Goal: Task Accomplishment & Management: Complete application form

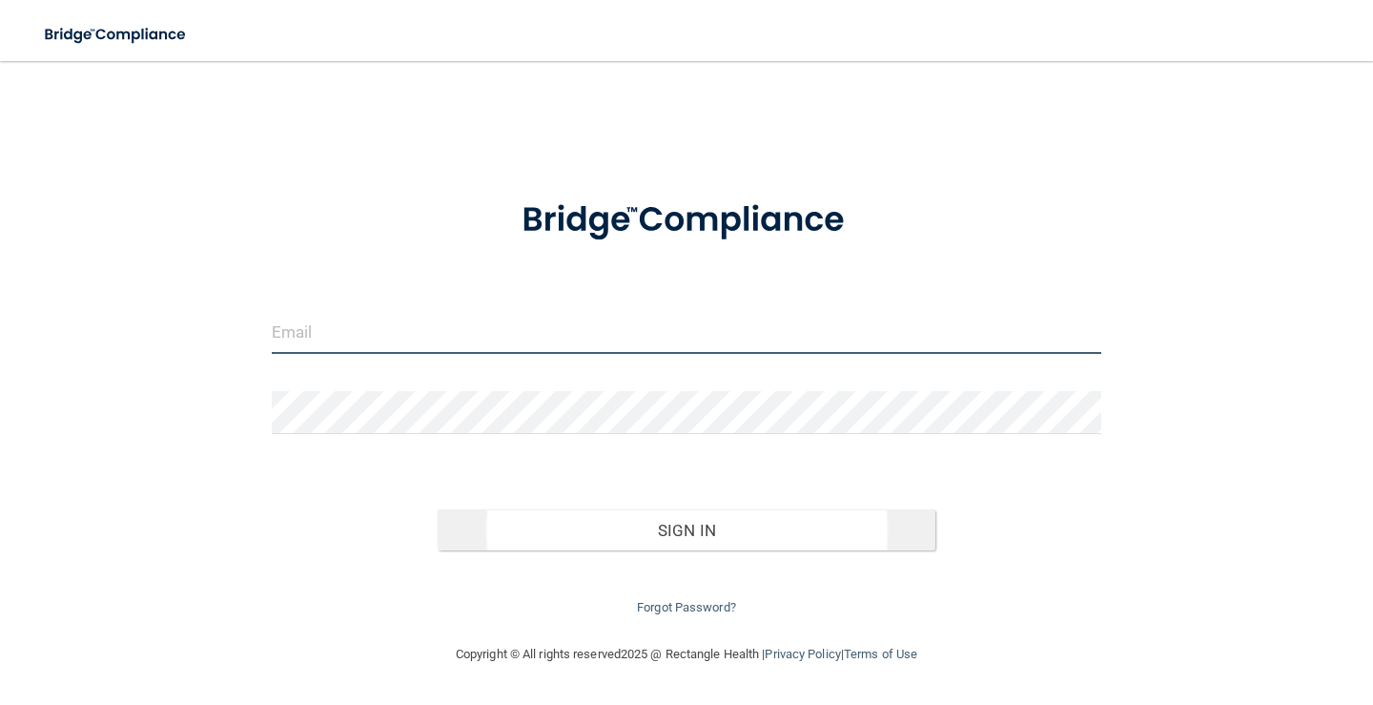
type input "[PERSON_NAME][EMAIL_ADDRESS][DOMAIN_NAME]"
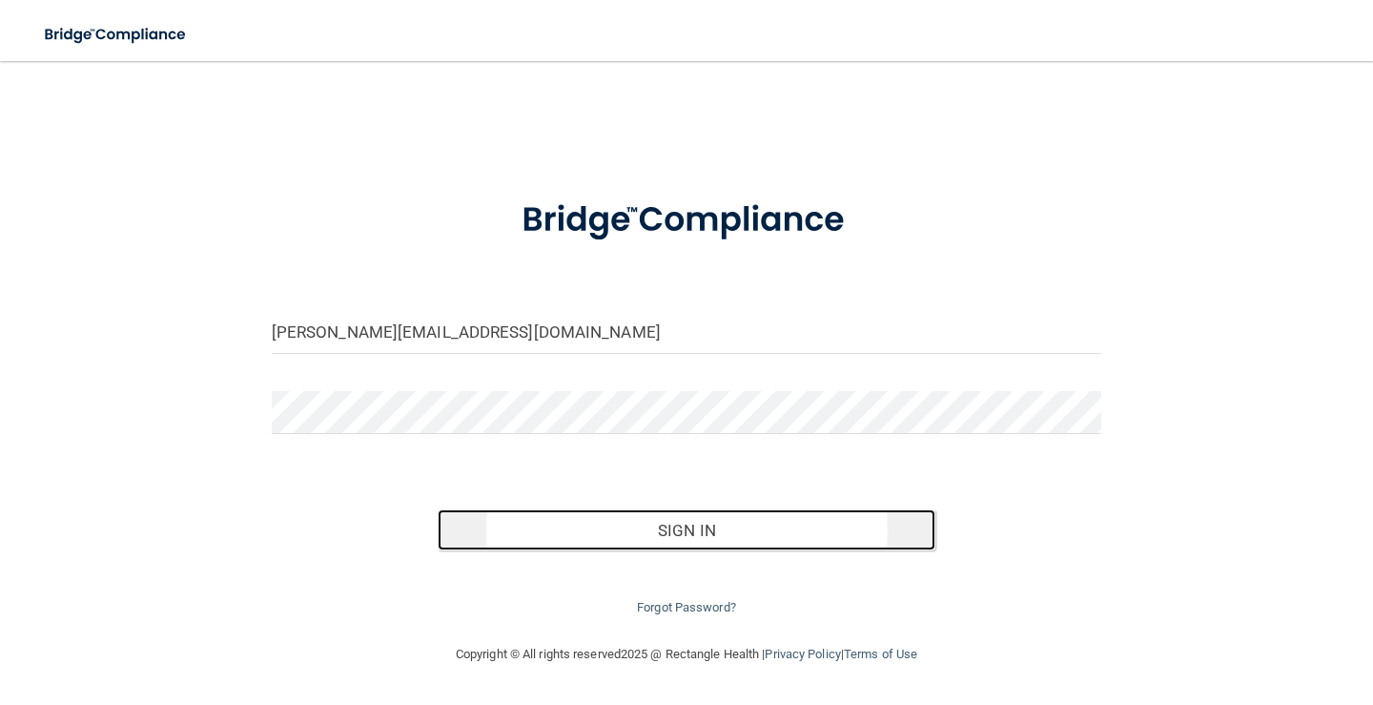
click at [684, 536] on button "Sign In" at bounding box center [687, 530] width 498 height 42
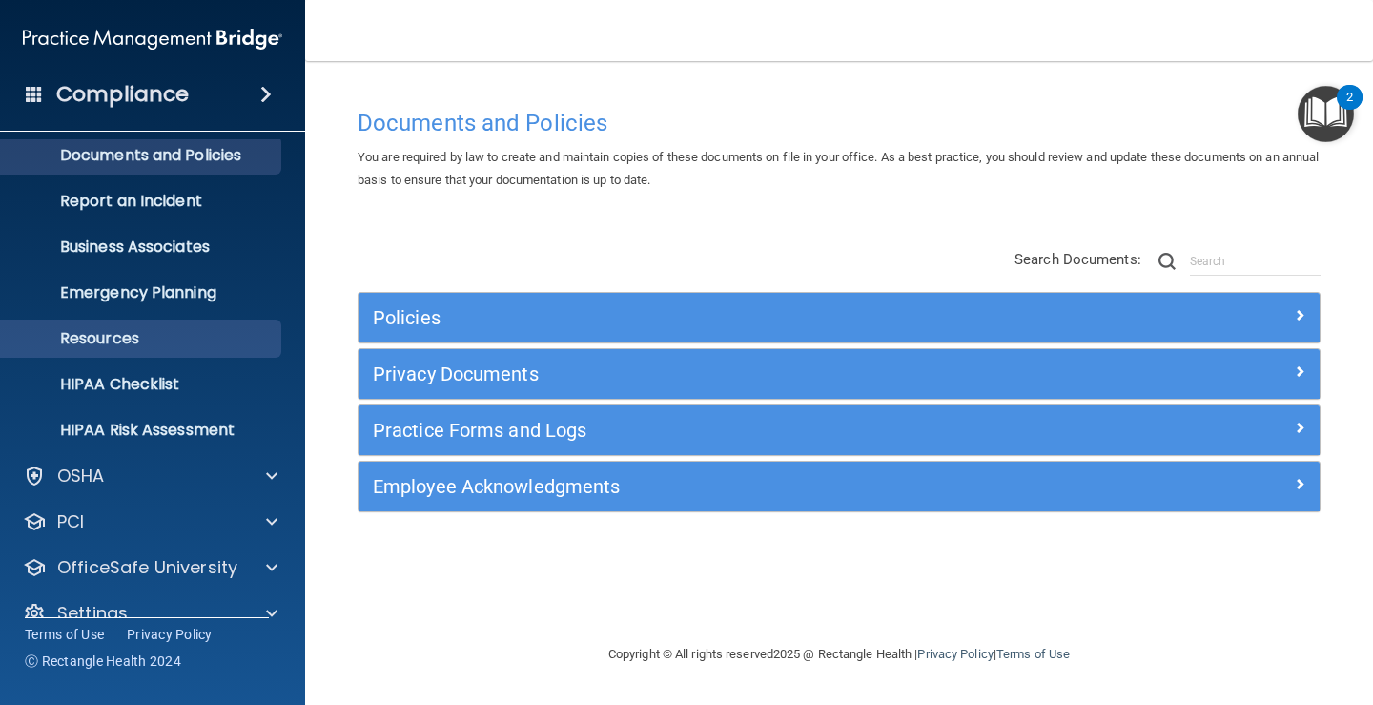
scroll to position [87, 0]
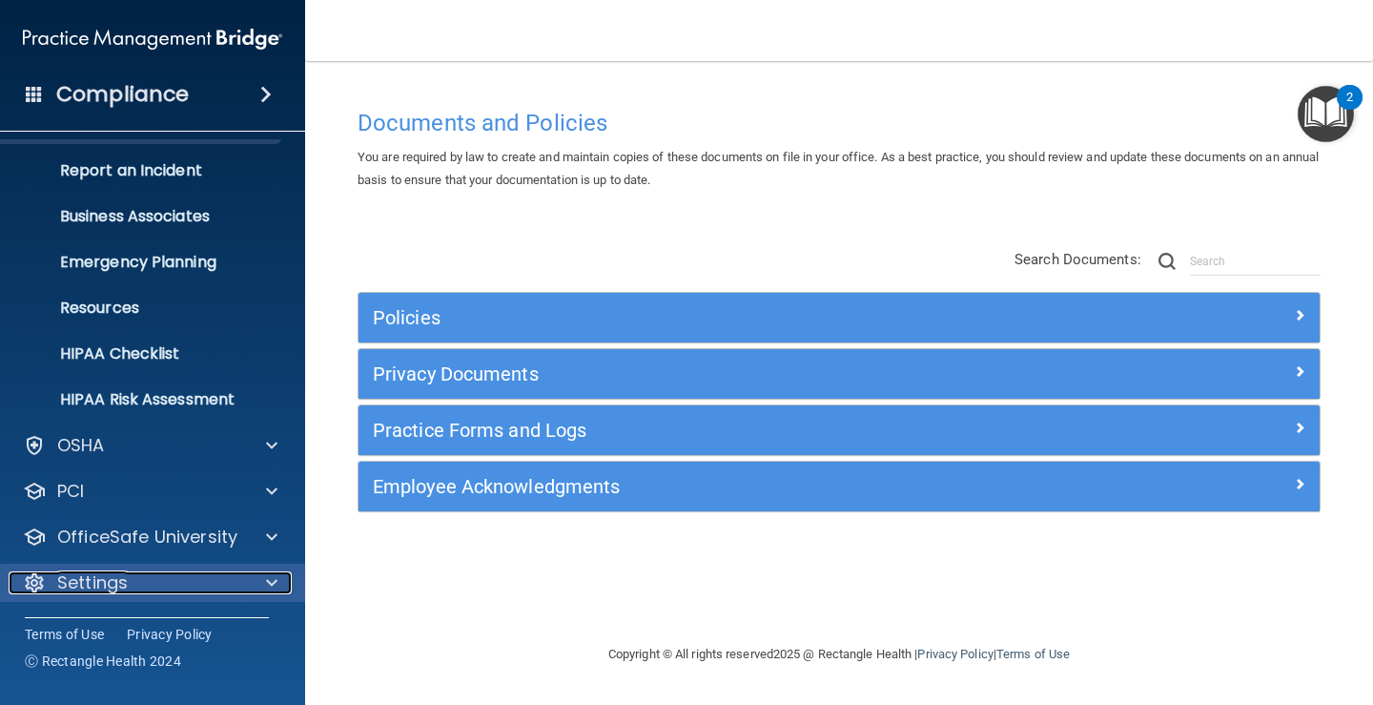
click at [178, 573] on div "Settings" at bounding box center [127, 582] width 236 height 23
click at [45, 571] on div at bounding box center [34, 582] width 23 height 23
click at [161, 590] on div "Settings" at bounding box center [127, 582] width 236 height 23
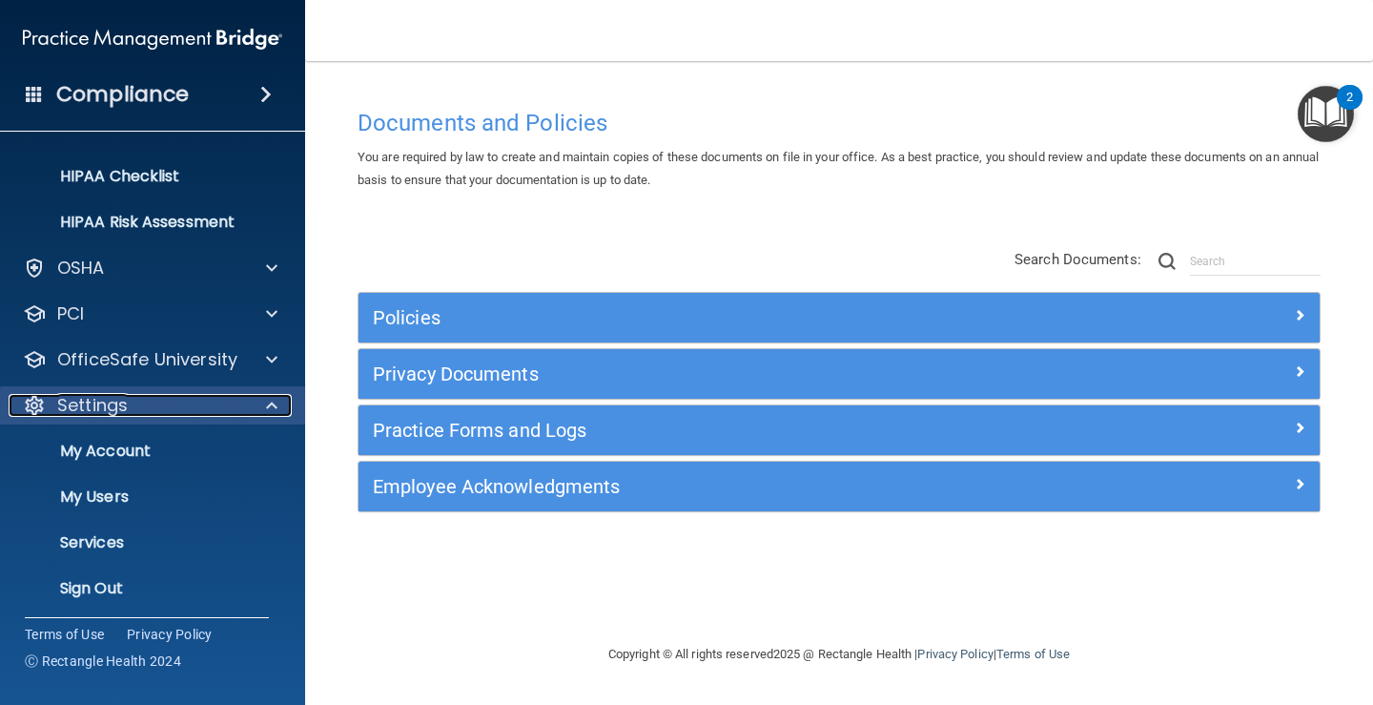
scroll to position [270, 0]
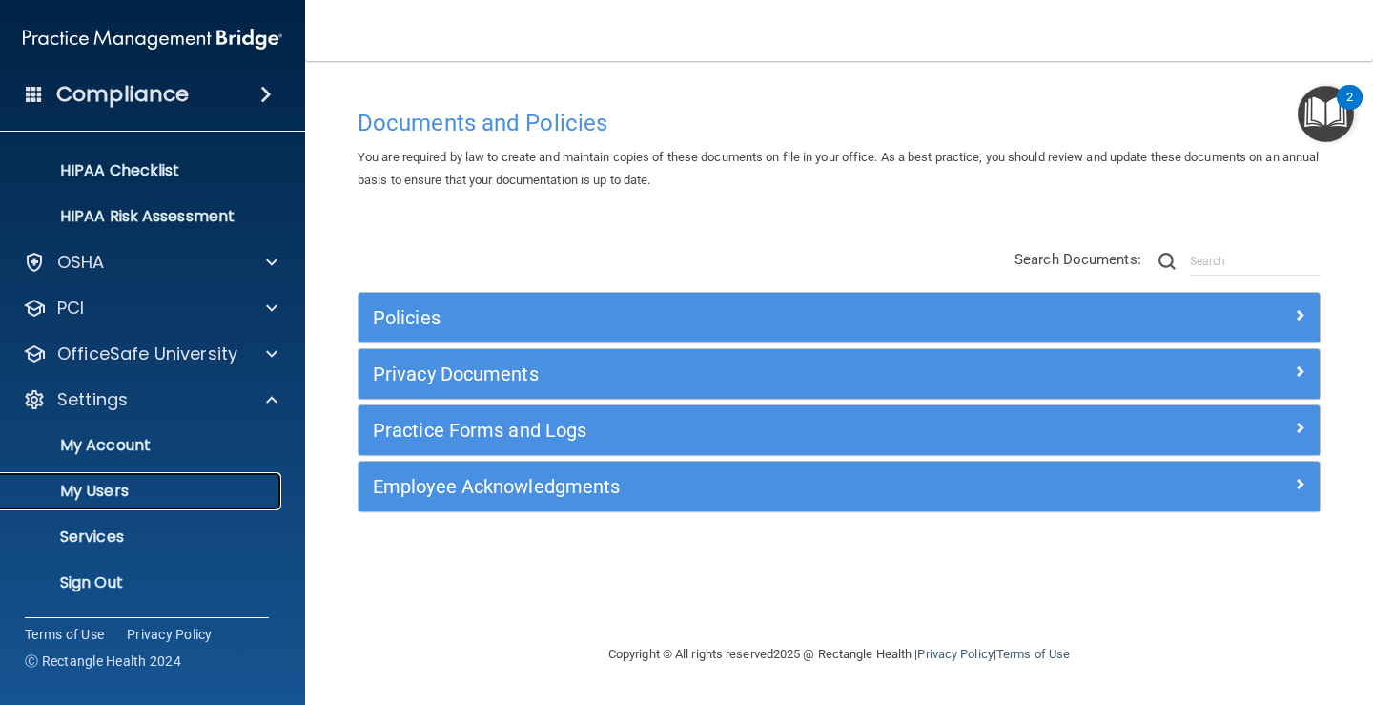
click at [150, 487] on p "My Users" at bounding box center [142, 490] width 260 height 19
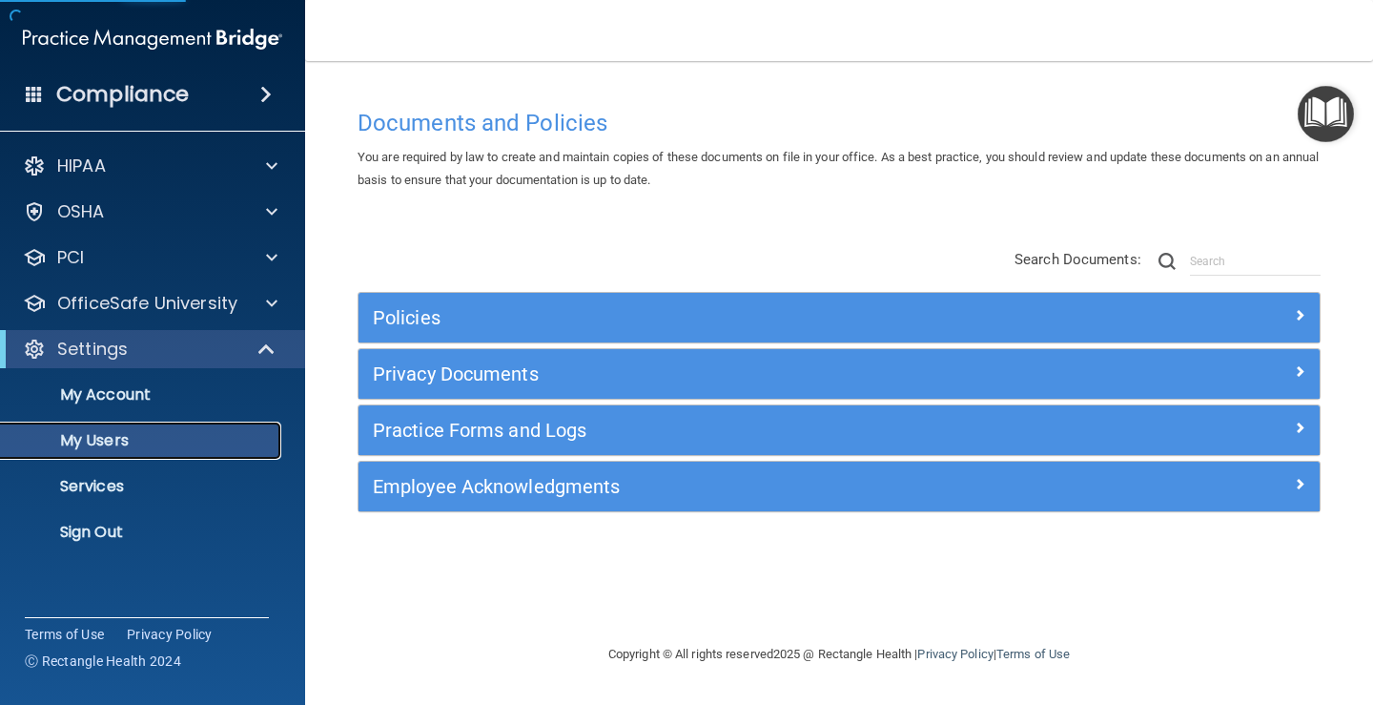
select select "20"
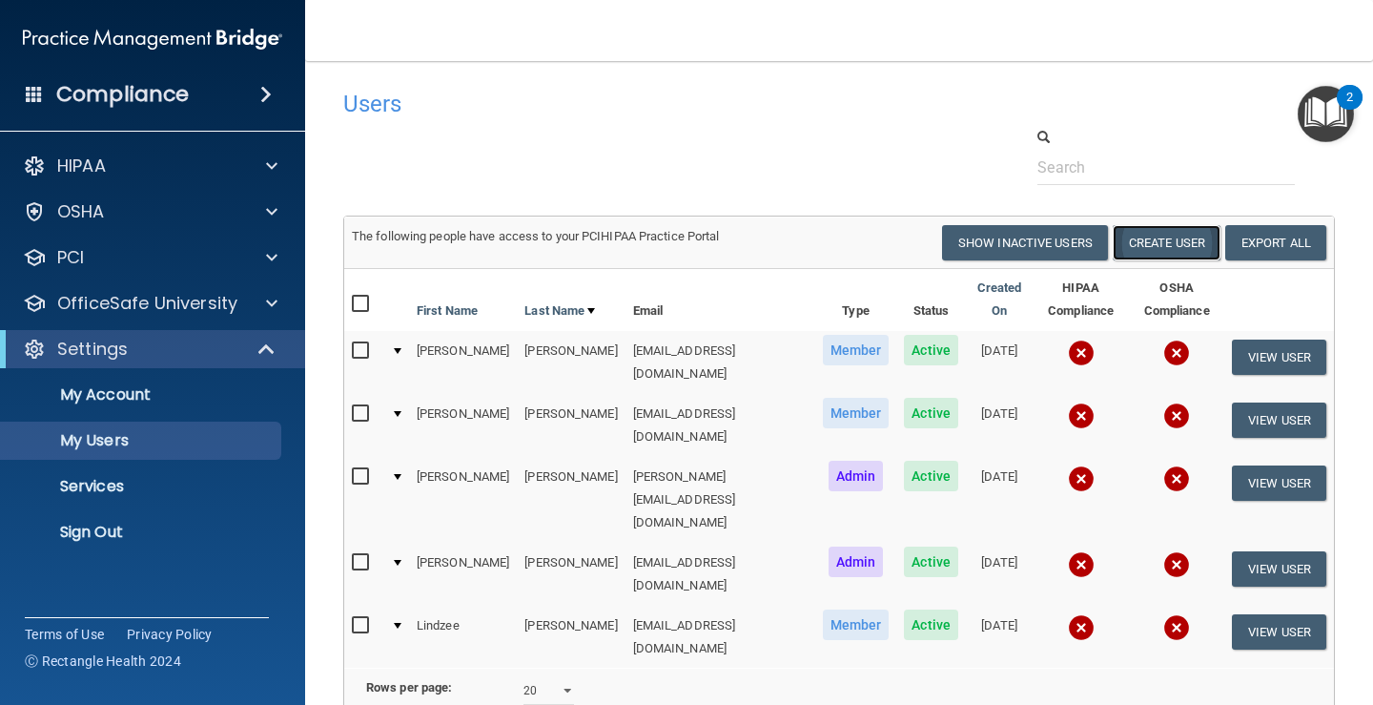
click at [1124, 246] on button "Create User" at bounding box center [1167, 242] width 108 height 35
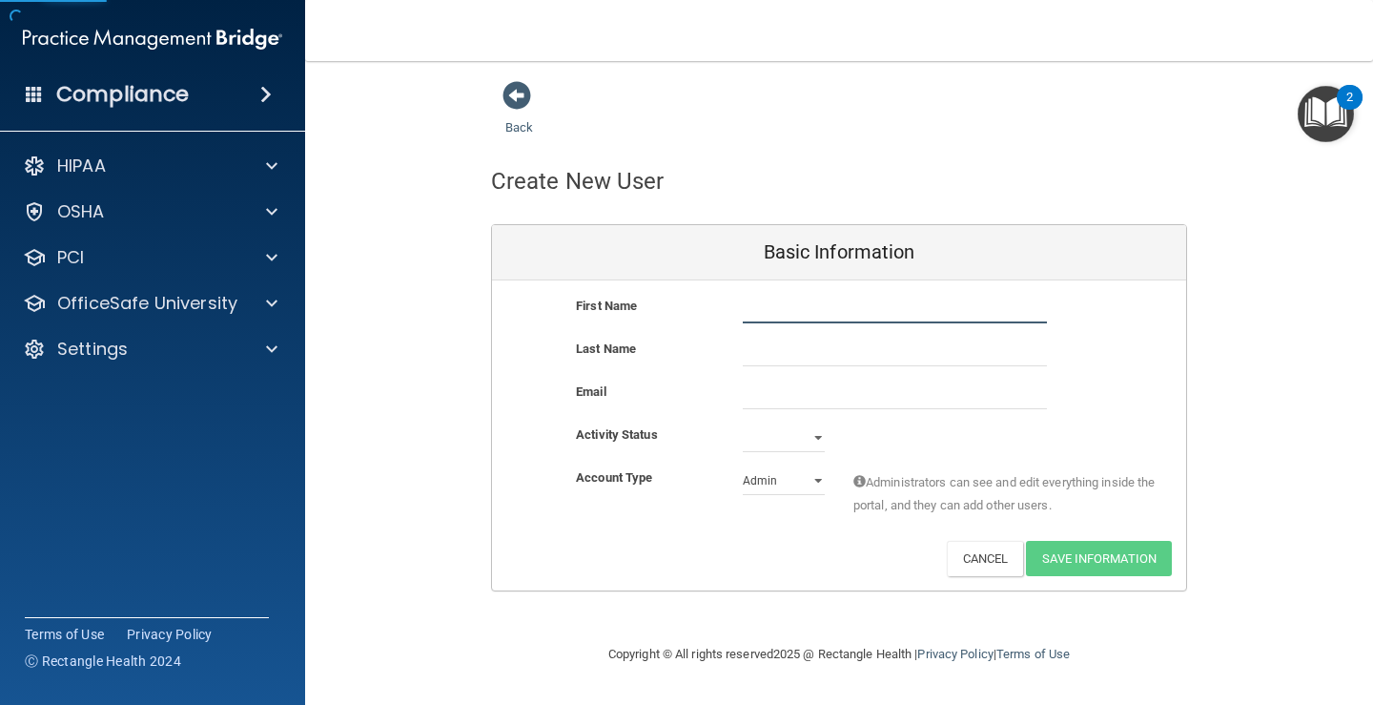
click at [787, 311] on input "text" at bounding box center [895, 309] width 304 height 29
type input "[PERSON_NAME]"
click at [737, 401] on div at bounding box center [894, 394] width 333 height 29
click at [750, 395] on input "email" at bounding box center [895, 394] width 304 height 29
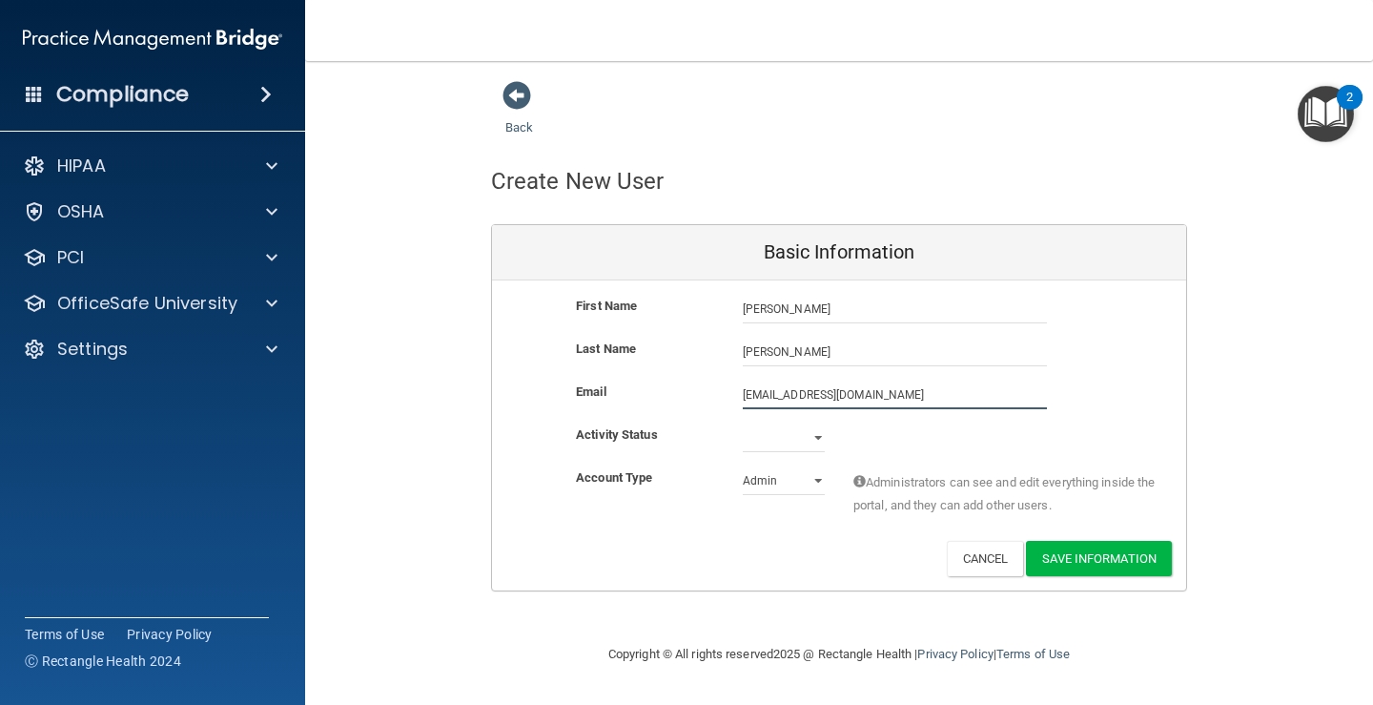
type input "[EMAIL_ADDRESS][DOMAIN_NAME]"
click at [768, 438] on select "Active Inactive" at bounding box center [784, 437] width 82 height 29
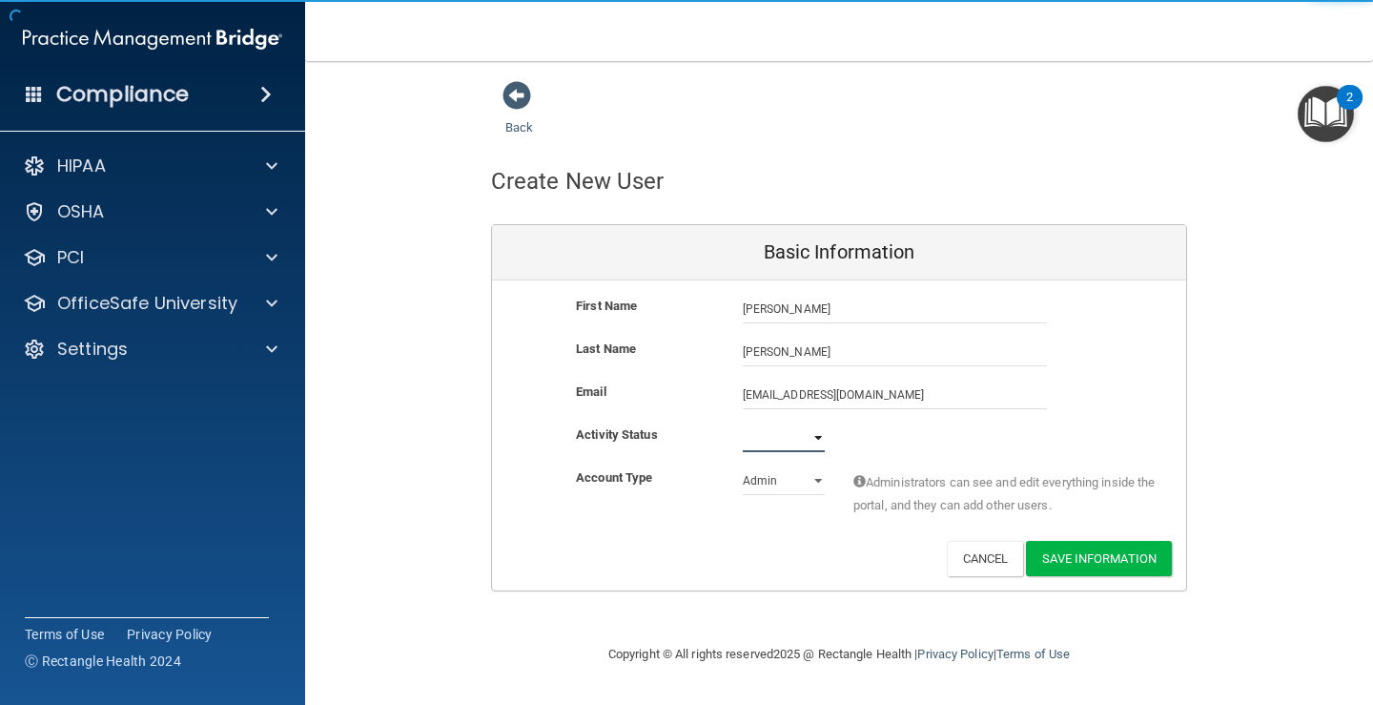
select select "active"
click at [743, 423] on select "Active Inactive" at bounding box center [784, 437] width 82 height 29
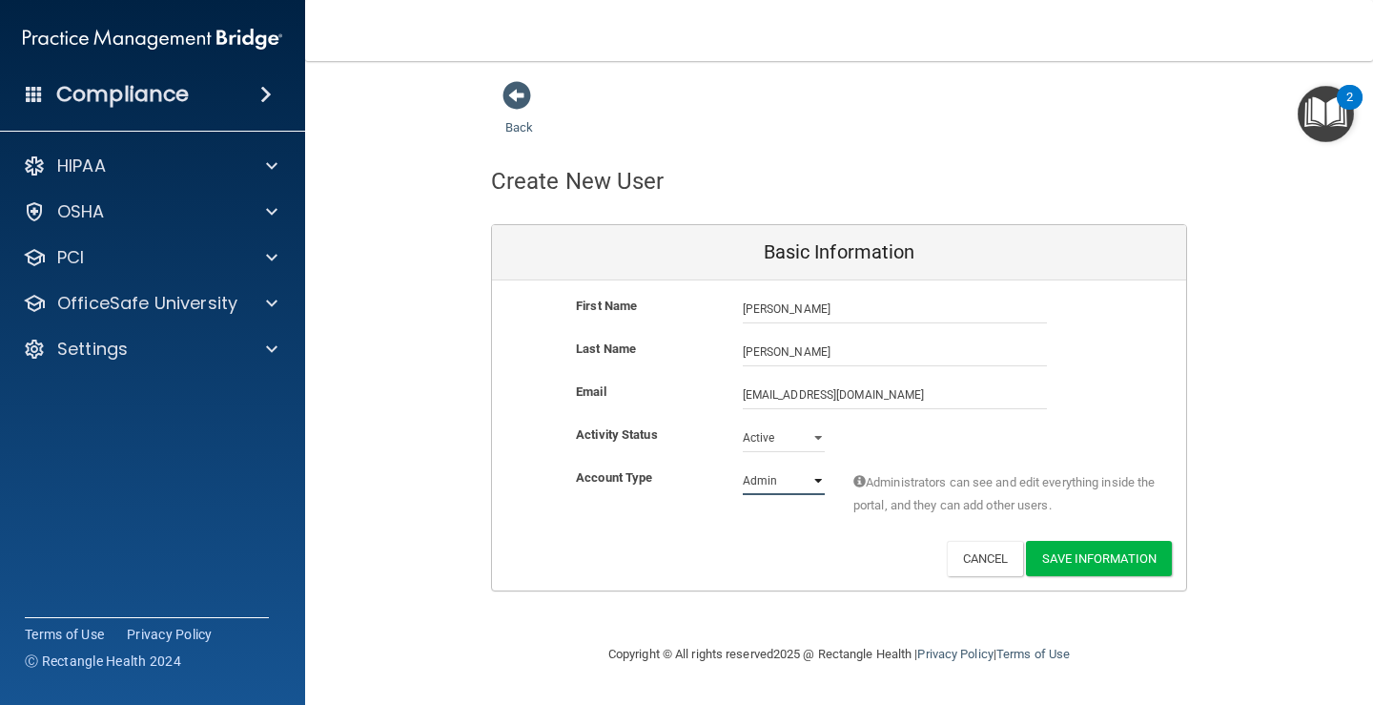
click at [790, 487] on select "Admin Member" at bounding box center [784, 480] width 82 height 29
select select "practice_member"
click at [743, 466] on select "Admin Member" at bounding box center [784, 480] width 82 height 29
click at [772, 566] on div "Deactivate Reset Password Edit Cancel Save Information" at bounding box center [839, 558] width 694 height 35
click at [1092, 553] on button "Save Information" at bounding box center [1099, 558] width 146 height 35
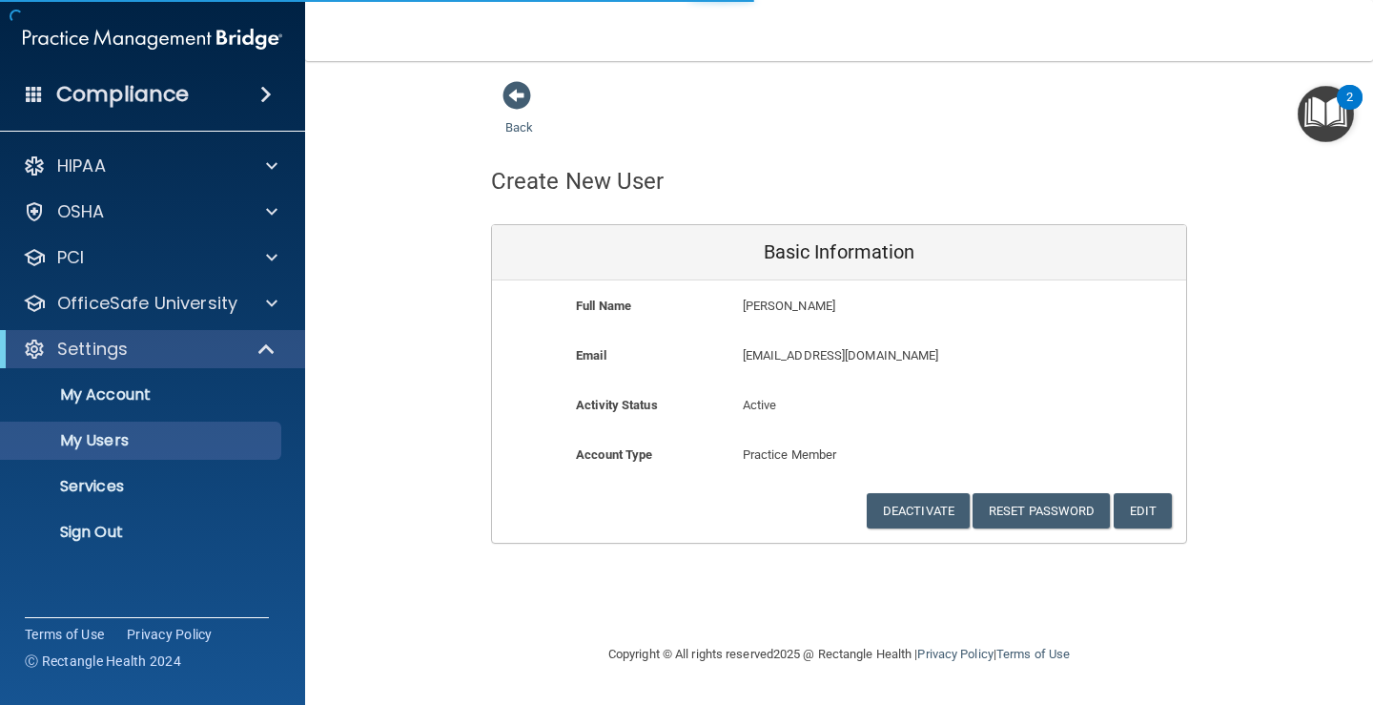
select select "20"
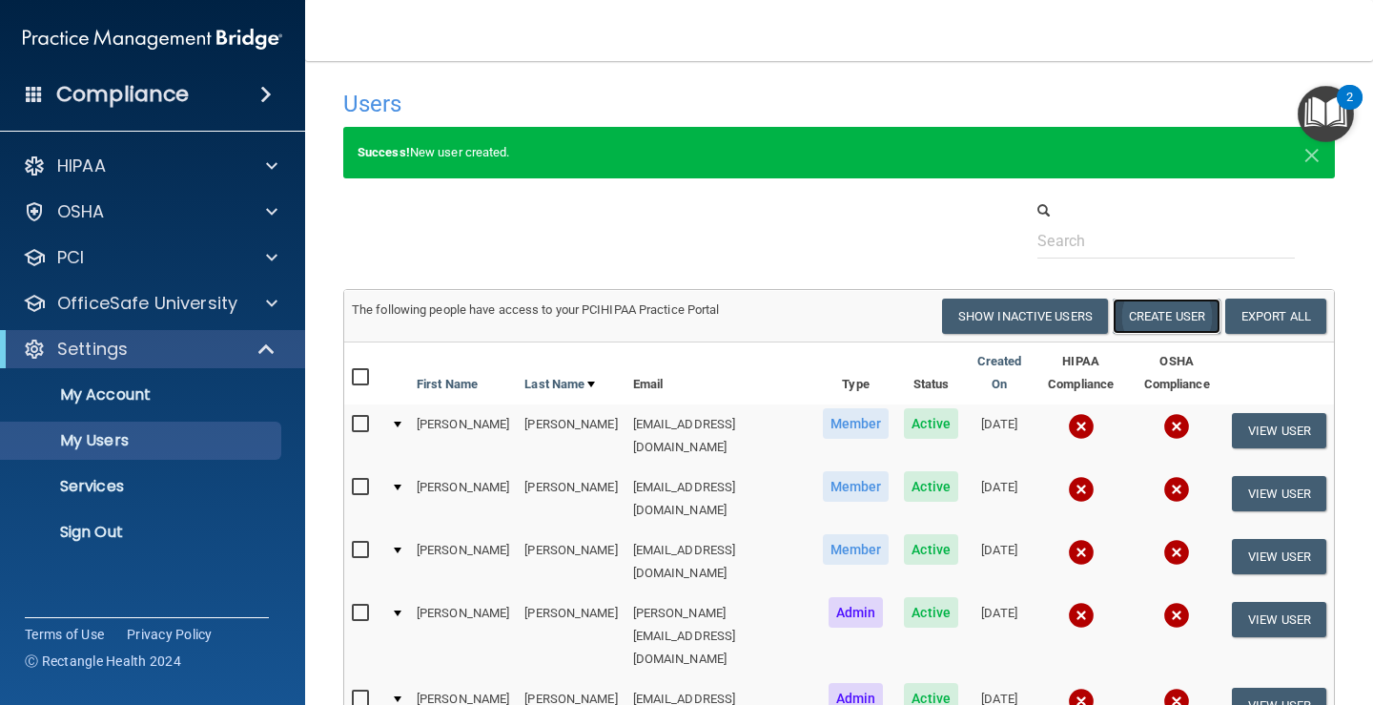
click at [1146, 329] on button "Create User" at bounding box center [1167, 315] width 108 height 35
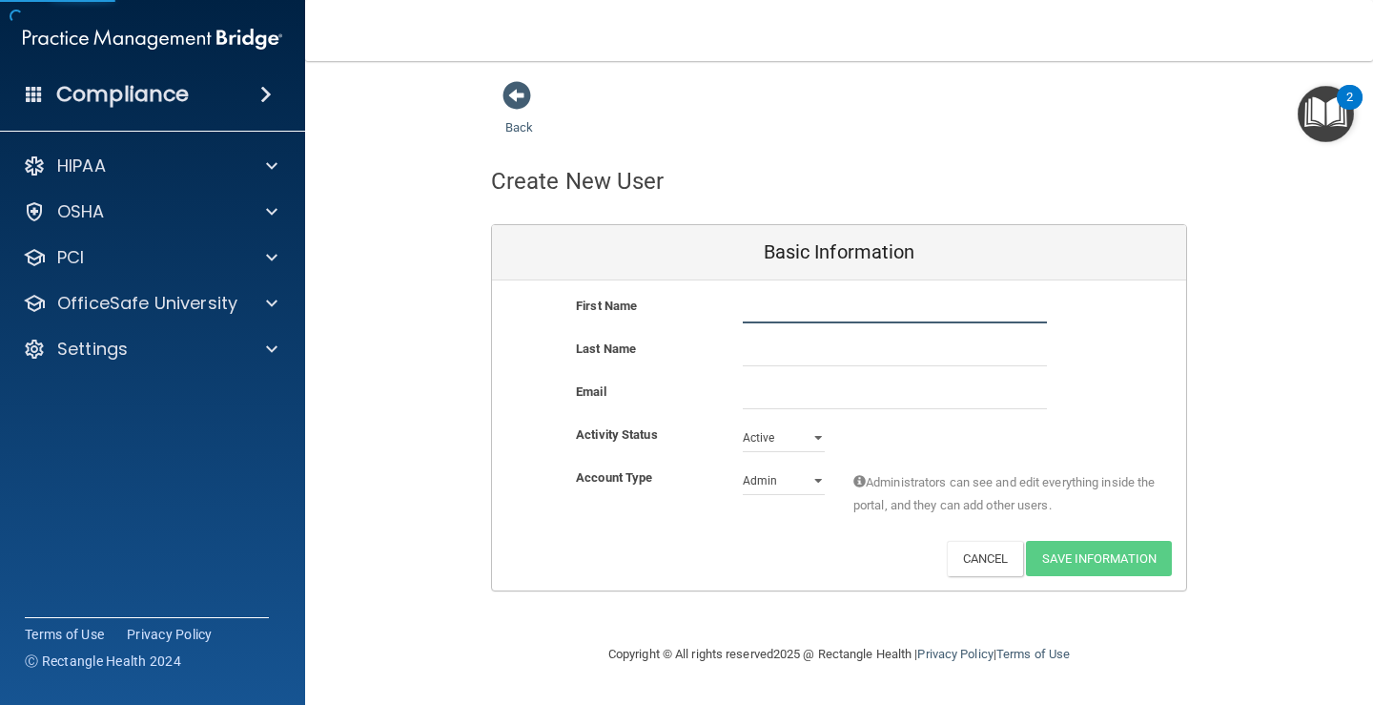
click at [828, 318] on input "text" at bounding box center [895, 309] width 304 height 29
type input "[PERSON_NAME]"
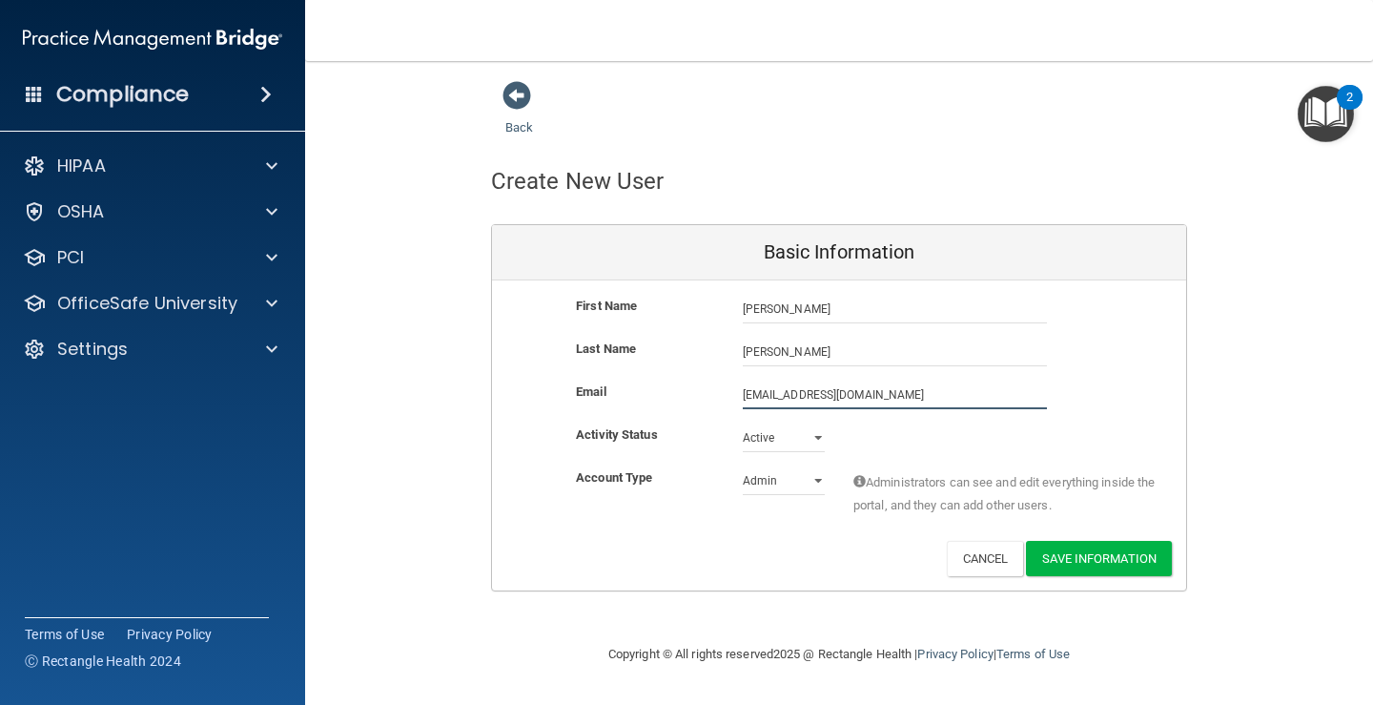
type input "[EMAIL_ADDRESS][DOMAIN_NAME]"
drag, startPoint x: 803, startPoint y: 473, endPoint x: 801, endPoint y: 486, distance: 13.5
click at [803, 473] on select "Admin Member" at bounding box center [784, 480] width 82 height 29
select select "practice_member"
click at [743, 466] on select "Admin Member" at bounding box center [784, 480] width 82 height 29
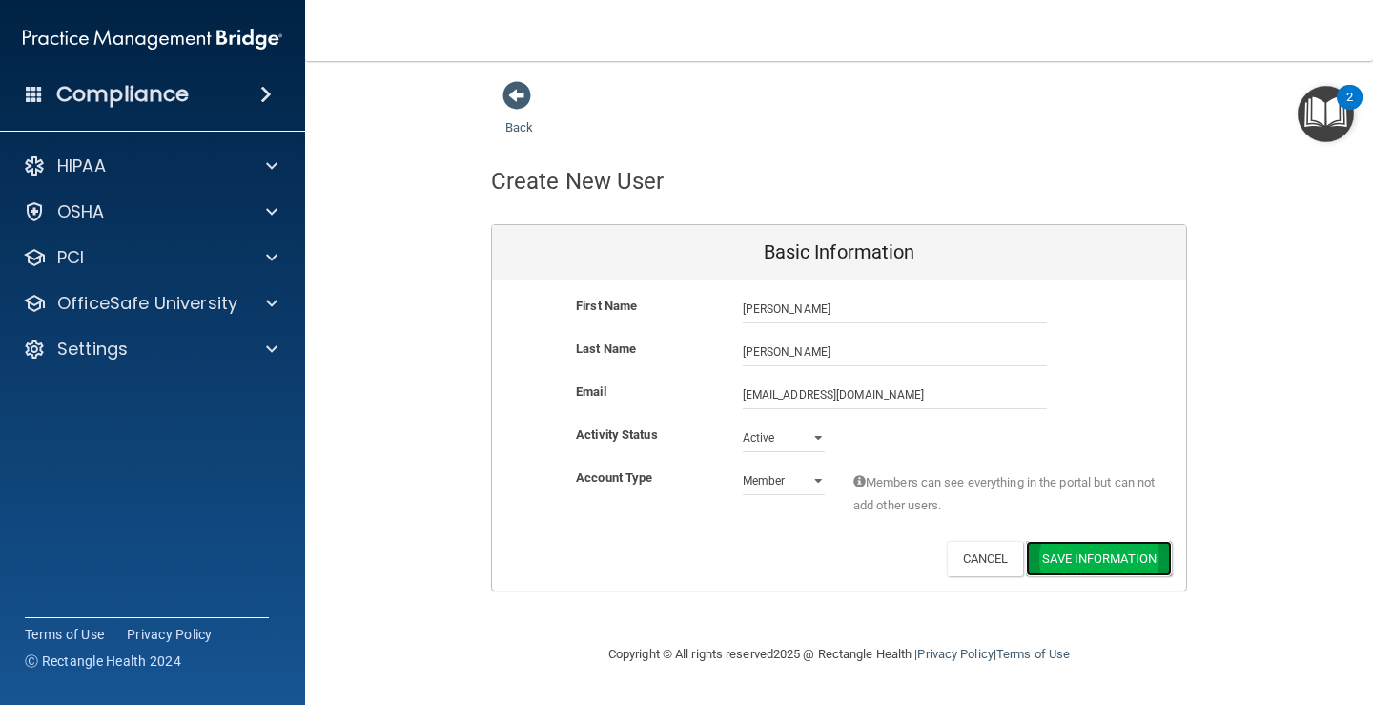
click at [1055, 543] on button "Save Information" at bounding box center [1099, 558] width 146 height 35
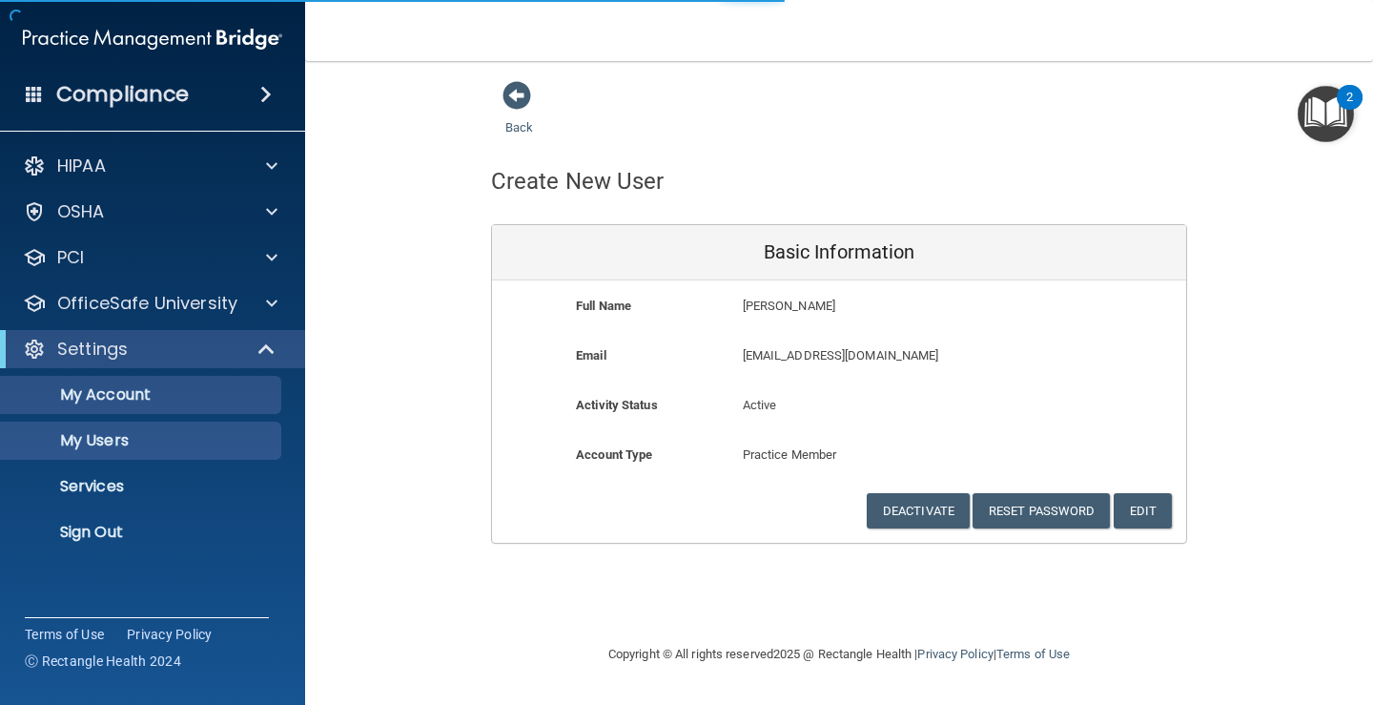
select select "20"
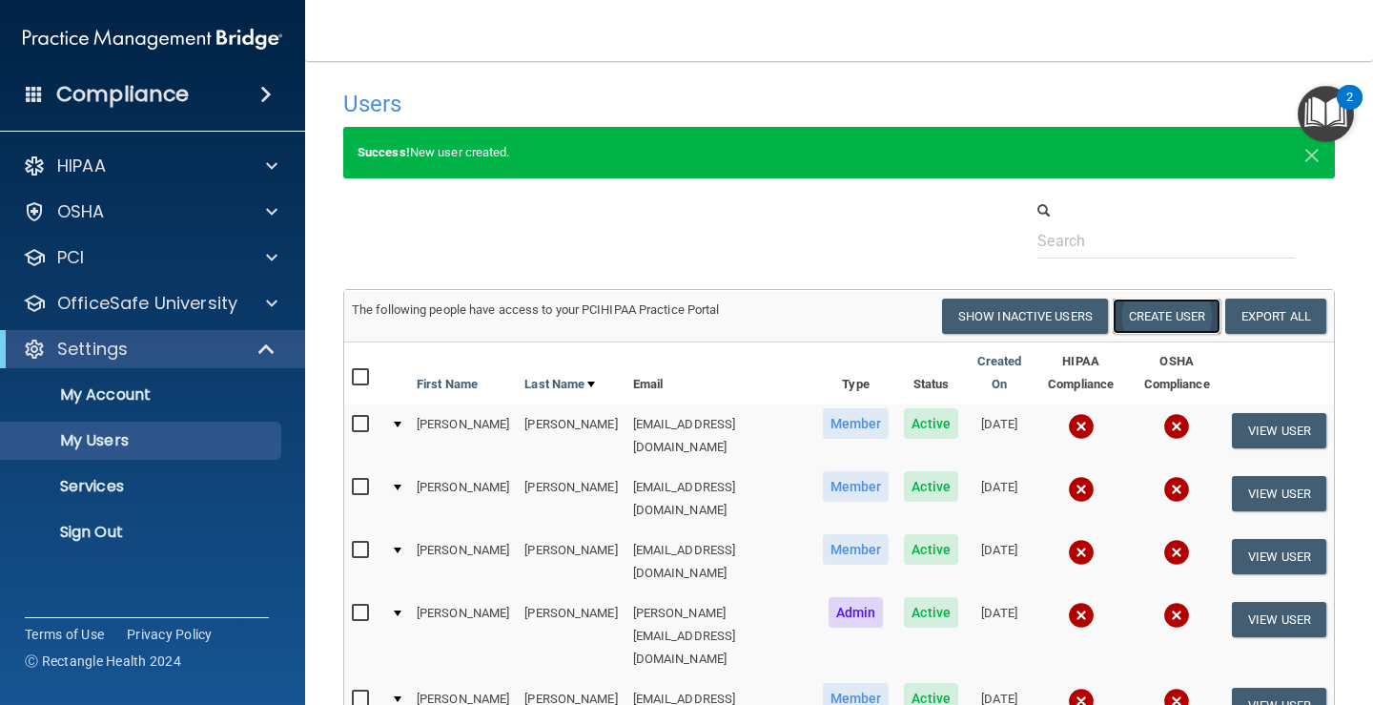
click at [1137, 316] on button "Create User" at bounding box center [1167, 315] width 108 height 35
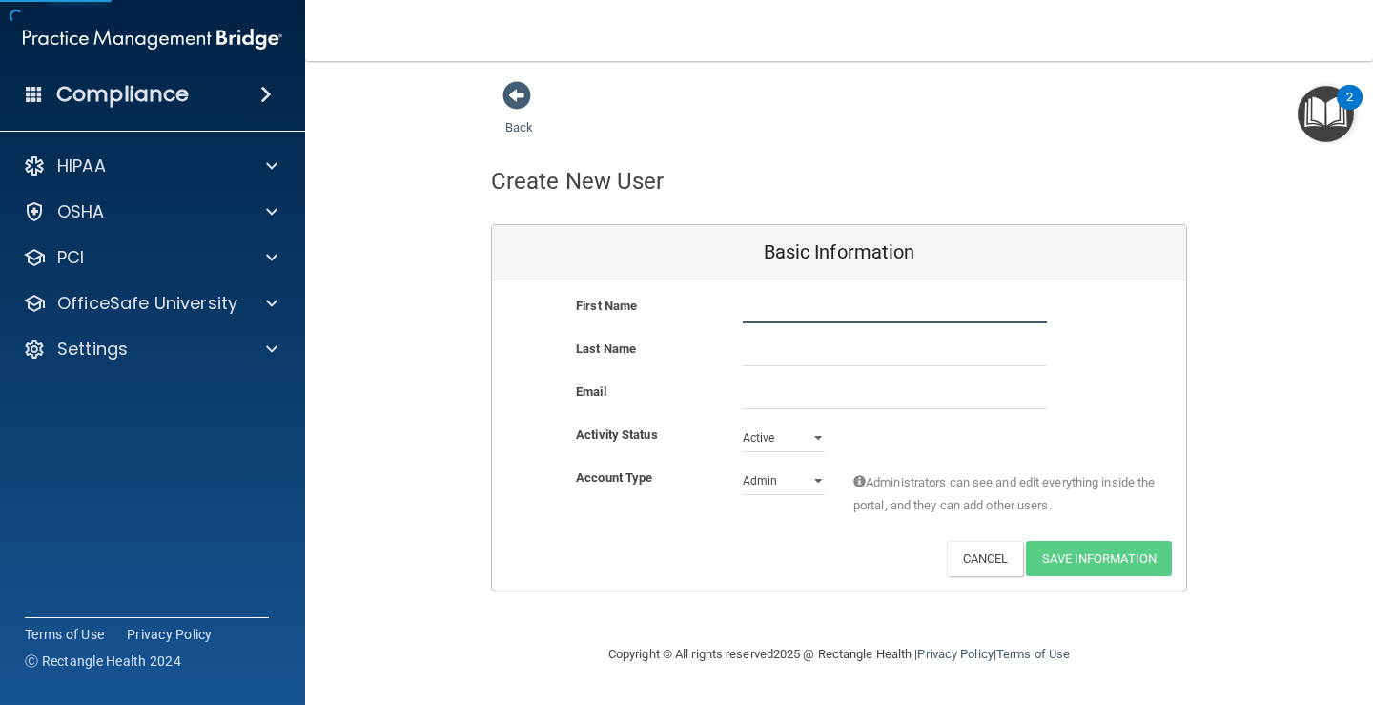
click at [763, 313] on input "text" at bounding box center [895, 309] width 304 height 29
type input "[PERSON_NAME]"
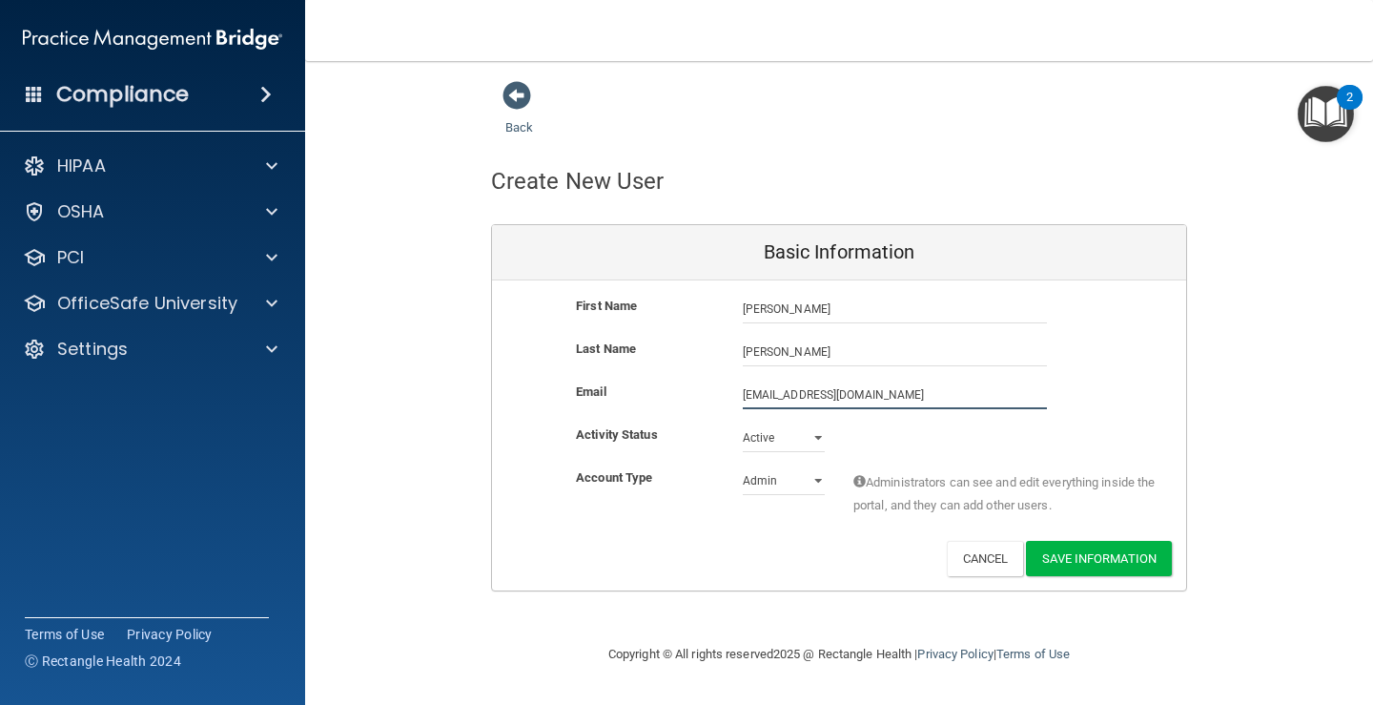
type input "[EMAIL_ADDRESS][DOMAIN_NAME]"
click at [784, 471] on select "Admin Member" at bounding box center [784, 480] width 82 height 29
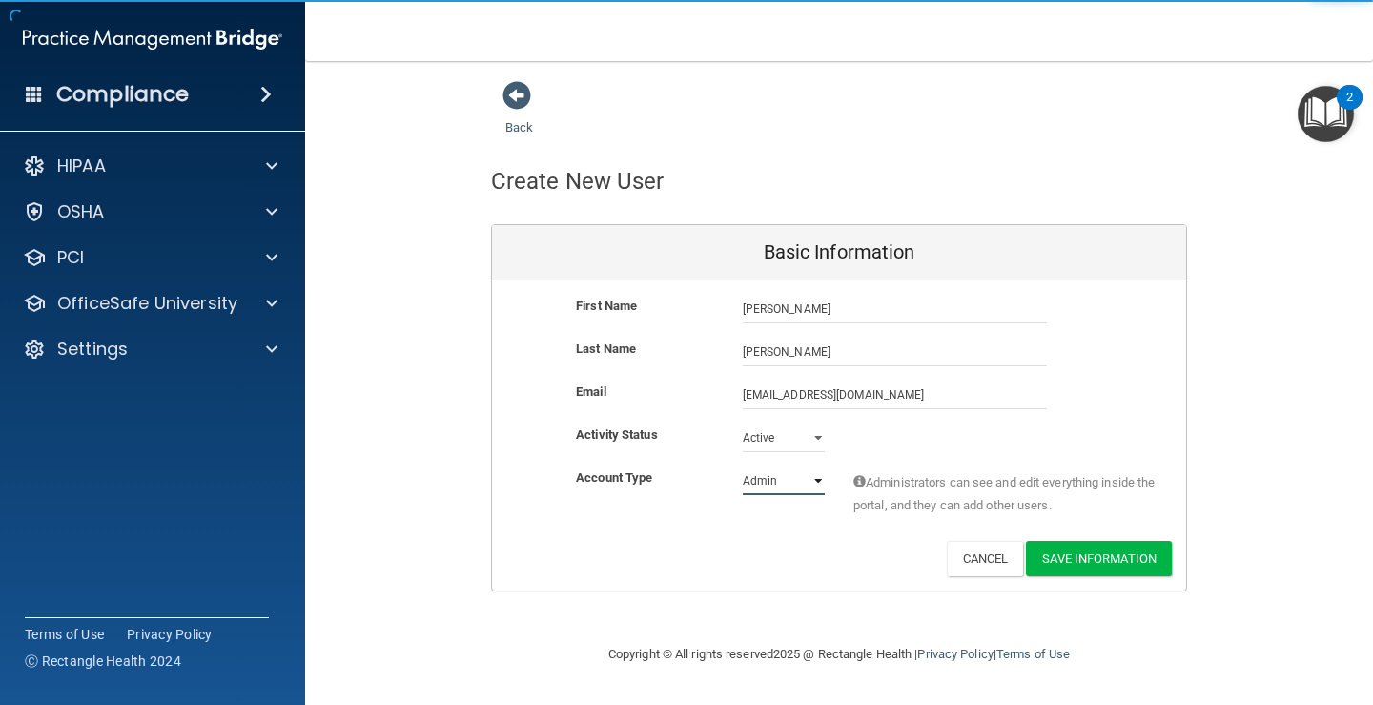
select select "practice_member"
click at [743, 466] on select "Admin Member" at bounding box center [784, 480] width 82 height 29
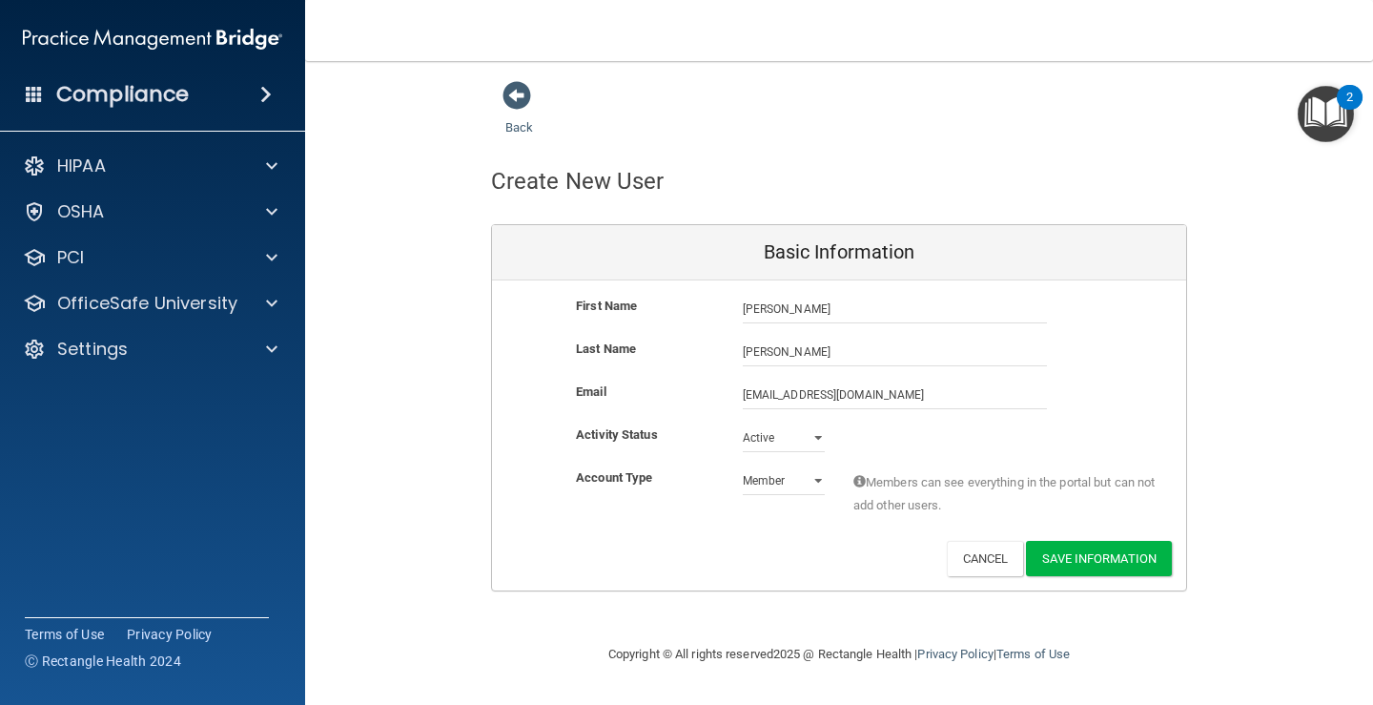
click at [789, 559] on div "Deactivate Reset Password Edit Cancel Save Information" at bounding box center [839, 558] width 694 height 35
click at [1075, 566] on button "Save Information" at bounding box center [1099, 558] width 146 height 35
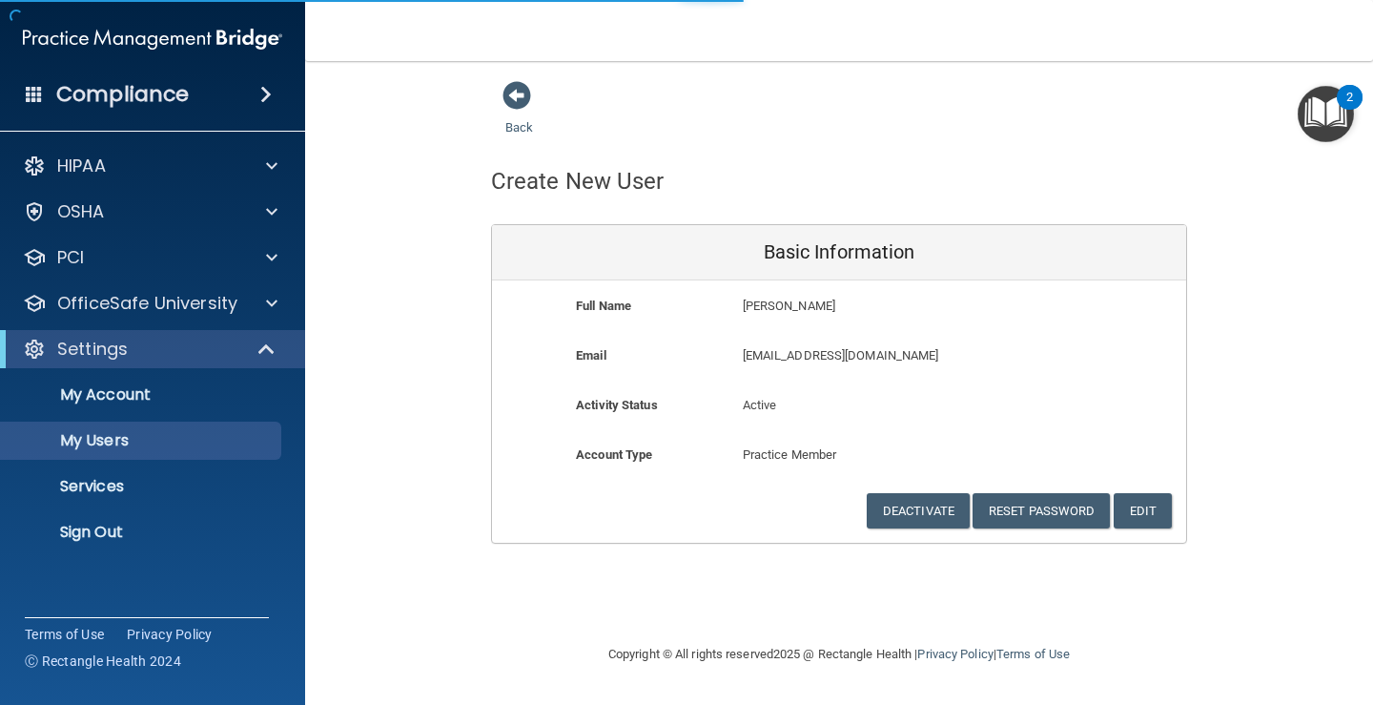
select select "20"
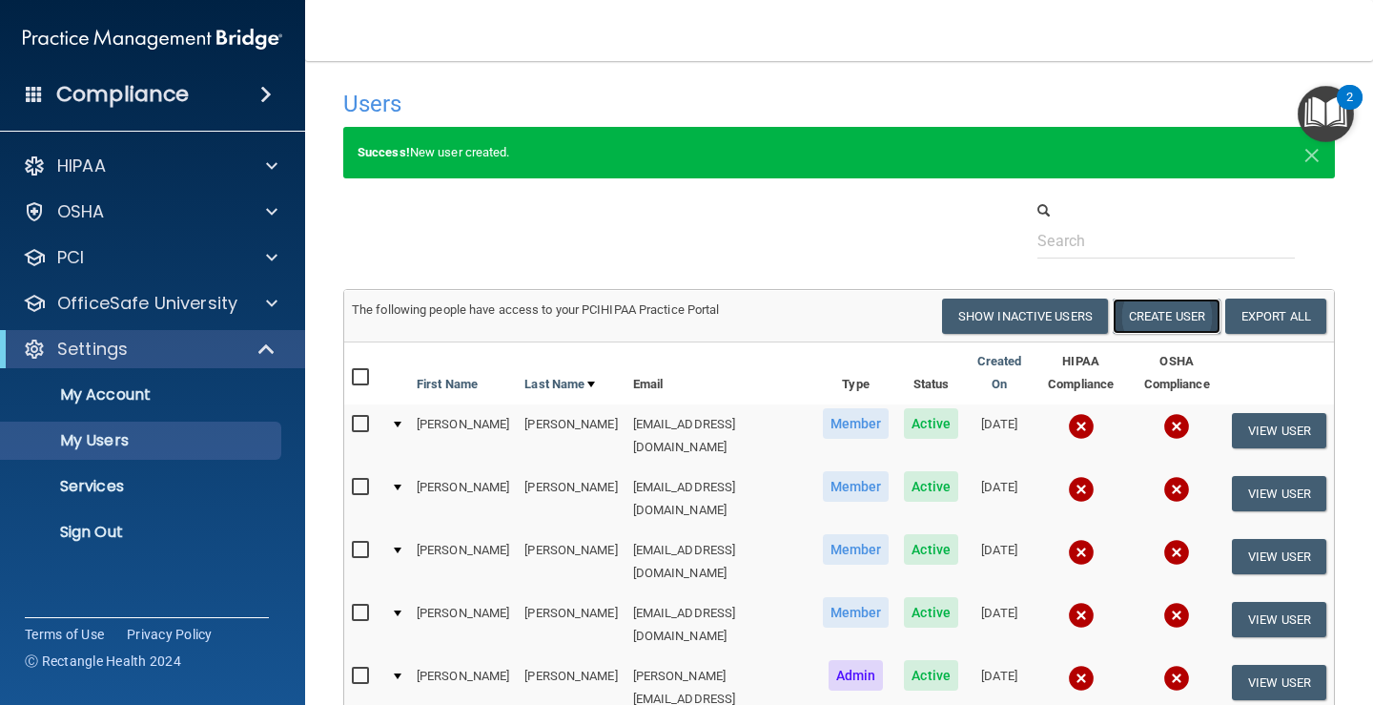
click at [1158, 313] on button "Create User" at bounding box center [1167, 315] width 108 height 35
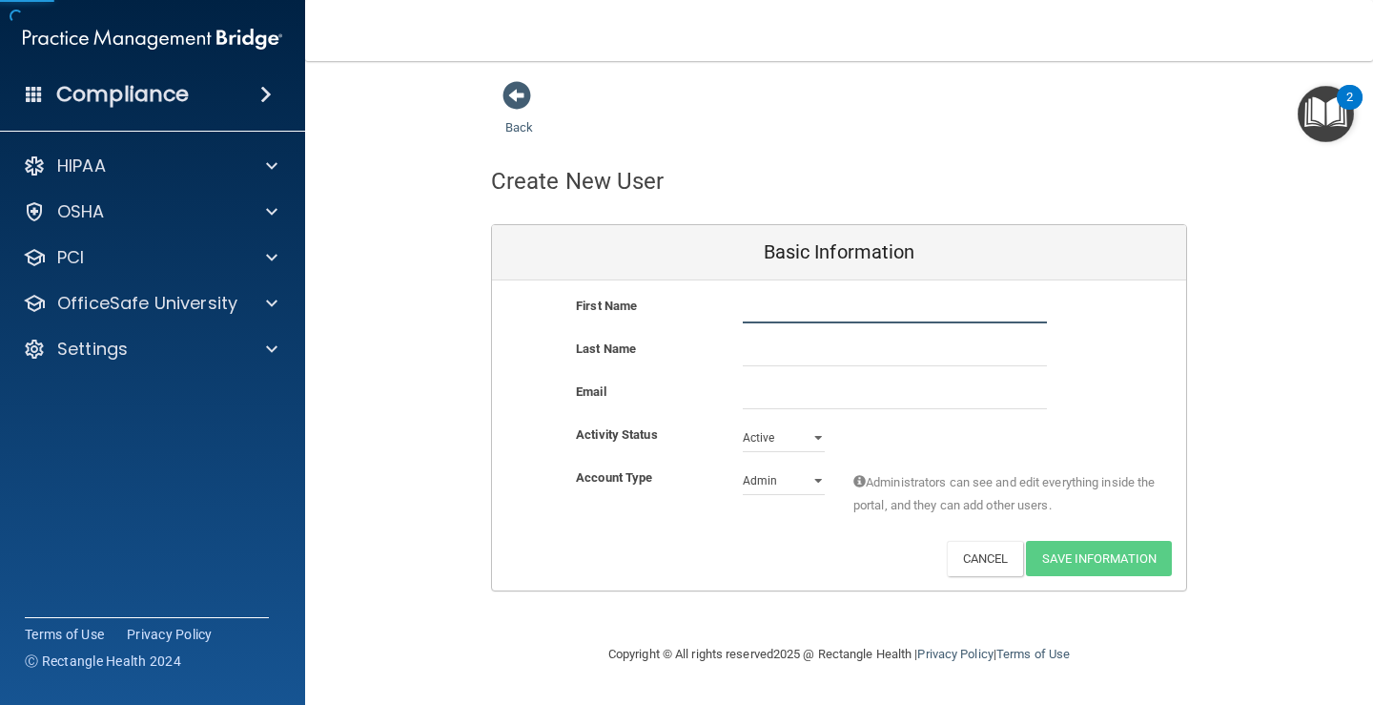
click at [775, 303] on input "text" at bounding box center [895, 309] width 304 height 29
click at [768, 319] on input "text" at bounding box center [895, 309] width 304 height 29
click at [768, 319] on input "liv" at bounding box center [895, 309] width 304 height 29
type input "l"
type input "Liv"
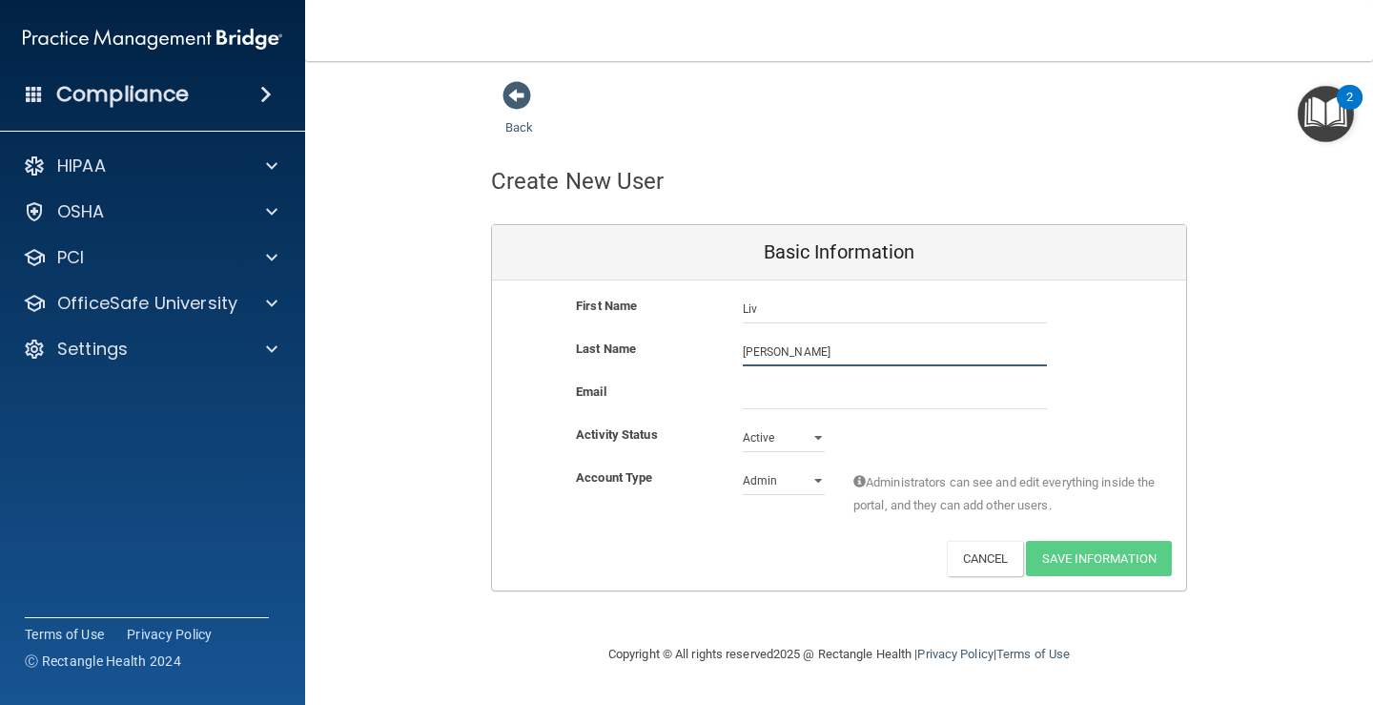
type input "[PERSON_NAME]"
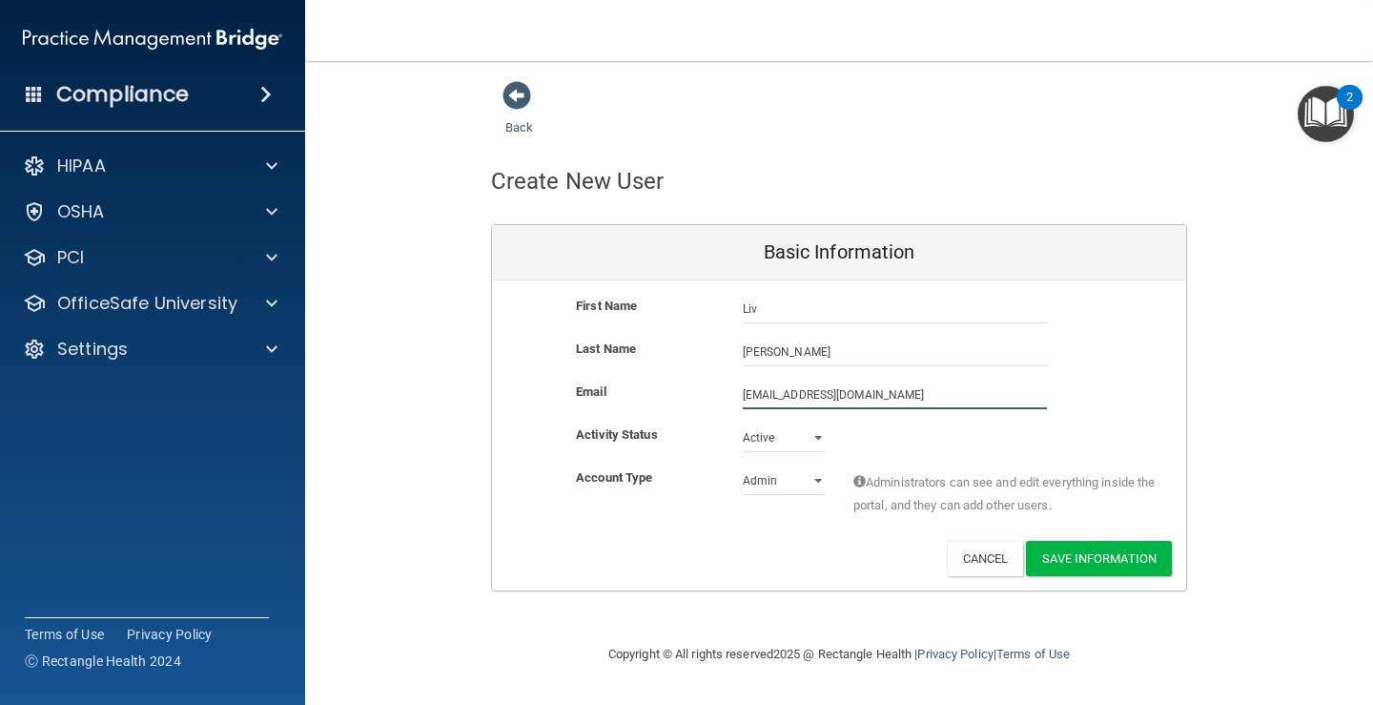
type input "[EMAIL_ADDRESS][DOMAIN_NAME]"
drag, startPoint x: 799, startPoint y: 479, endPoint x: 797, endPoint y: 490, distance: 11.6
click at [799, 479] on select "Admin Member" at bounding box center [784, 480] width 82 height 29
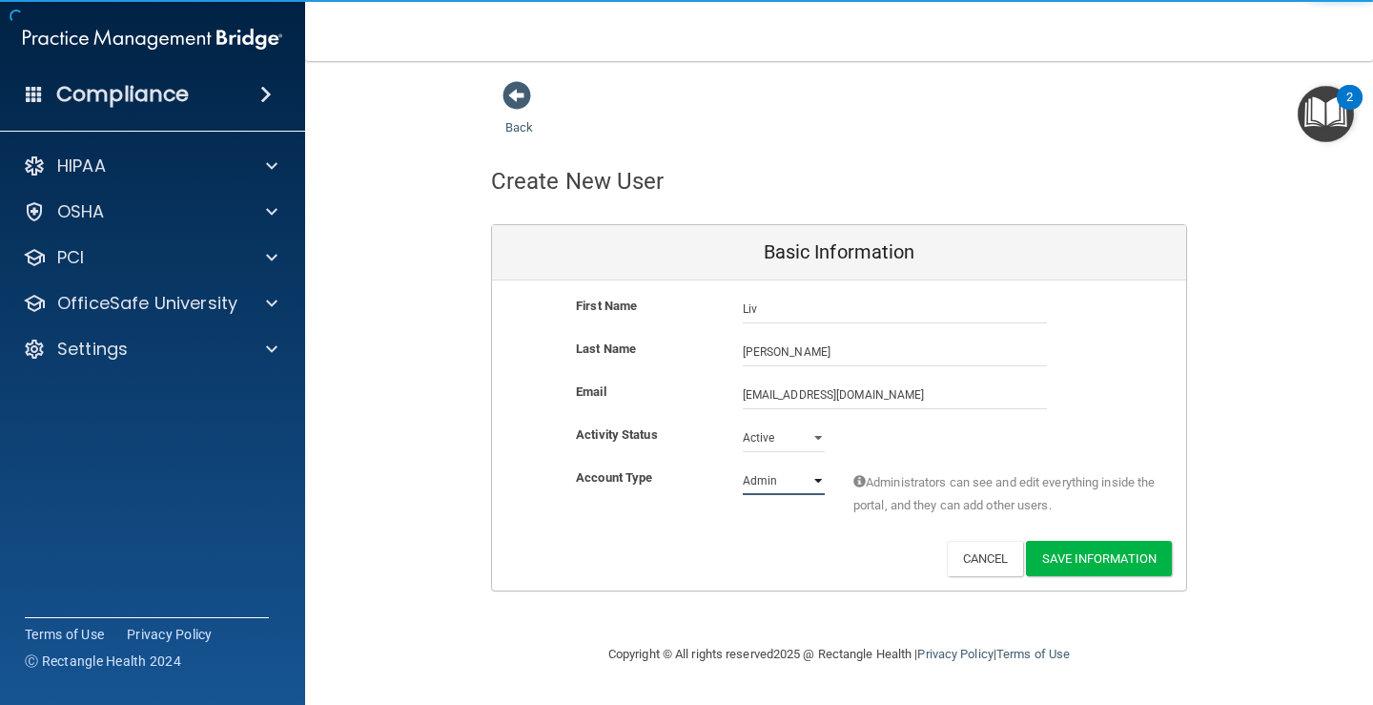
select select "practice_member"
click at [743, 466] on select "Admin Member" at bounding box center [784, 480] width 82 height 29
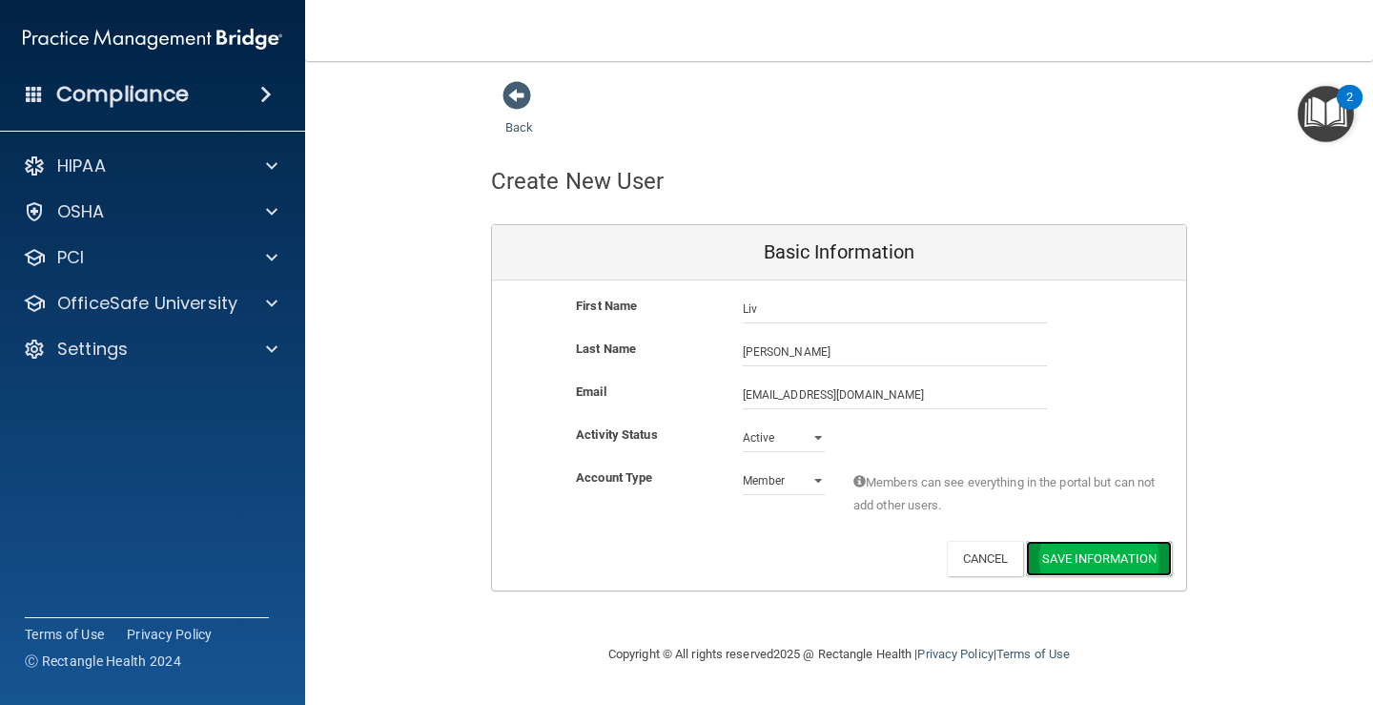
click at [1129, 565] on button "Save Information" at bounding box center [1099, 558] width 146 height 35
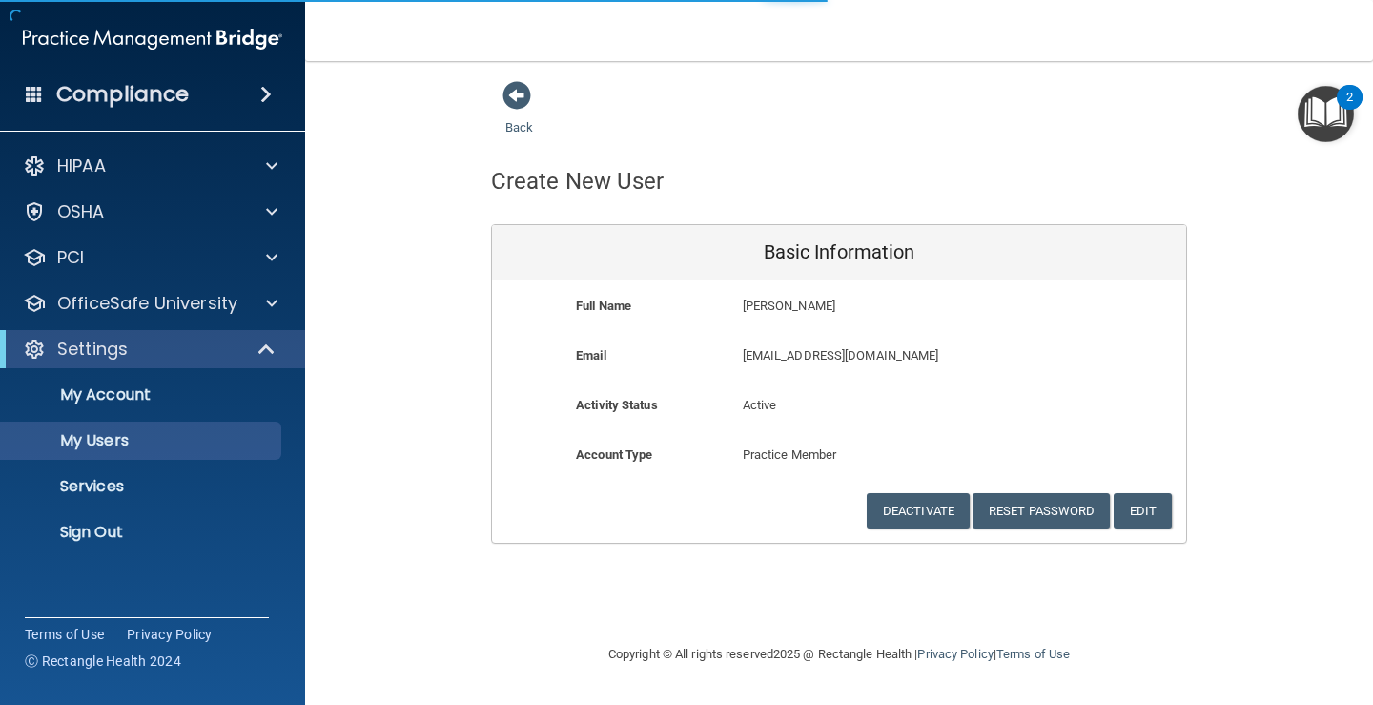
select select "20"
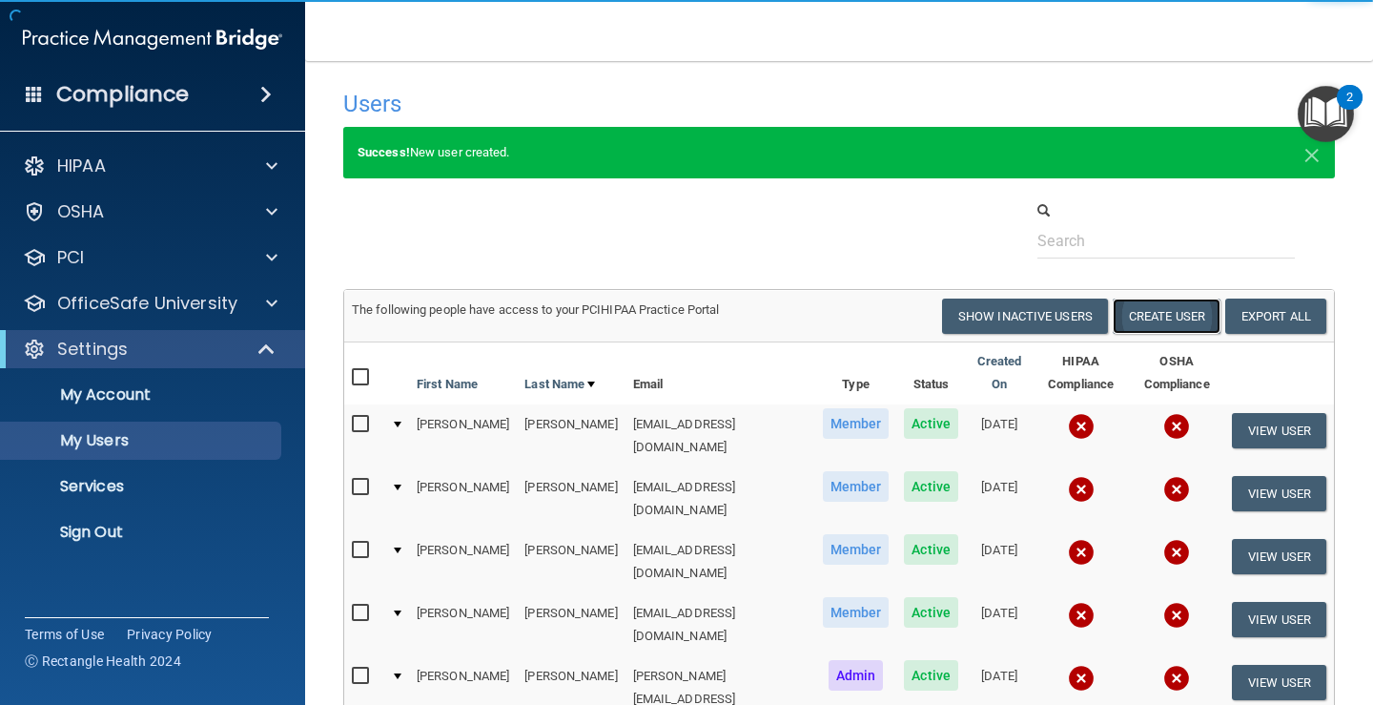
click at [1161, 318] on button "Create User" at bounding box center [1167, 315] width 108 height 35
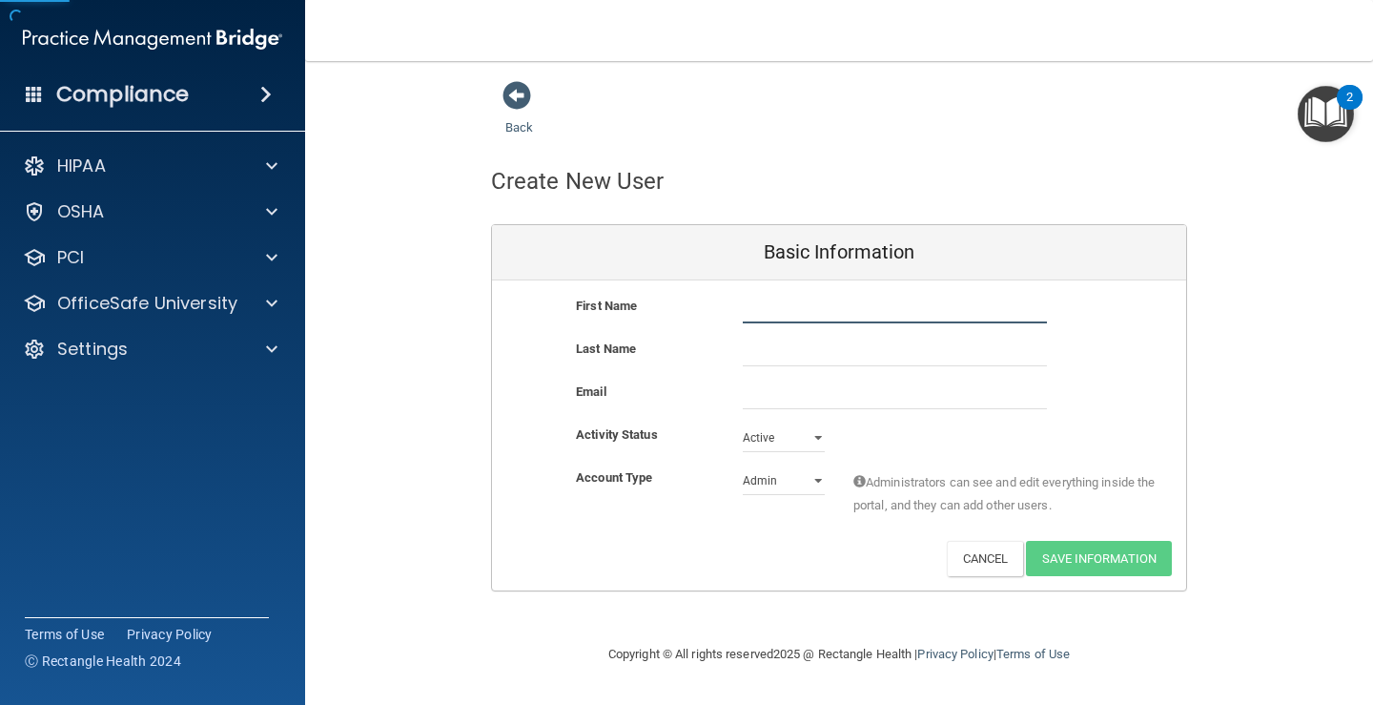
click at [782, 317] on input "text" at bounding box center [895, 309] width 304 height 29
type input "Caylan"
type input "[PERSON_NAME]"
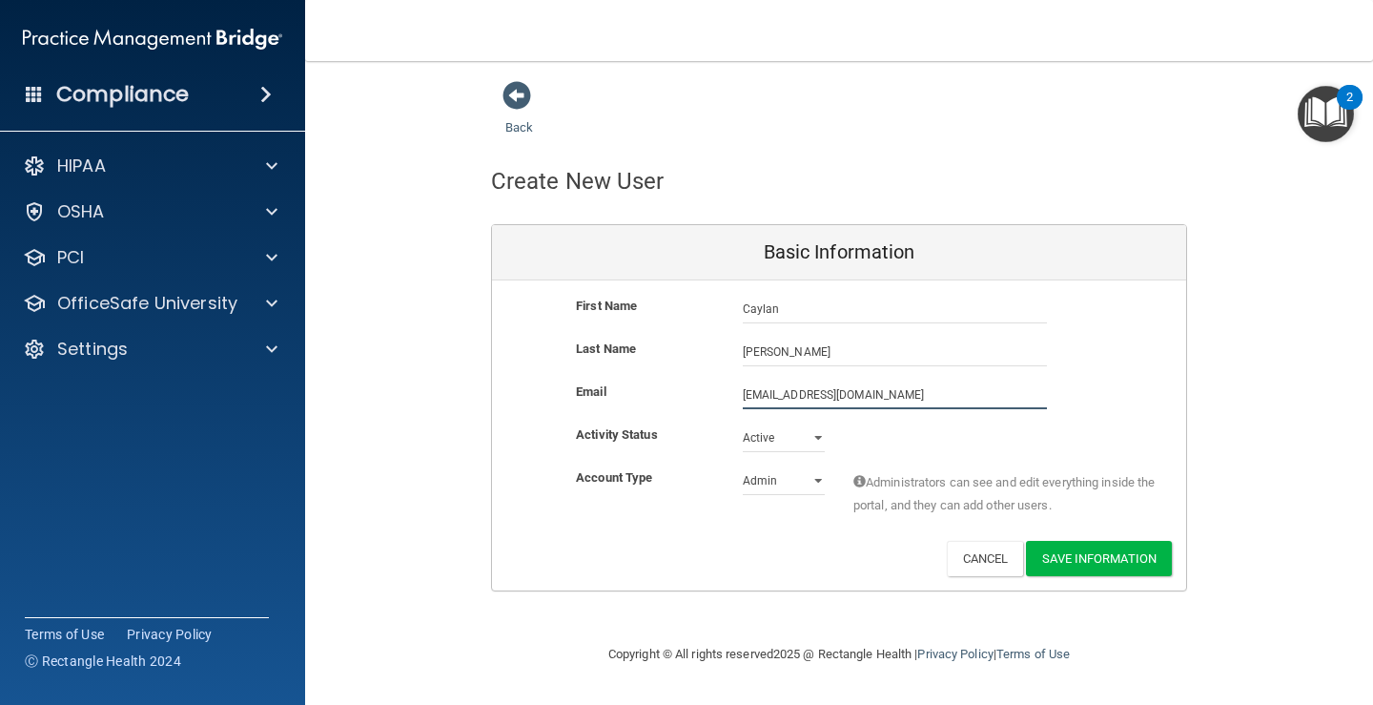
type input "[EMAIL_ADDRESS][DOMAIN_NAME]"
click at [768, 495] on select "Admin Member" at bounding box center [784, 480] width 82 height 29
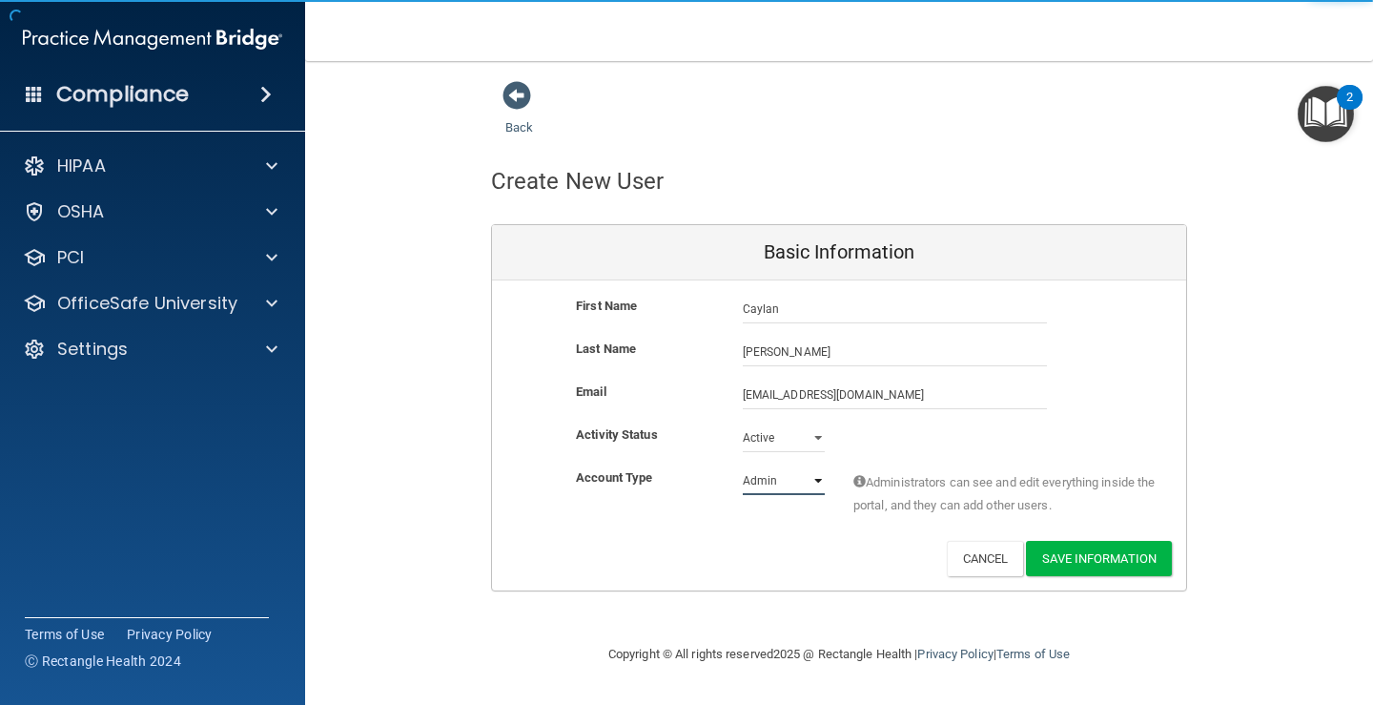
select select "practice_member"
click at [743, 466] on select "Admin Member" at bounding box center [784, 480] width 82 height 29
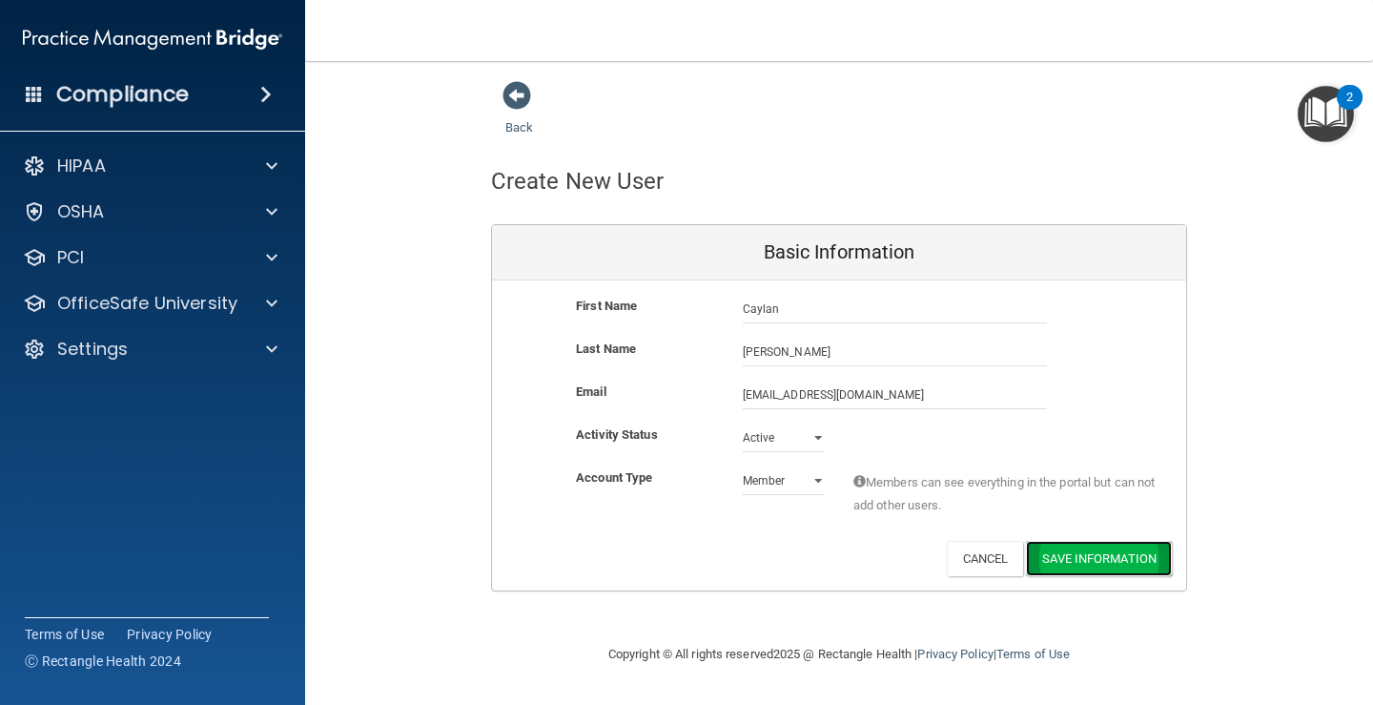
click at [1116, 551] on button "Save Information" at bounding box center [1099, 558] width 146 height 35
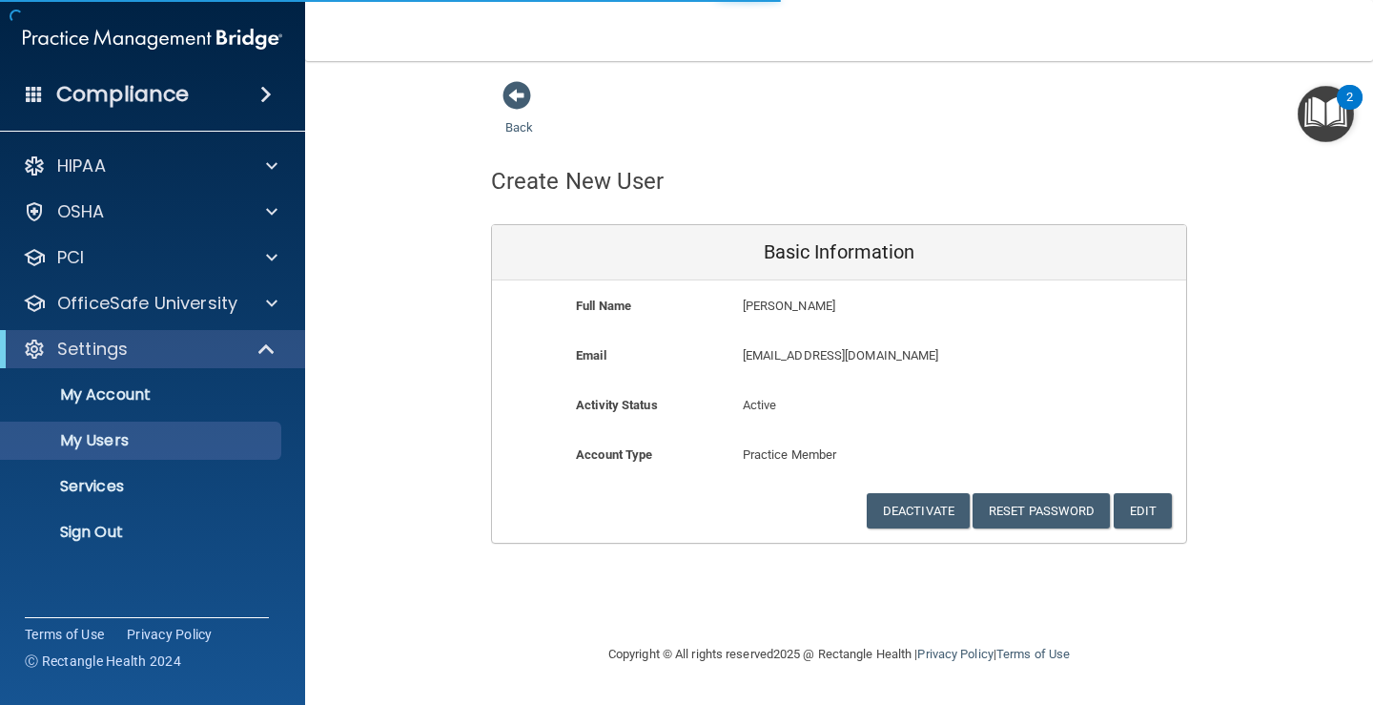
select select "20"
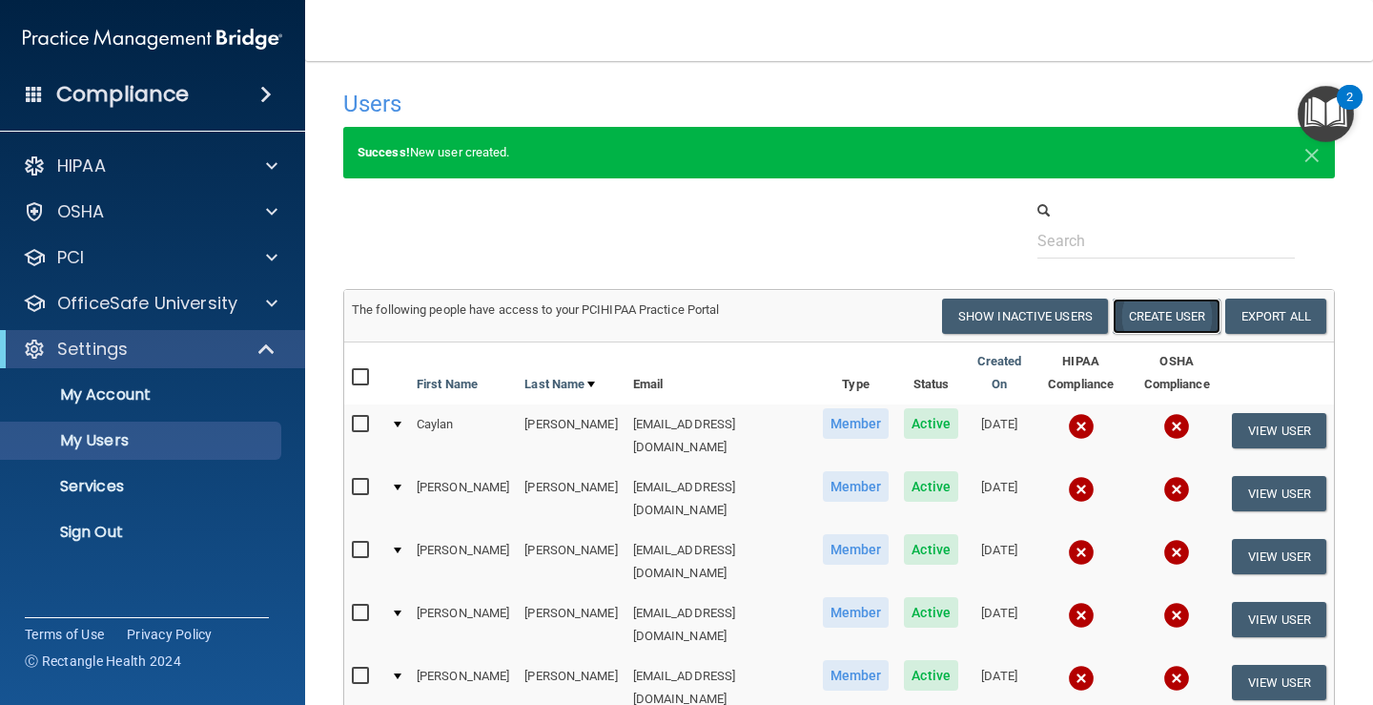
click at [1131, 317] on button "Create User" at bounding box center [1167, 315] width 108 height 35
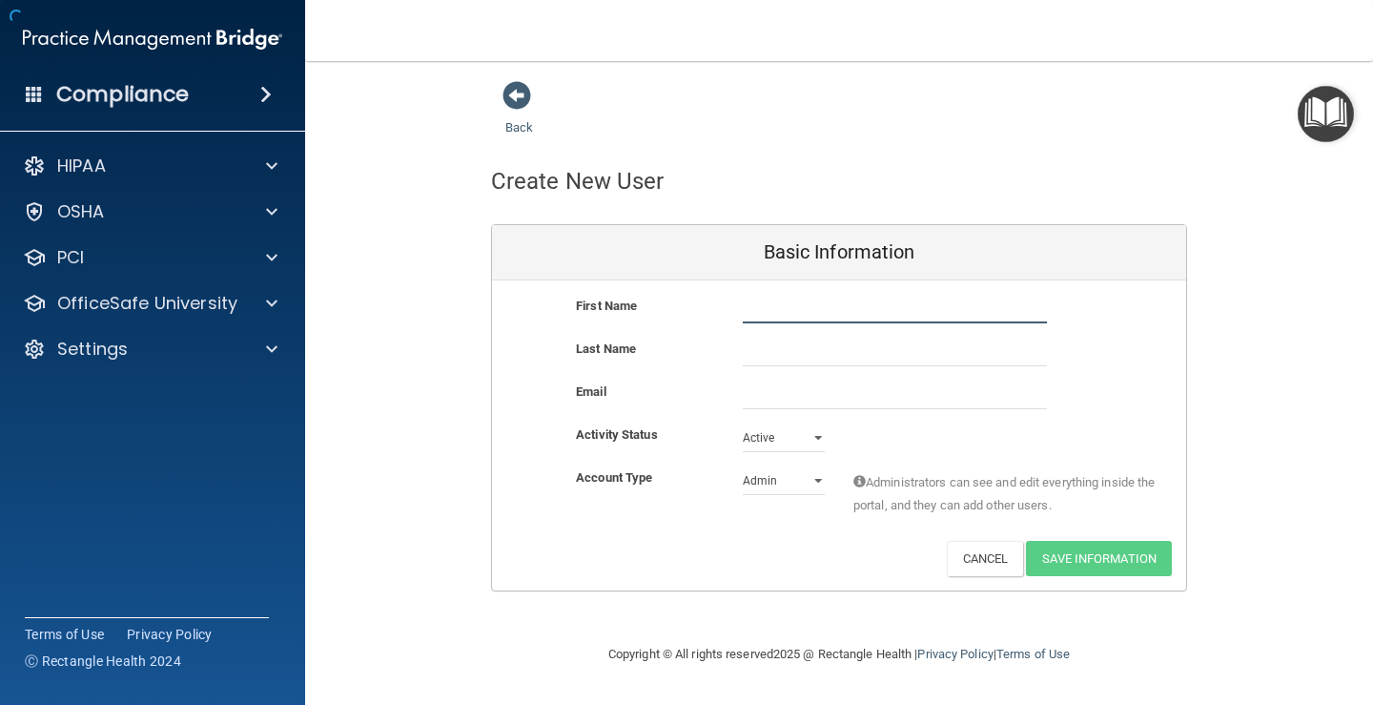
click at [774, 317] on input "text" at bounding box center [895, 309] width 304 height 29
type input "Beily"
type input "[PERSON_NAME]"
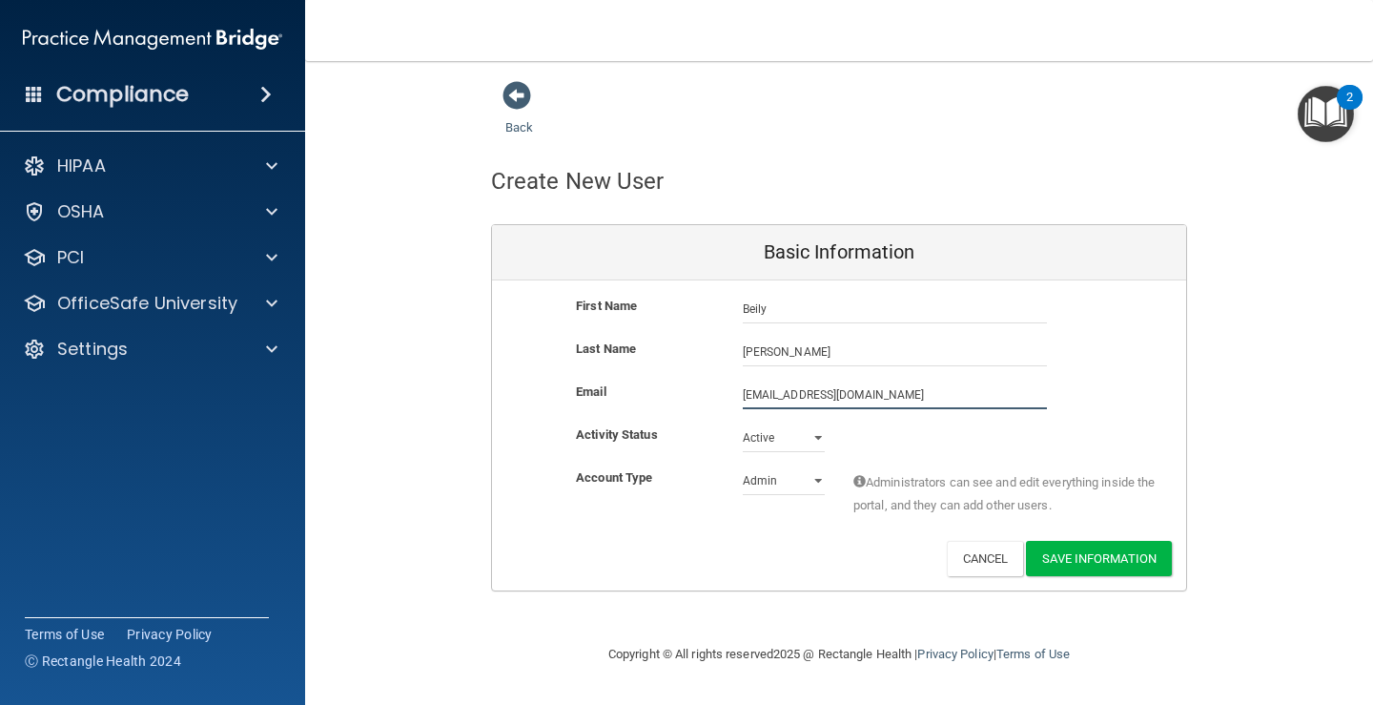
type input "[EMAIL_ADDRESS][DOMAIN_NAME]"
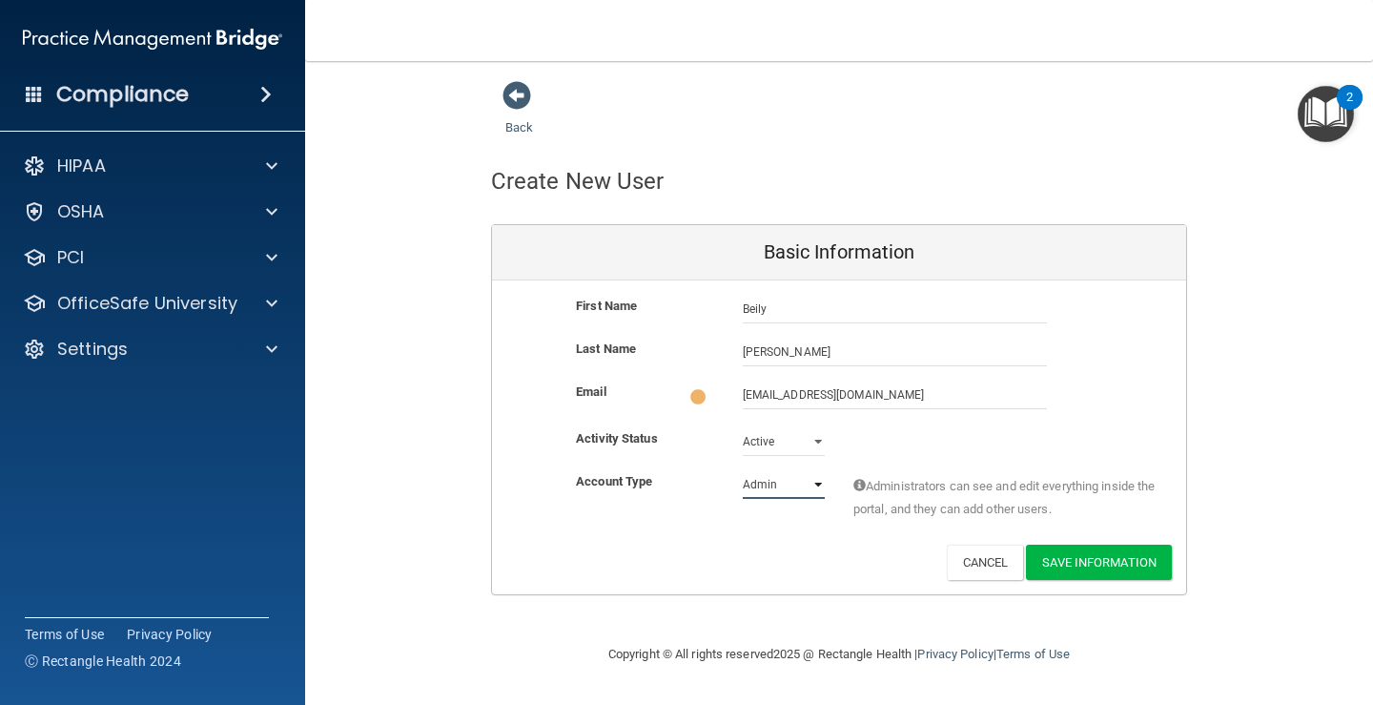
drag, startPoint x: 799, startPoint y: 485, endPoint x: 792, endPoint y: 552, distance: 67.1
click at [799, 485] on select "Admin Member" at bounding box center [784, 484] width 82 height 29
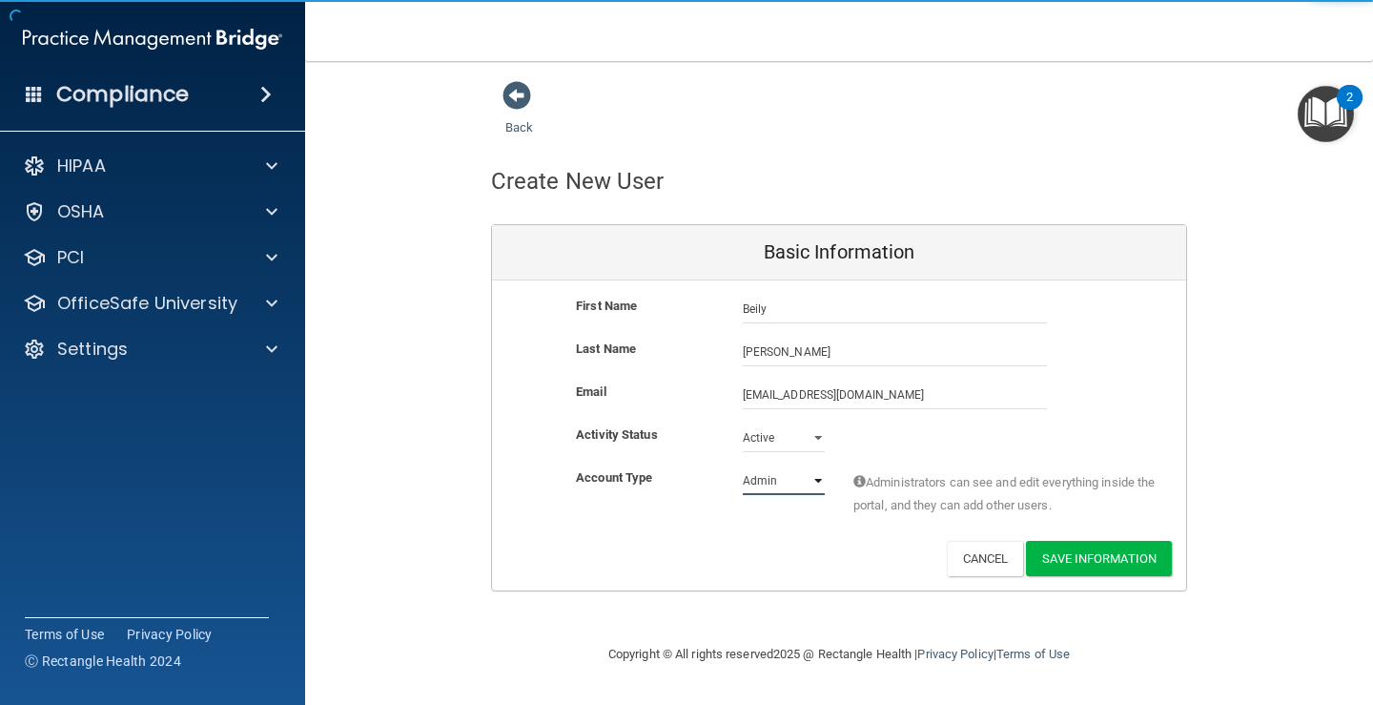
select select "practice_member"
click at [743, 466] on select "Admin Member" at bounding box center [784, 480] width 82 height 29
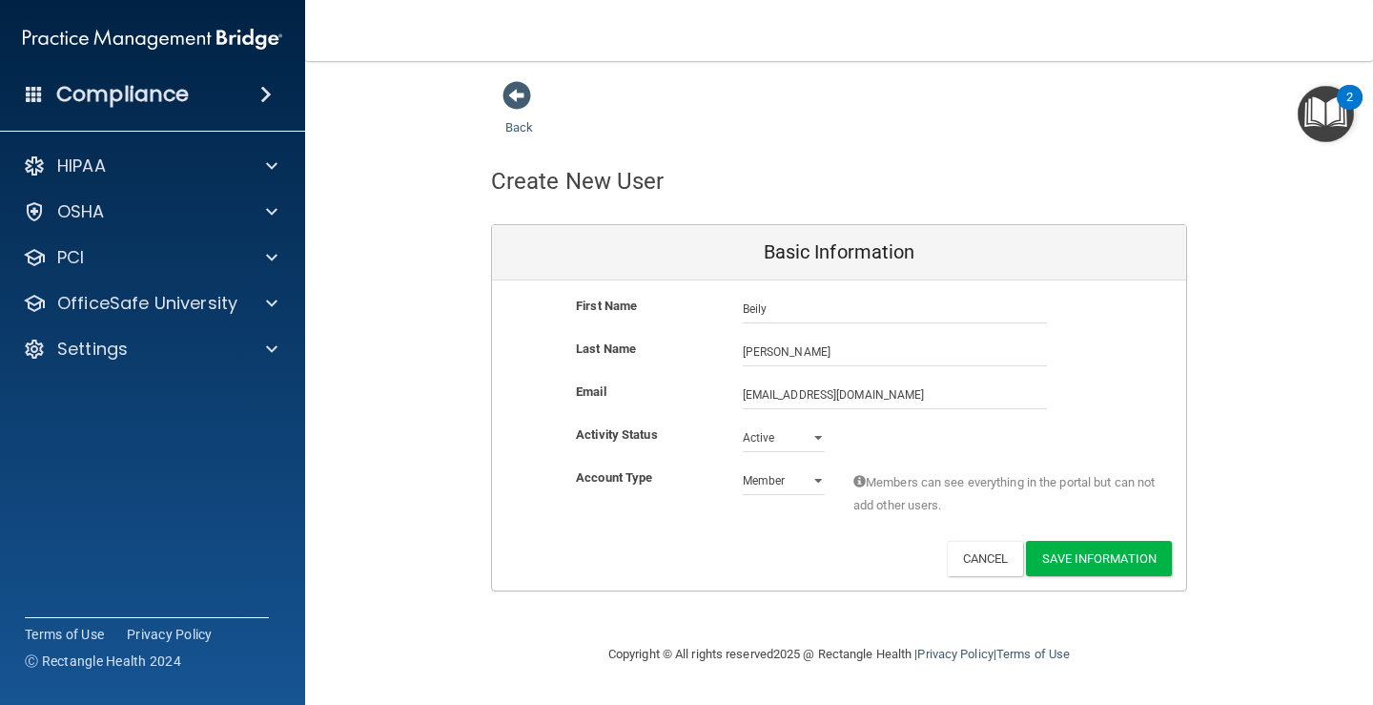
click at [791, 567] on div "Deactivate Reset Password Edit Cancel Save Information" at bounding box center [839, 558] width 694 height 35
click at [1130, 564] on button "Save Information" at bounding box center [1099, 558] width 146 height 35
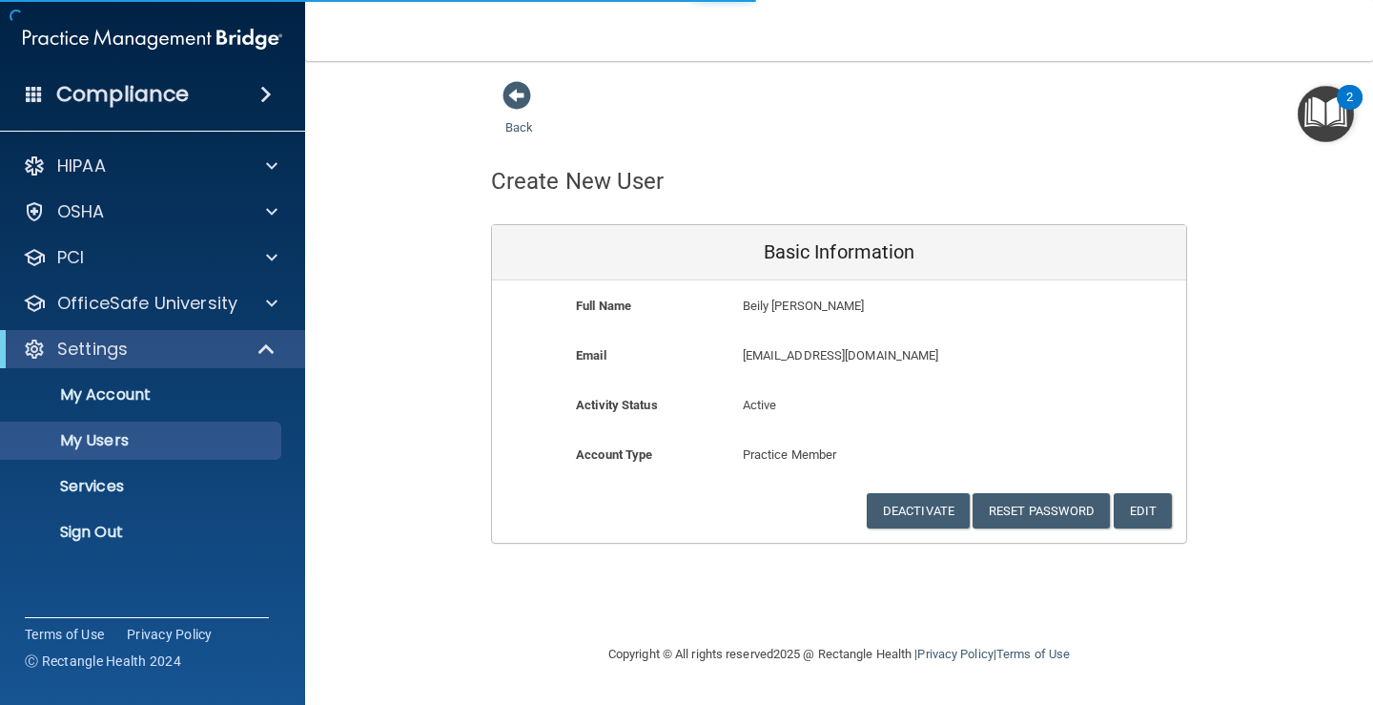
select select "20"
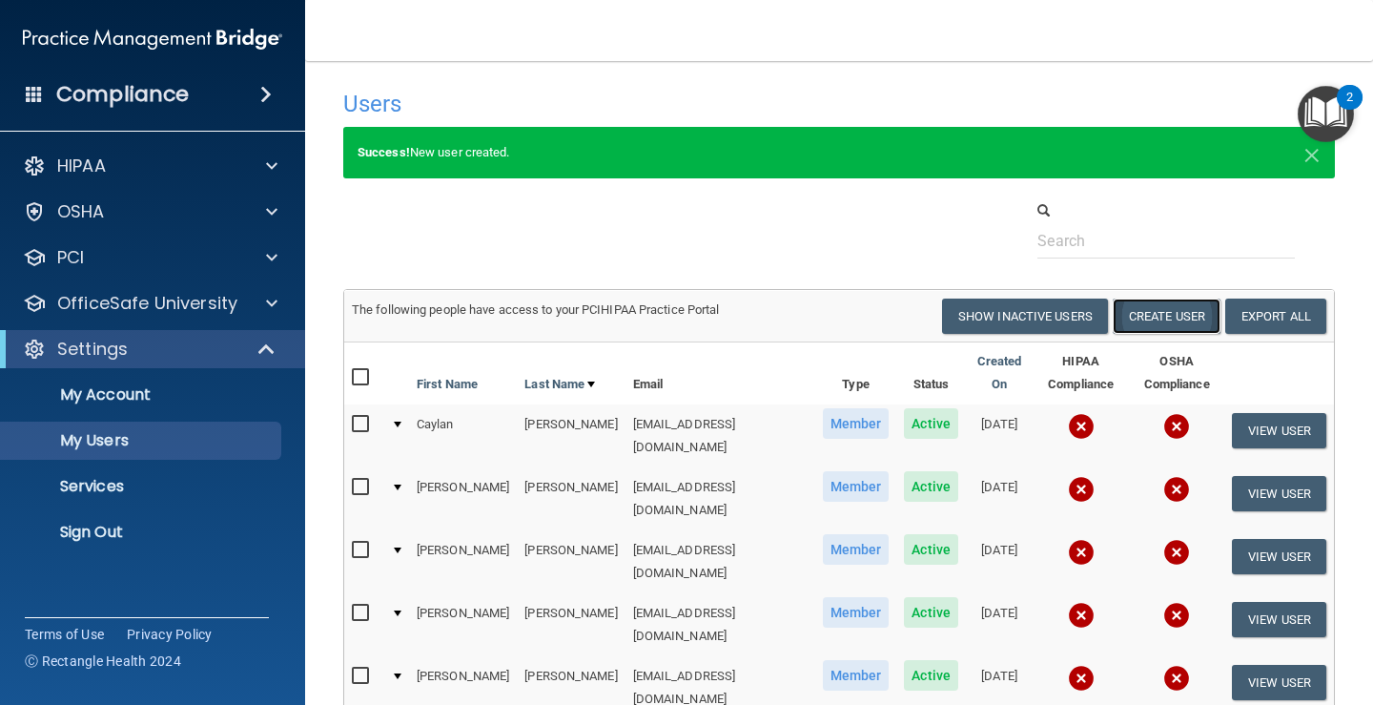
click at [1154, 327] on button "Create User" at bounding box center [1167, 315] width 108 height 35
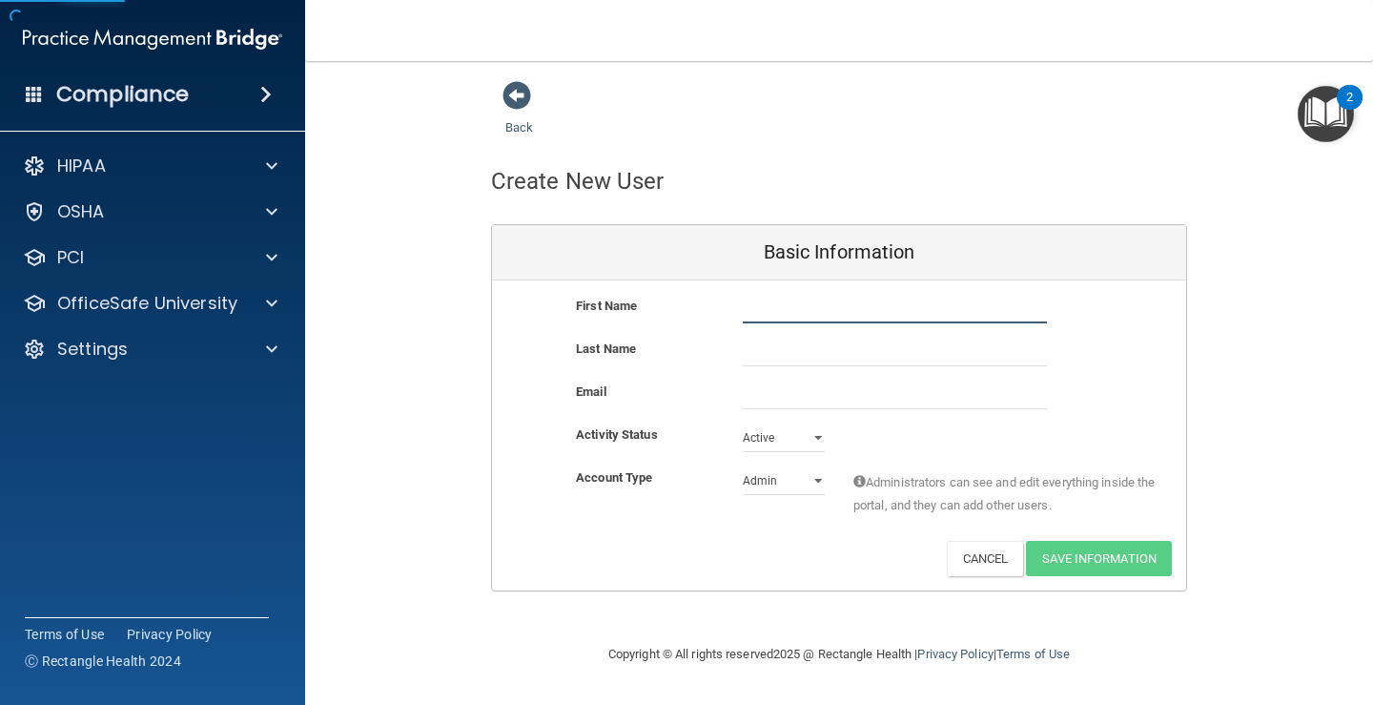
click at [781, 317] on input "text" at bounding box center [895, 309] width 304 height 29
type input "[PERSON_NAME]"
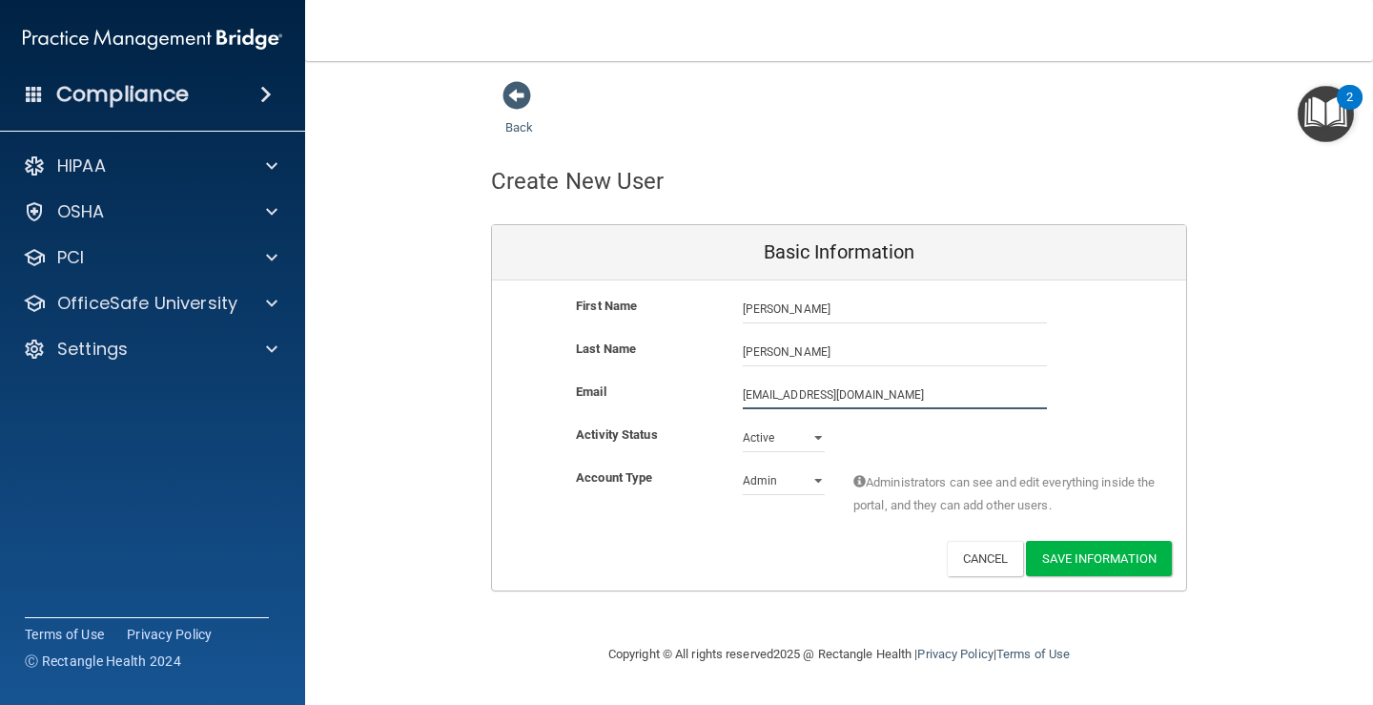
type input "[EMAIL_ADDRESS][DOMAIN_NAME]"
click at [795, 482] on select "Admin Member" at bounding box center [784, 480] width 82 height 29
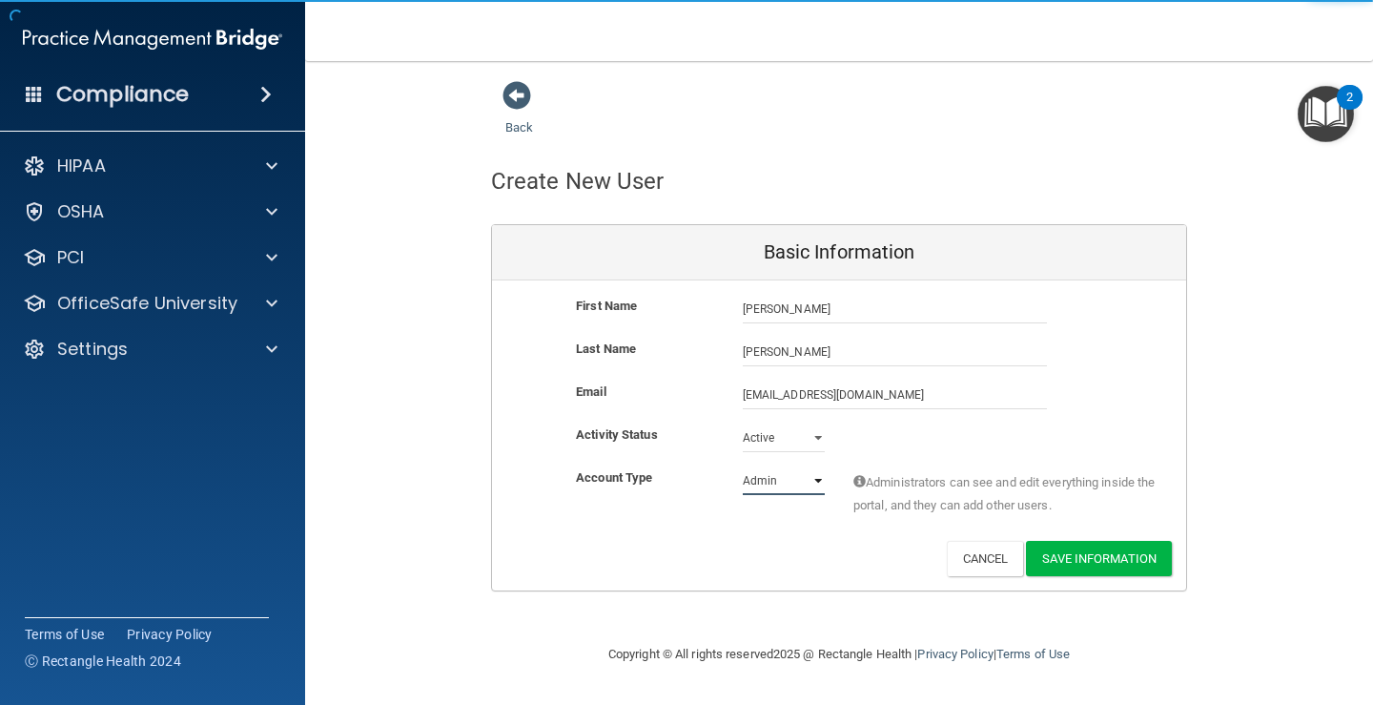
select select "practice_member"
click at [743, 466] on select "Admin Member" at bounding box center [784, 480] width 82 height 29
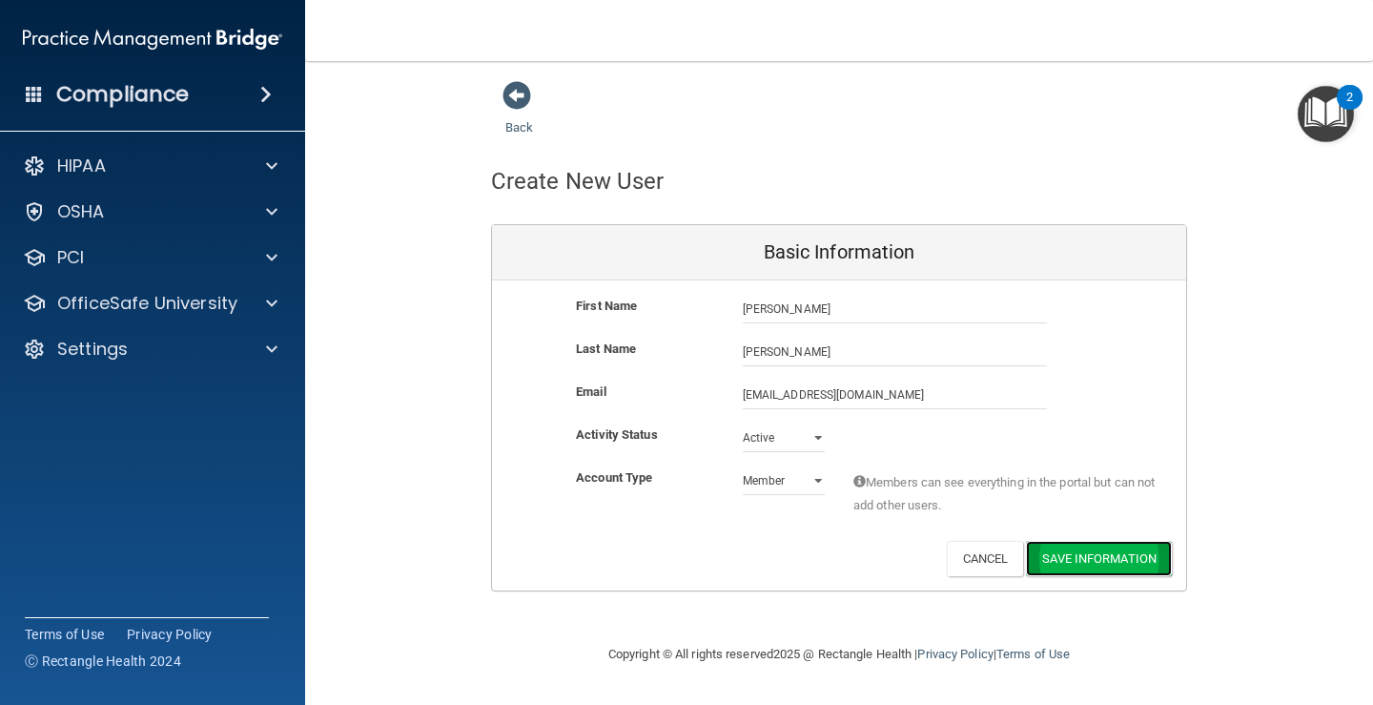
click at [1091, 567] on button "Save Information" at bounding box center [1099, 558] width 146 height 35
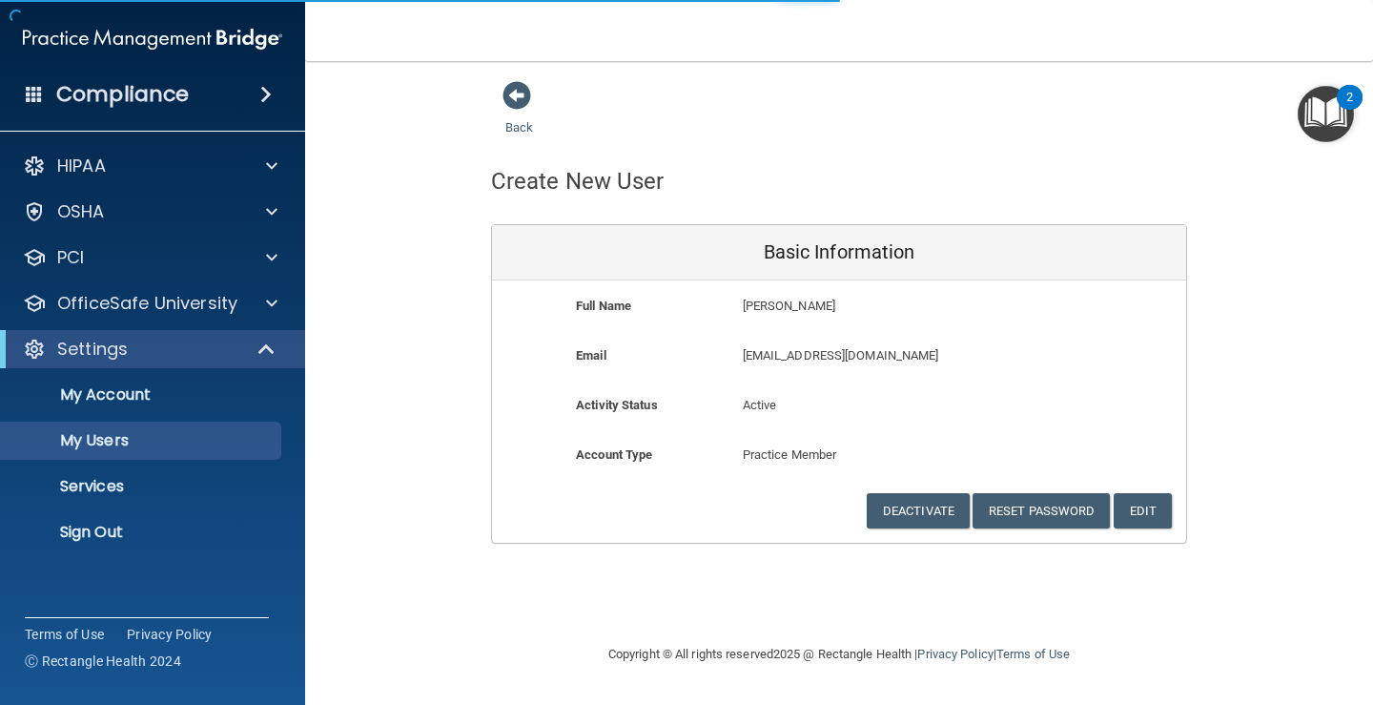
select select "20"
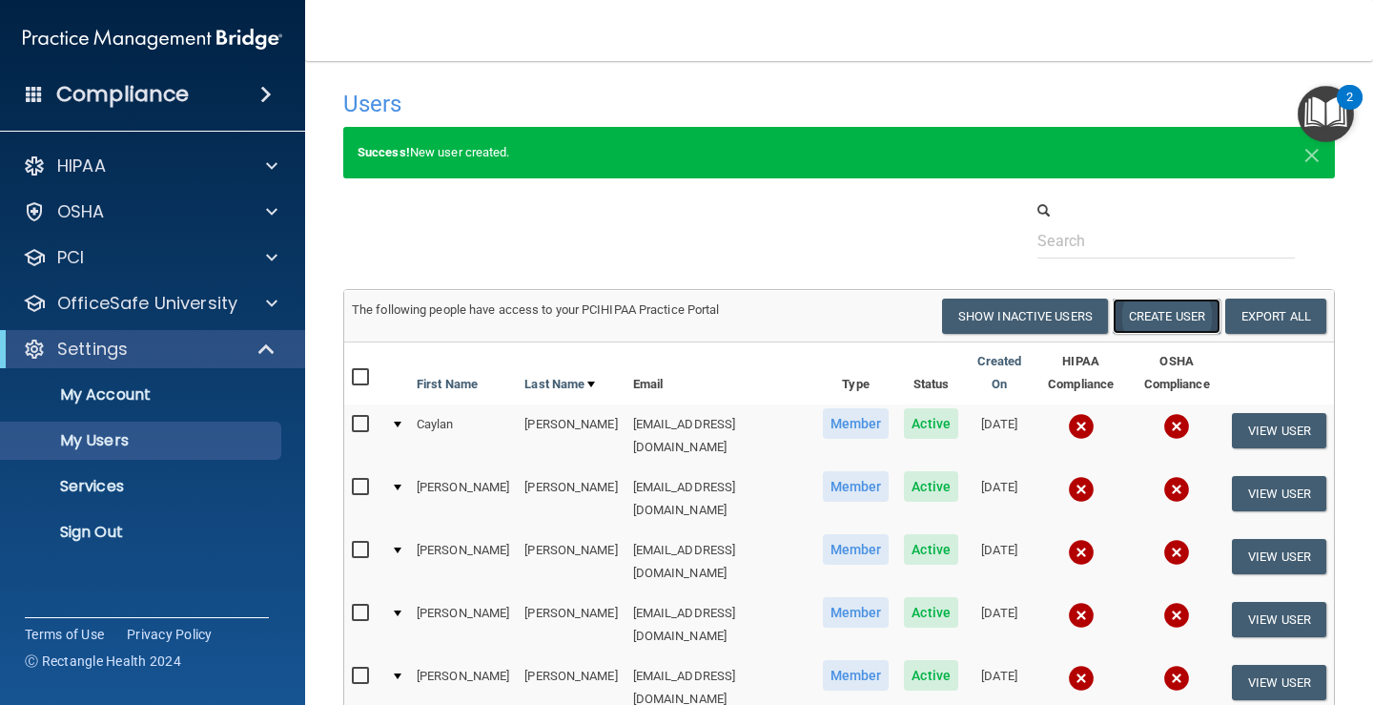
click at [1136, 323] on button "Create User" at bounding box center [1167, 315] width 108 height 35
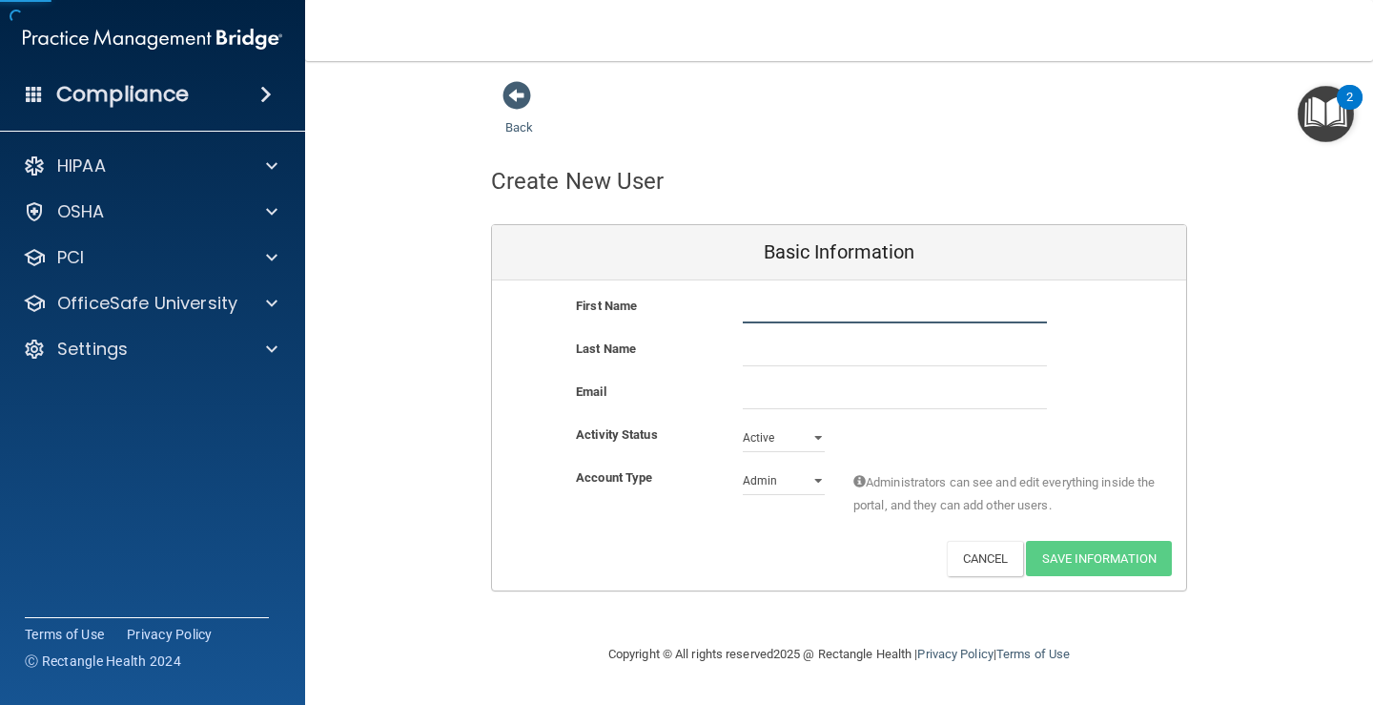
click at [788, 316] on input "text" at bounding box center [895, 309] width 304 height 29
type input "[PERSON_NAME]"
type input "Brown"
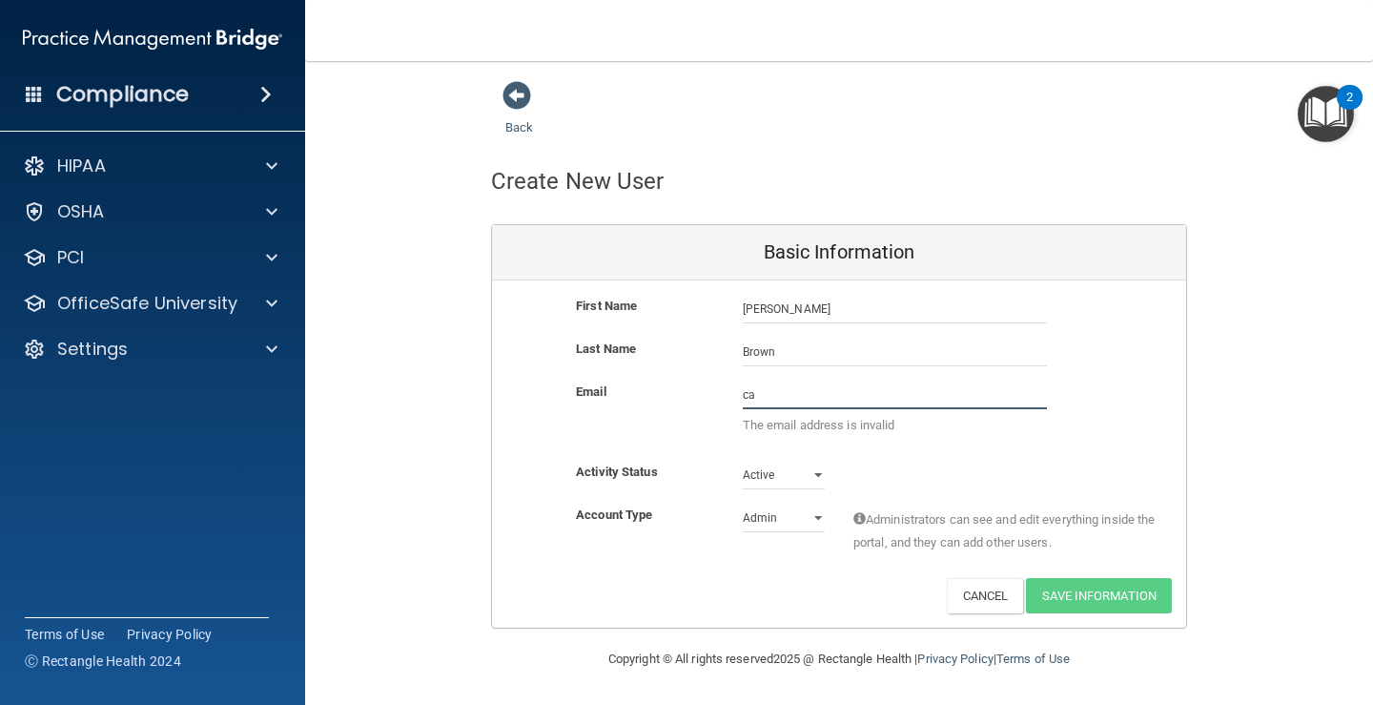
type input "c"
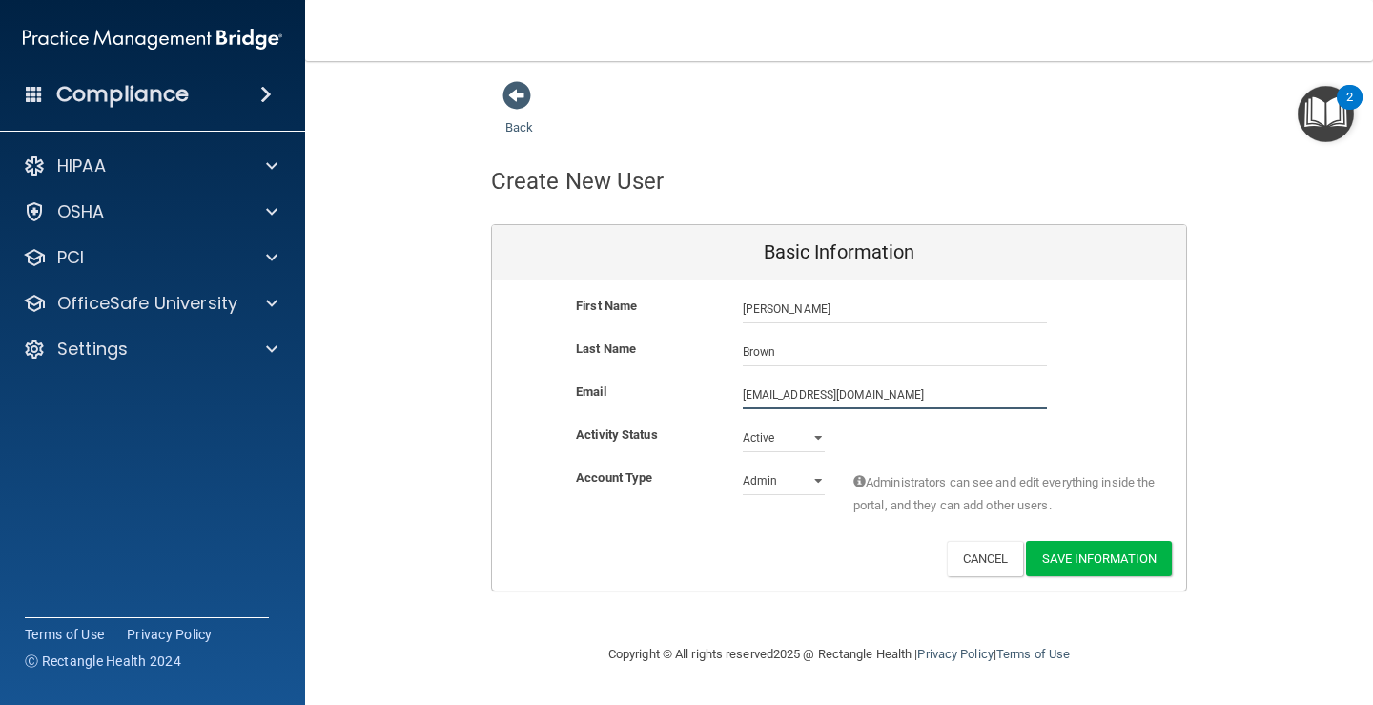
type input "[EMAIL_ADDRESS][DOMAIN_NAME]"
click at [798, 472] on select "Admin Member" at bounding box center [784, 480] width 82 height 29
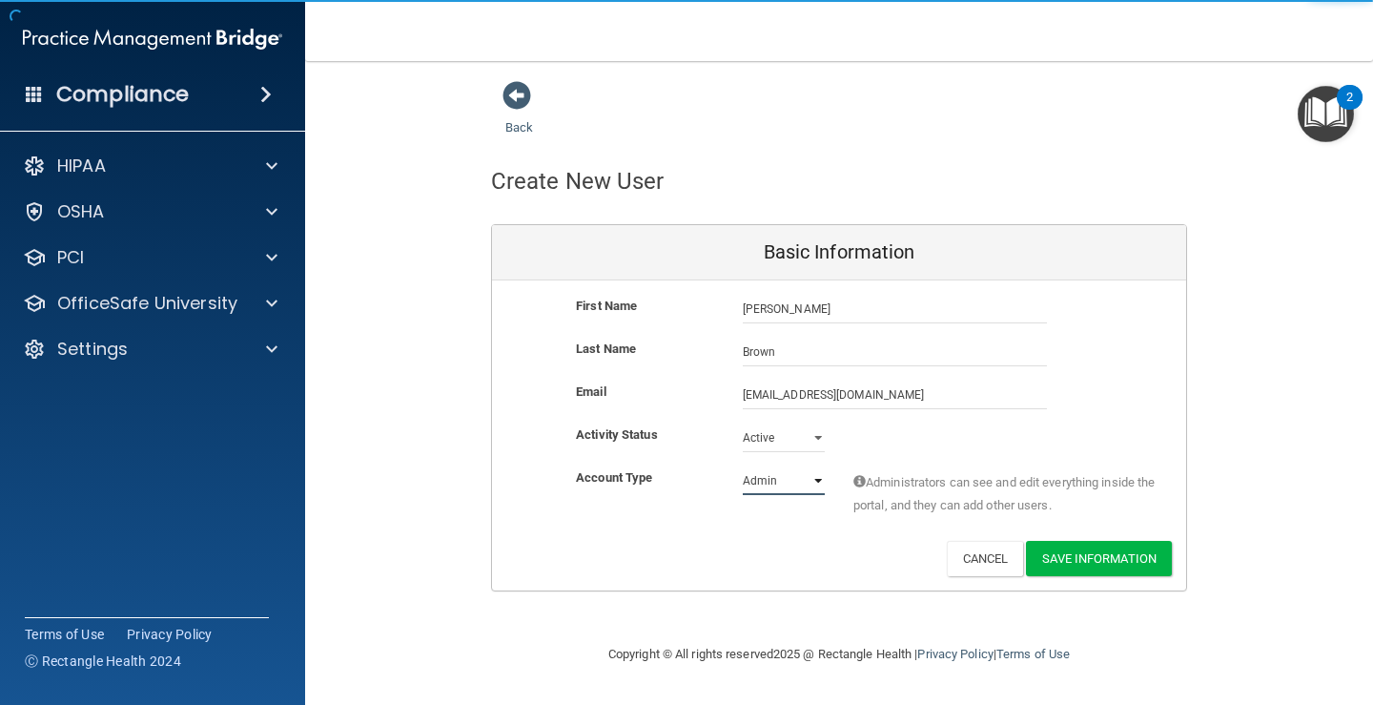
select select "practice_member"
click at [743, 466] on select "Admin Member" at bounding box center [784, 480] width 82 height 29
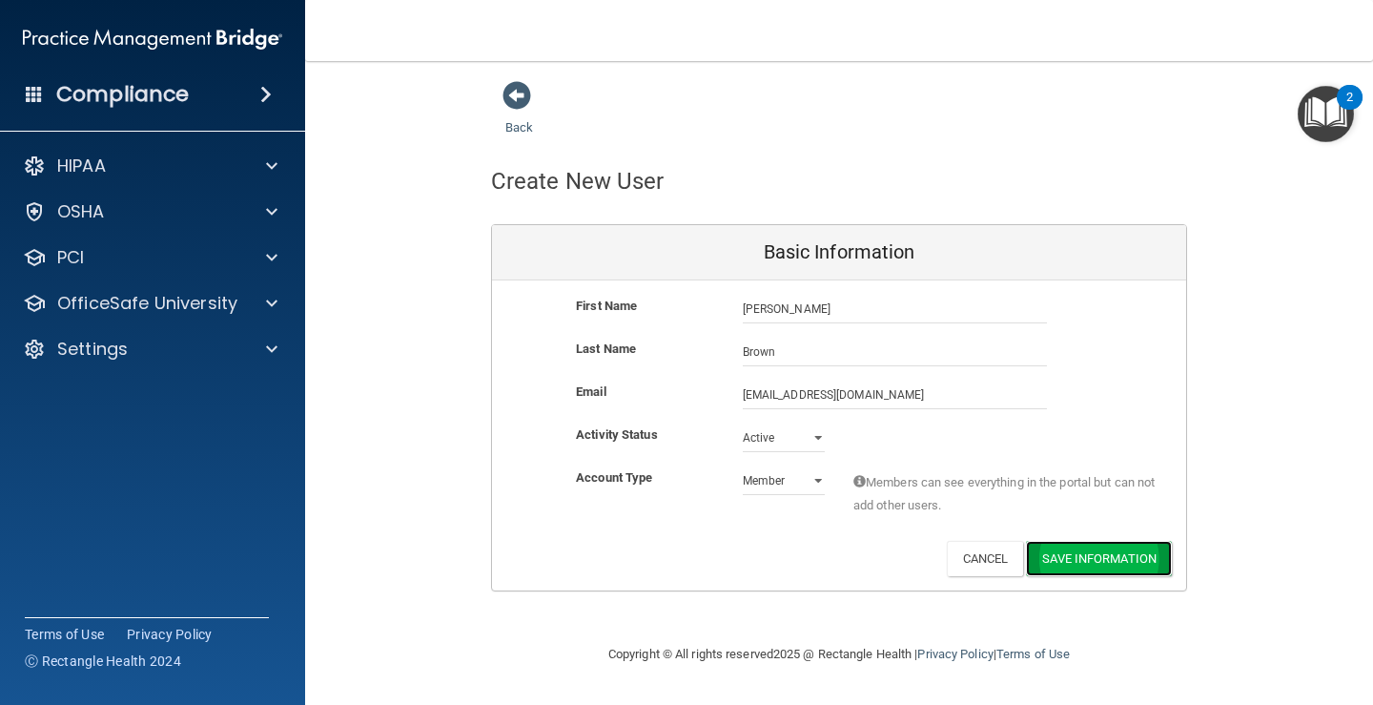
click at [1122, 570] on button "Save Information" at bounding box center [1099, 558] width 146 height 35
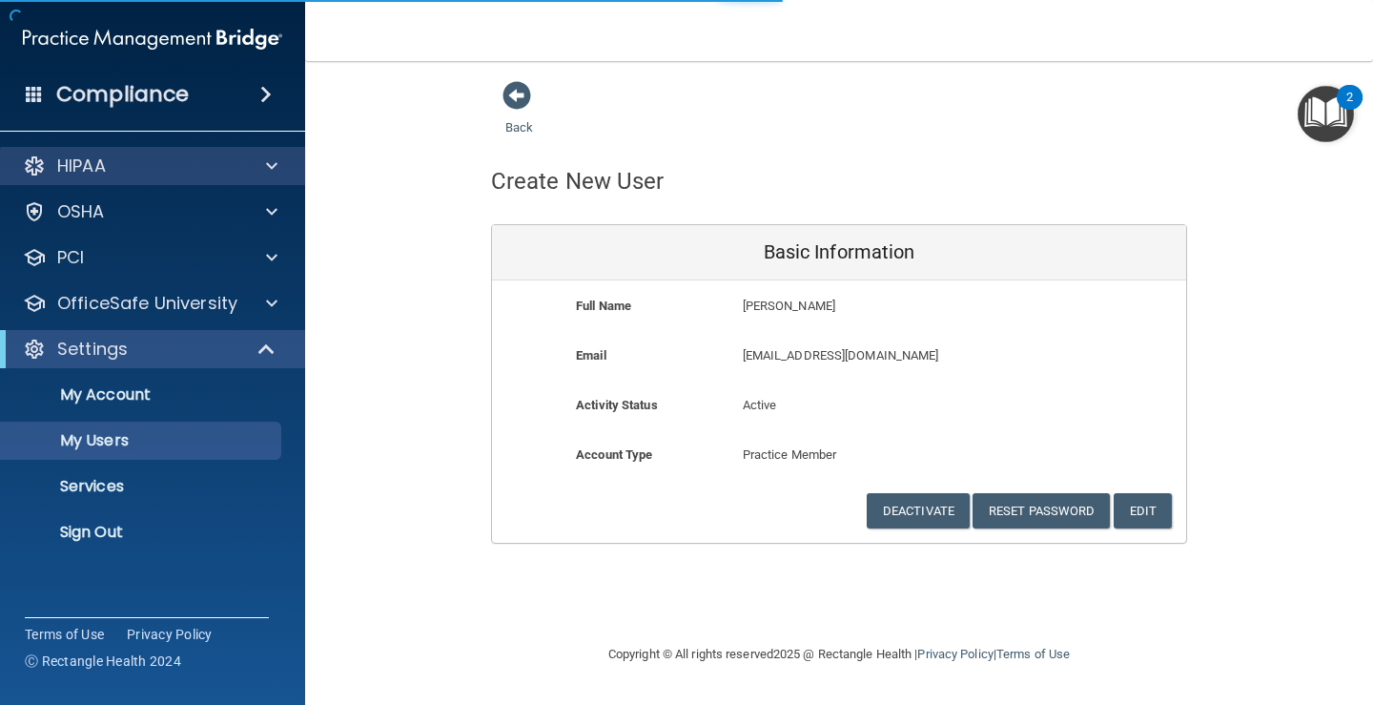
select select "20"
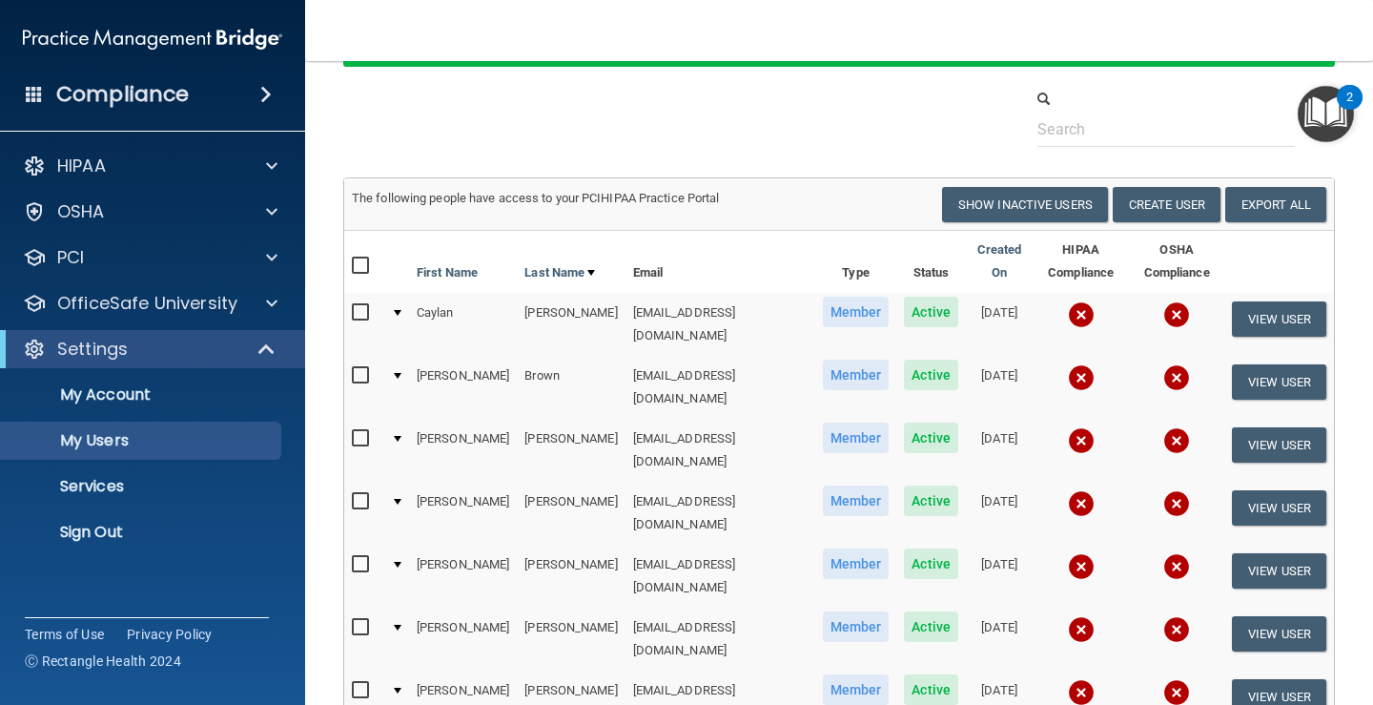
scroll to position [95, 0]
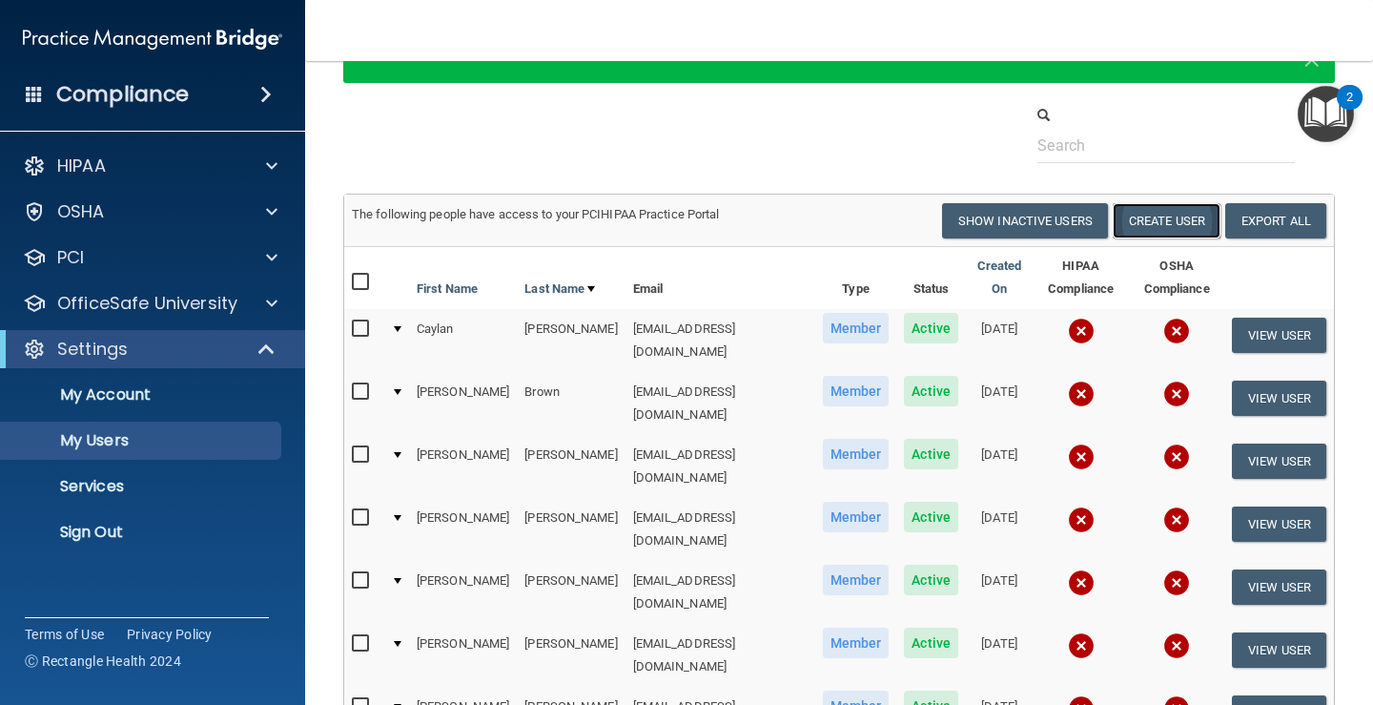
click at [1144, 217] on button "Create User" at bounding box center [1167, 220] width 108 height 35
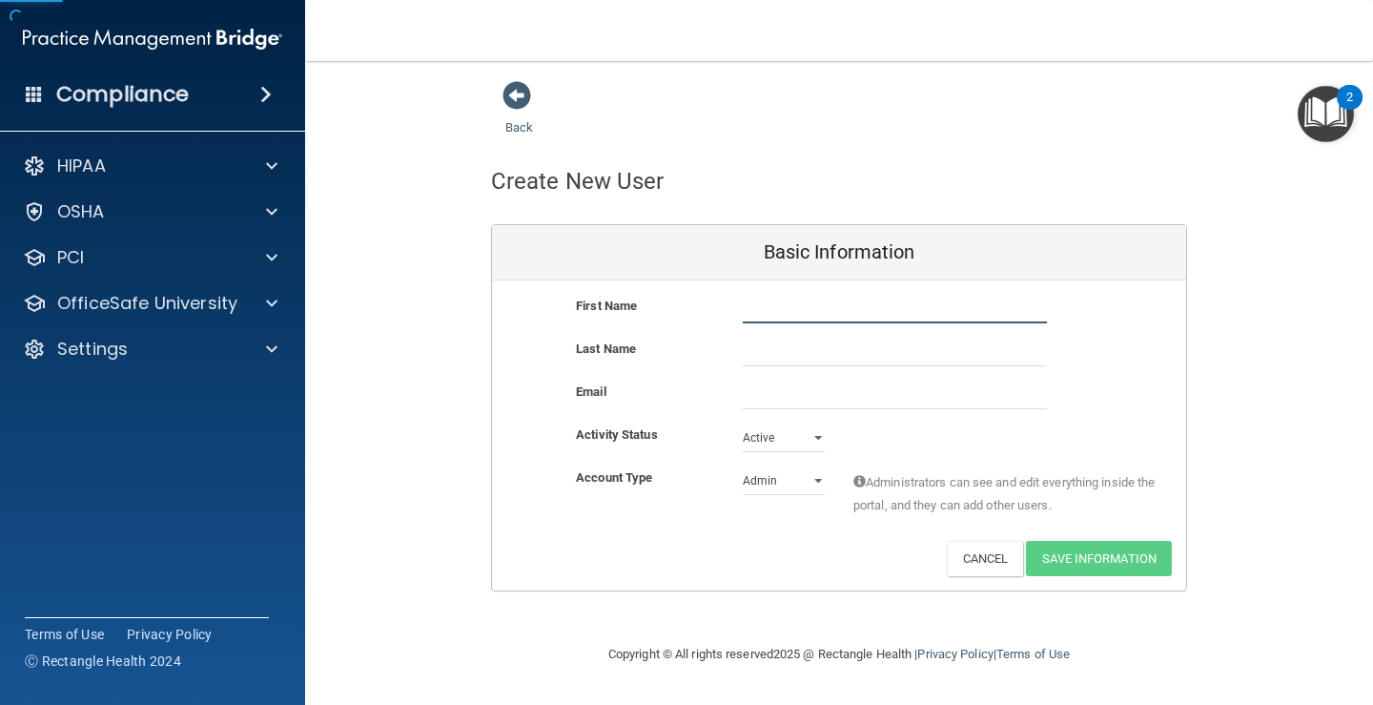
click at [754, 312] on input "text" at bounding box center [895, 309] width 304 height 29
type input "[PERSON_NAME]"
type input "Tegerdine"
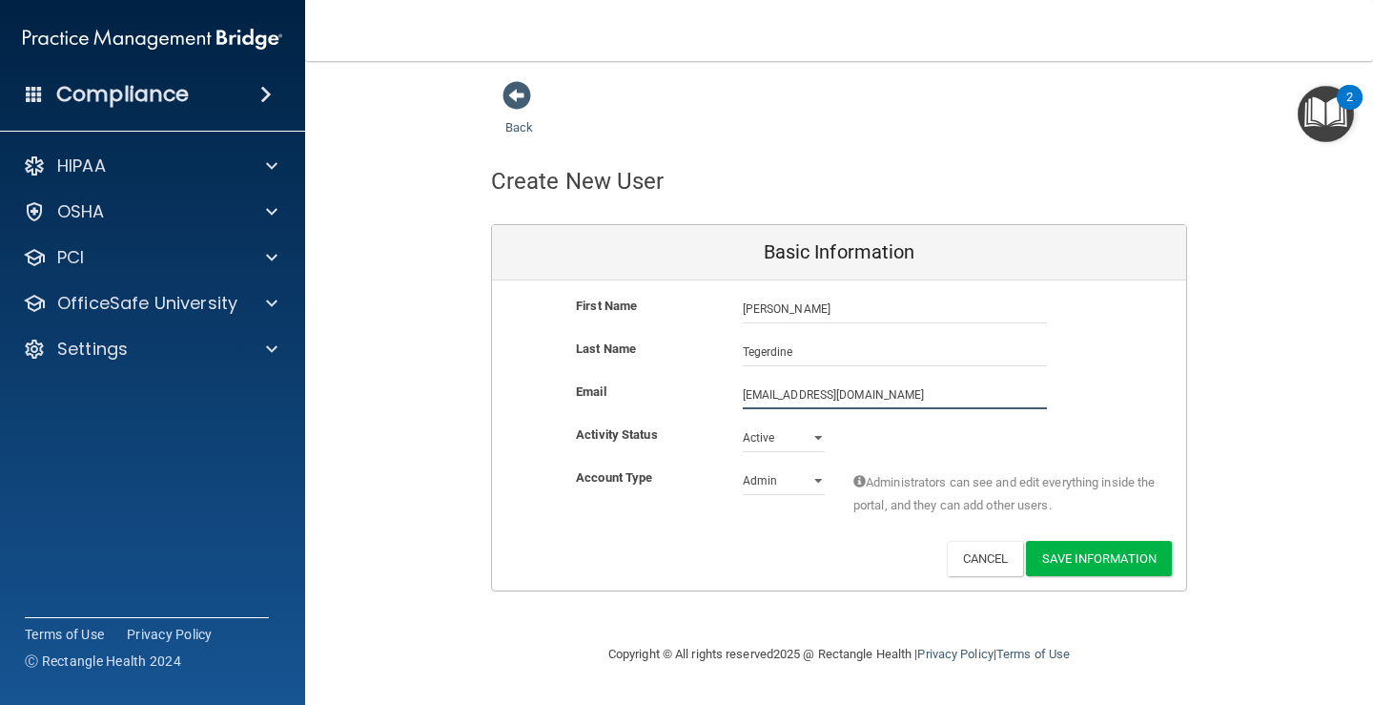
type input "[EMAIL_ADDRESS][DOMAIN_NAME]"
drag, startPoint x: 788, startPoint y: 473, endPoint x: 781, endPoint y: 497, distance: 25.0
click at [788, 473] on select "Admin Member" at bounding box center [784, 480] width 82 height 29
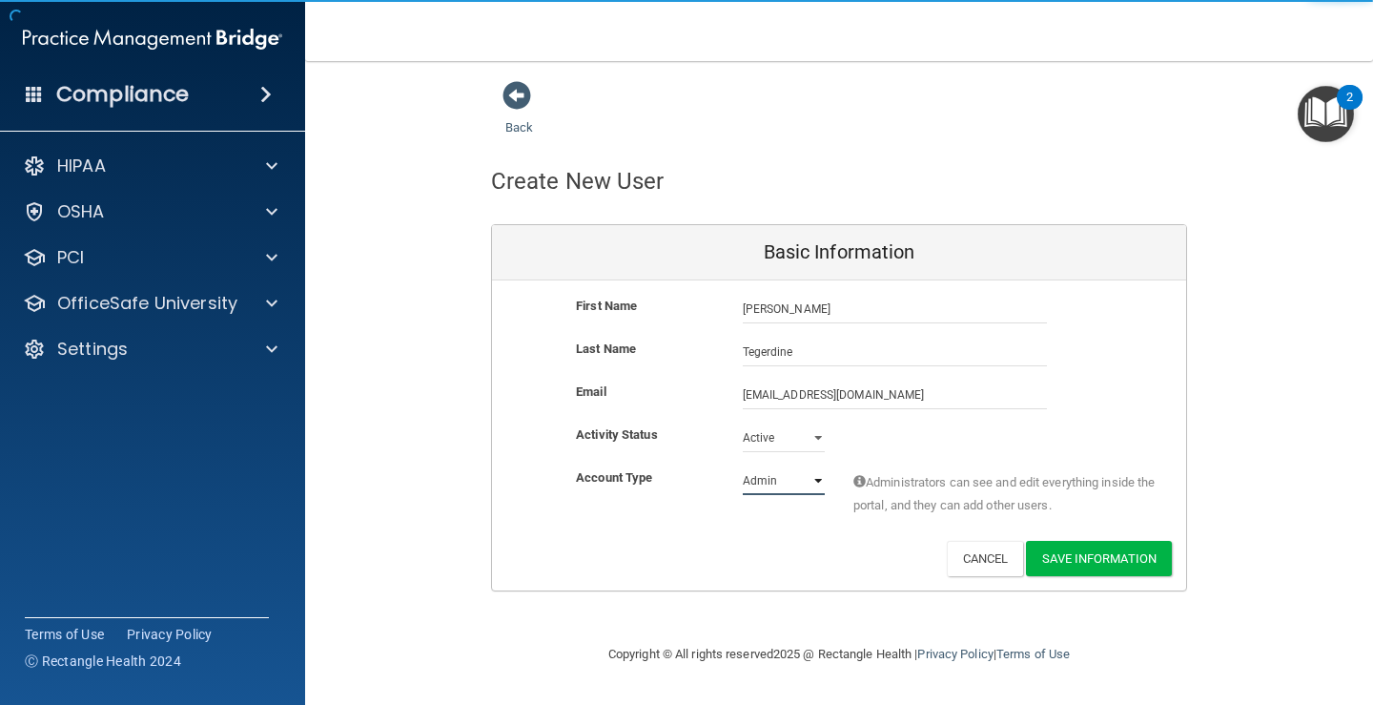
select select "practice_member"
click at [743, 466] on select "Admin Member" at bounding box center [784, 480] width 82 height 29
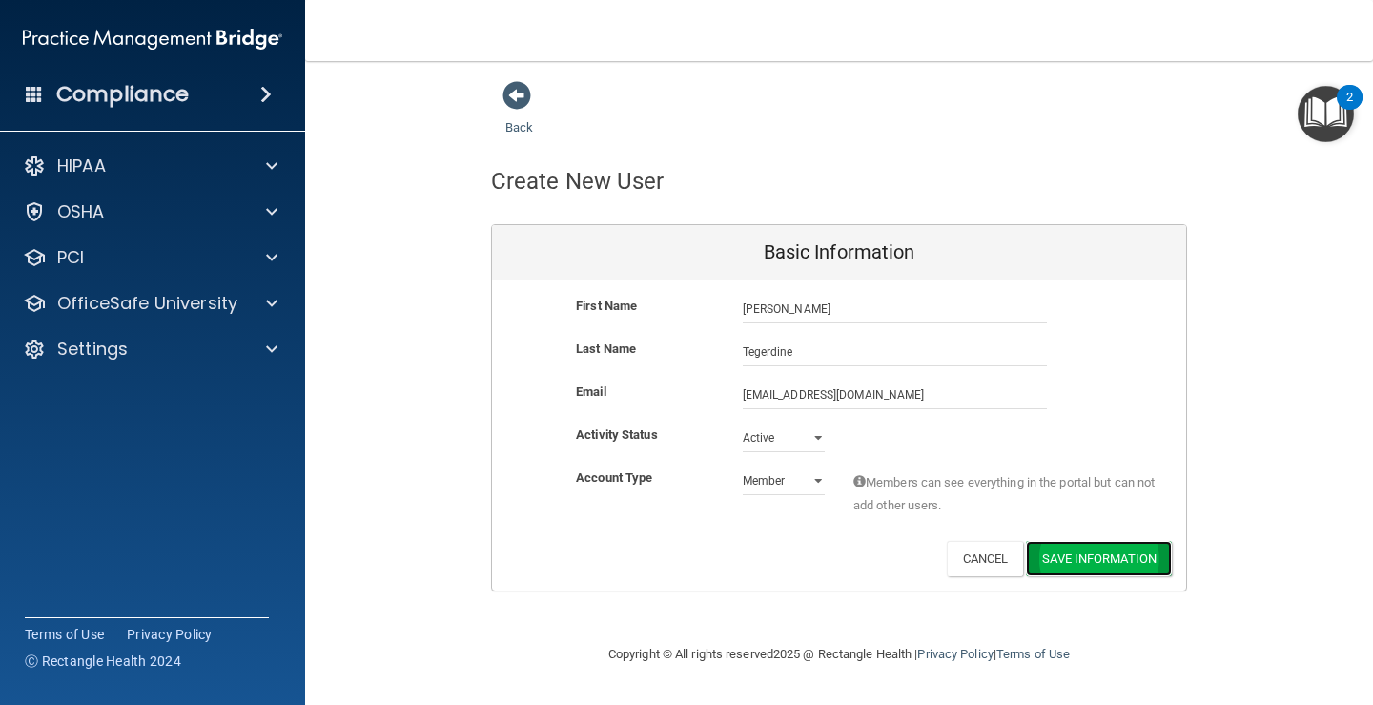
click at [1099, 565] on button "Save Information" at bounding box center [1099, 558] width 146 height 35
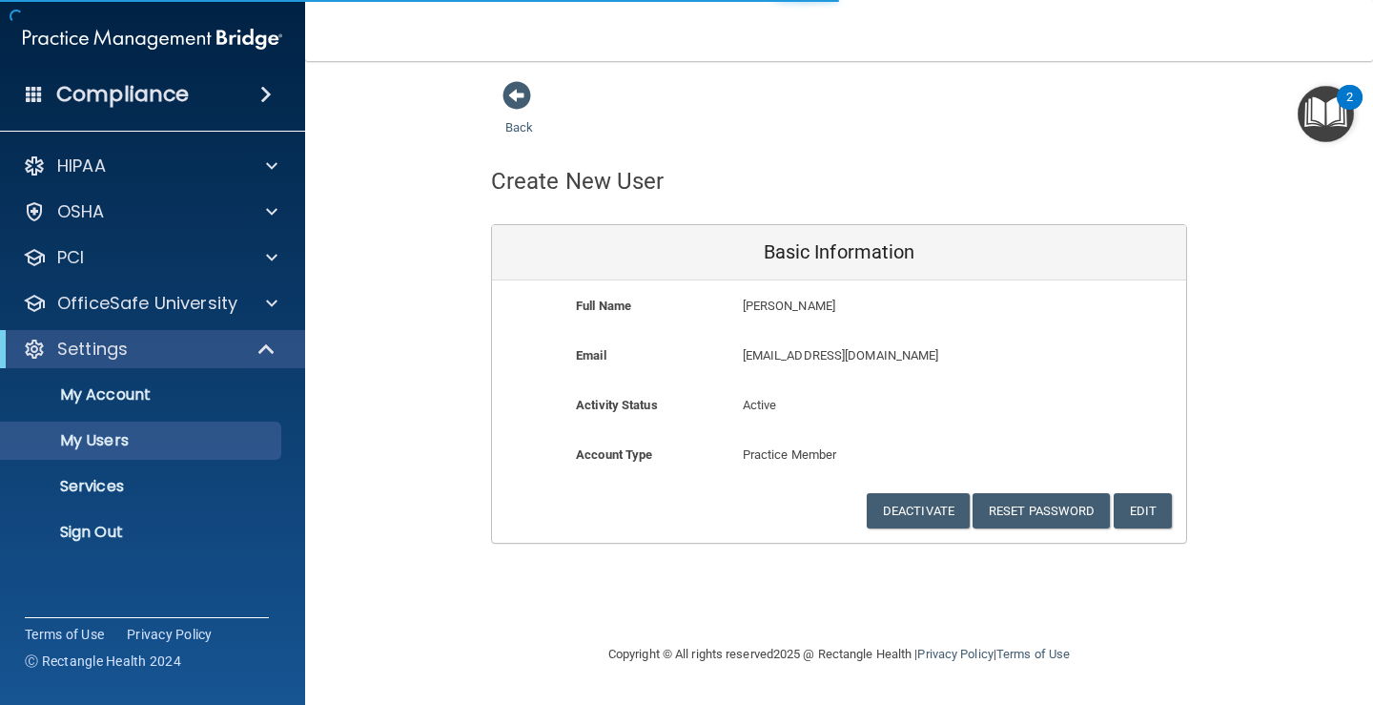
select select "20"
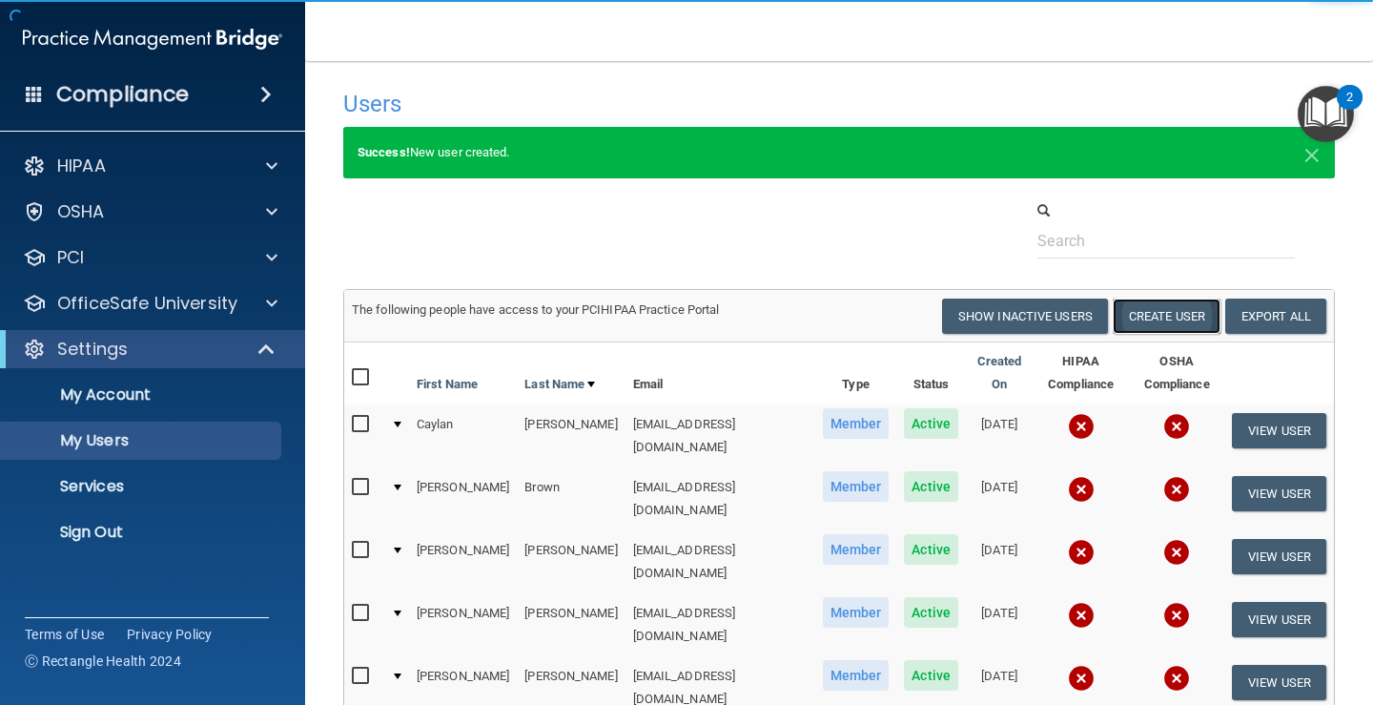
click at [1153, 321] on button "Create User" at bounding box center [1167, 315] width 108 height 35
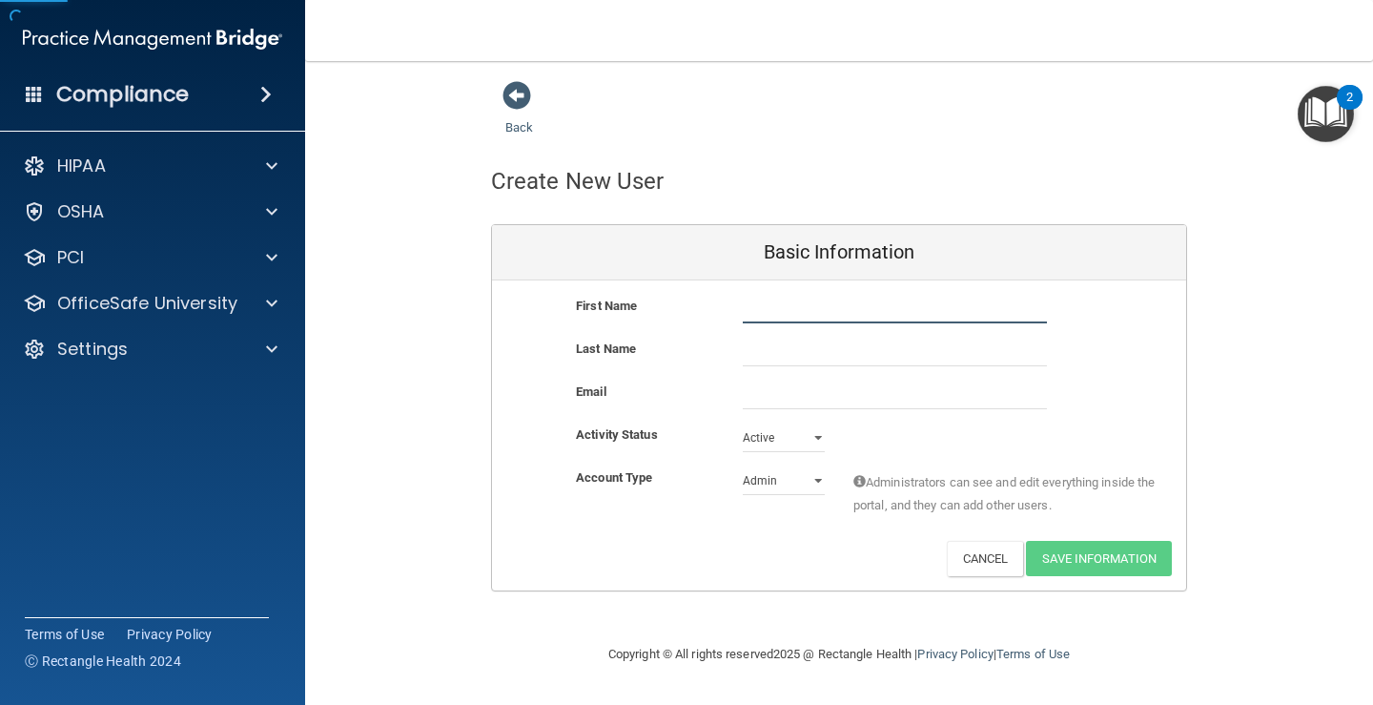
click at [816, 314] on input "text" at bounding box center [895, 309] width 304 height 29
type input "[PERSON_NAME]"
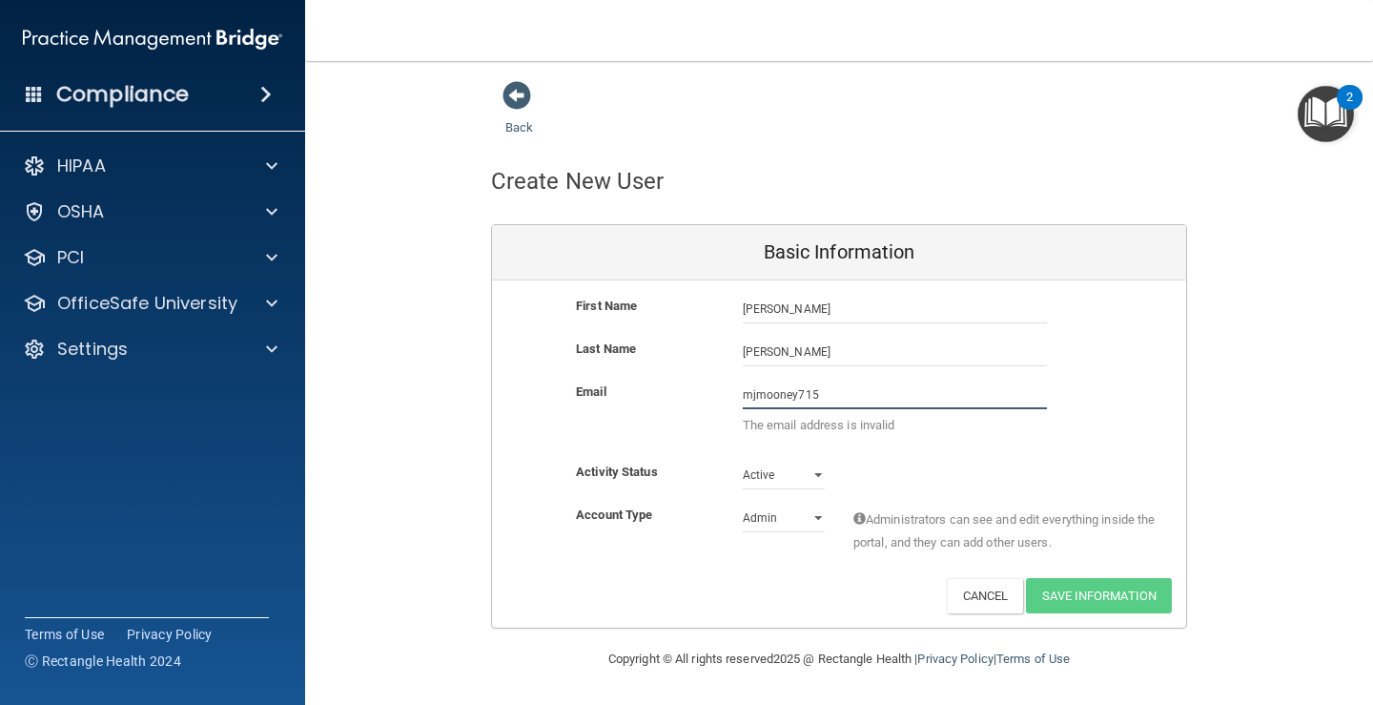
type input "[EMAIL_ADDRESS][DOMAIN_NAME]"
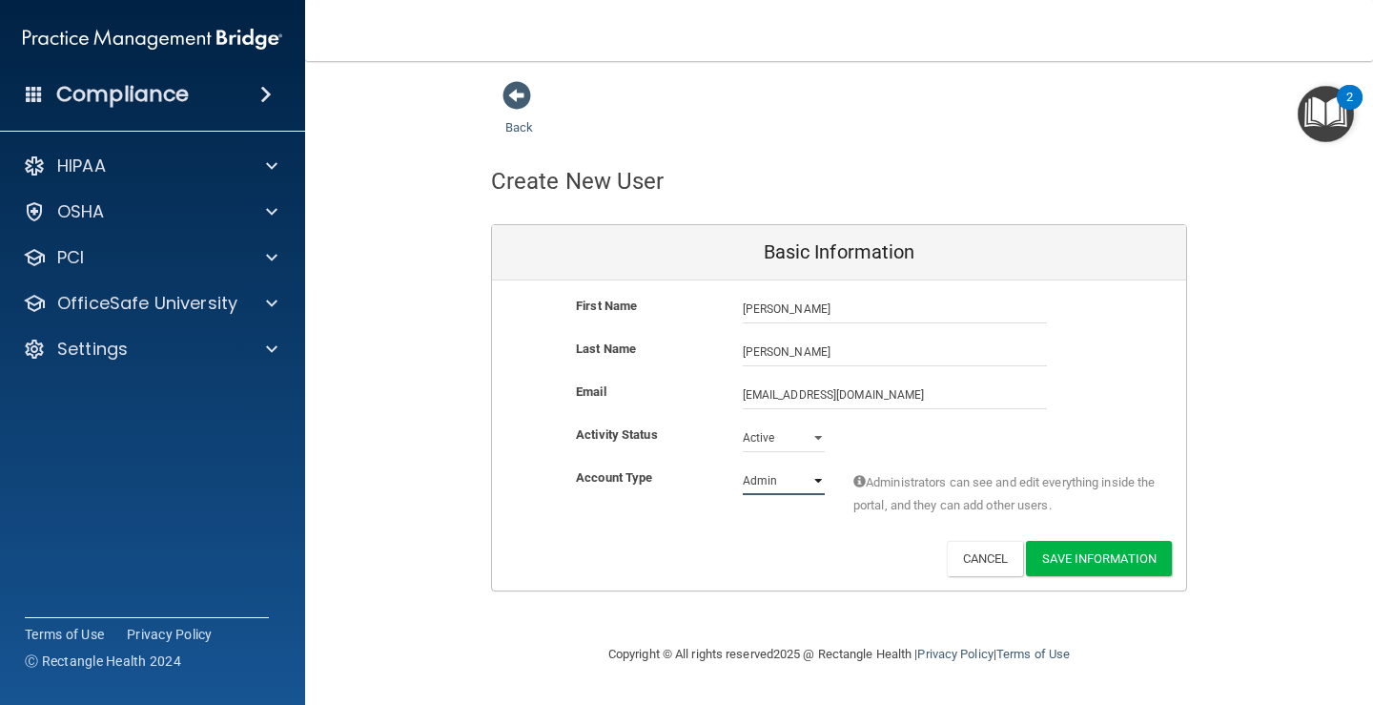
click at [787, 478] on select "Admin Member" at bounding box center [784, 480] width 82 height 29
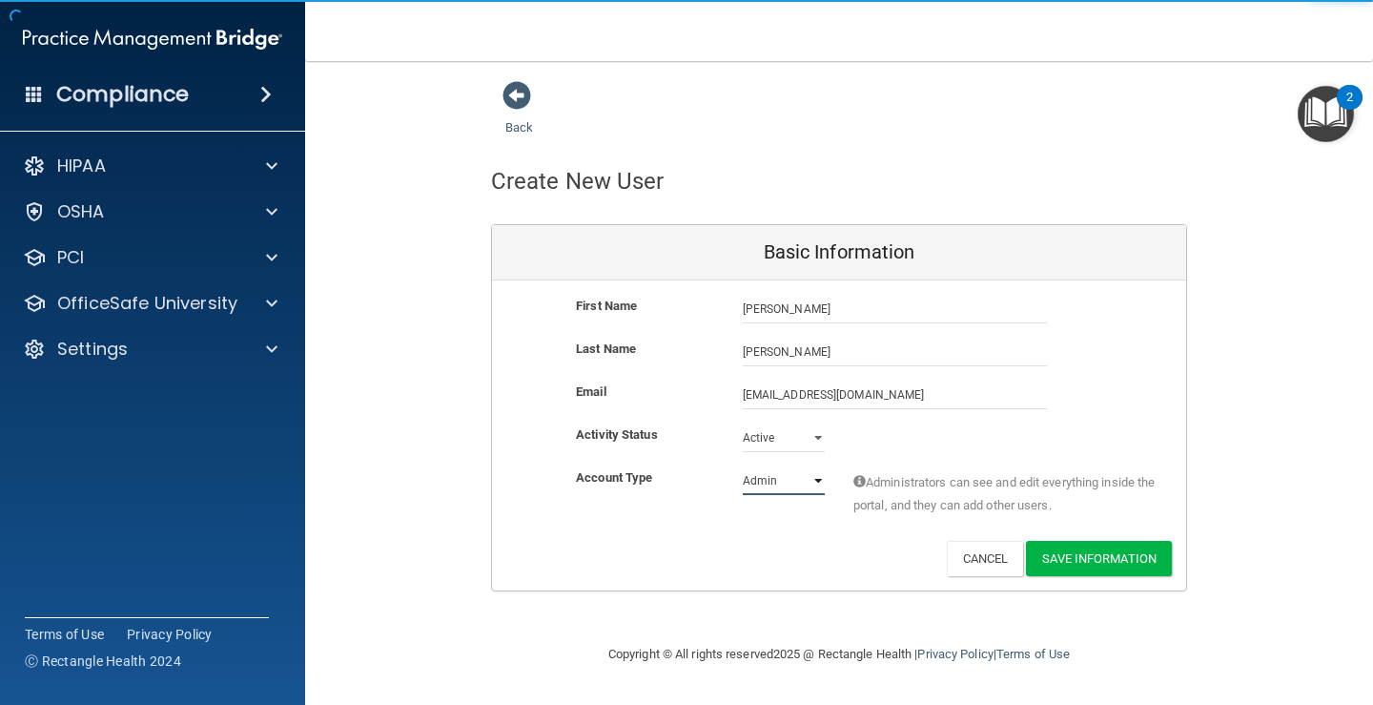
click at [787, 479] on select "Admin Member" at bounding box center [784, 480] width 82 height 29
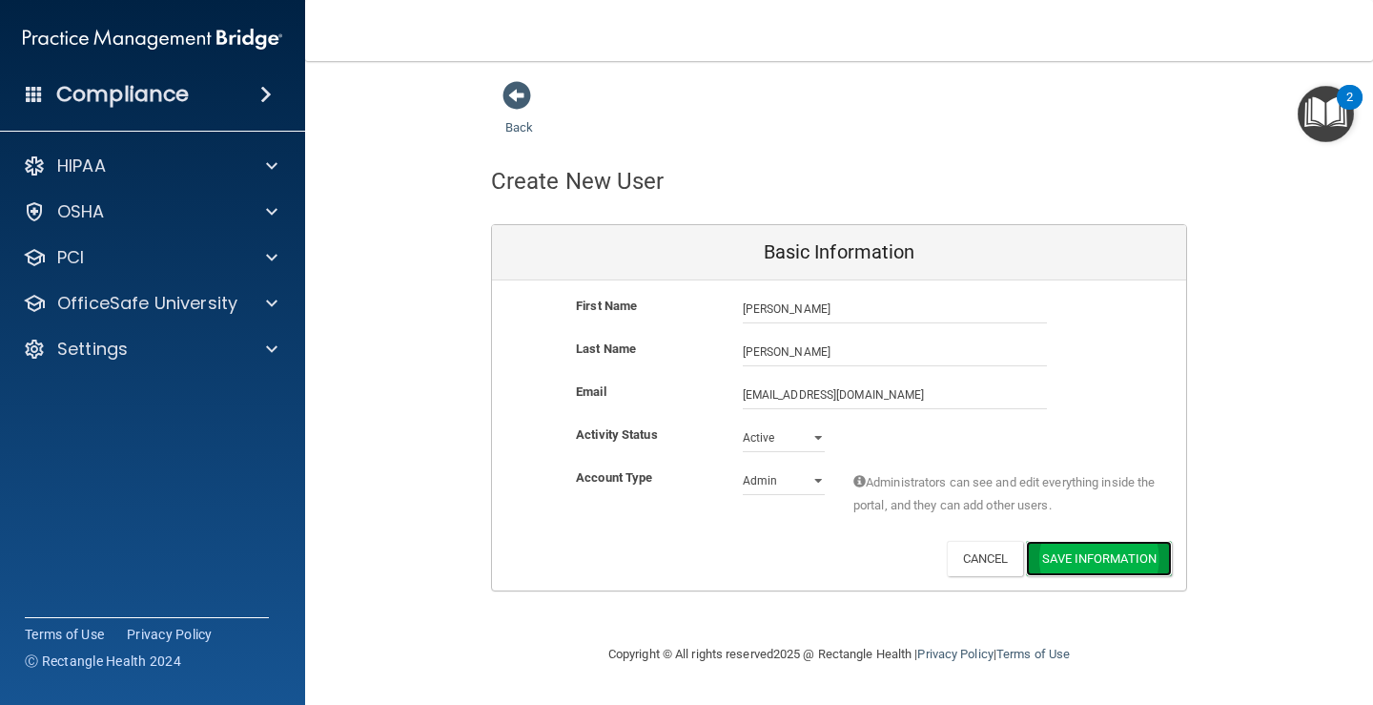
click at [1090, 572] on button "Save Information" at bounding box center [1099, 558] width 146 height 35
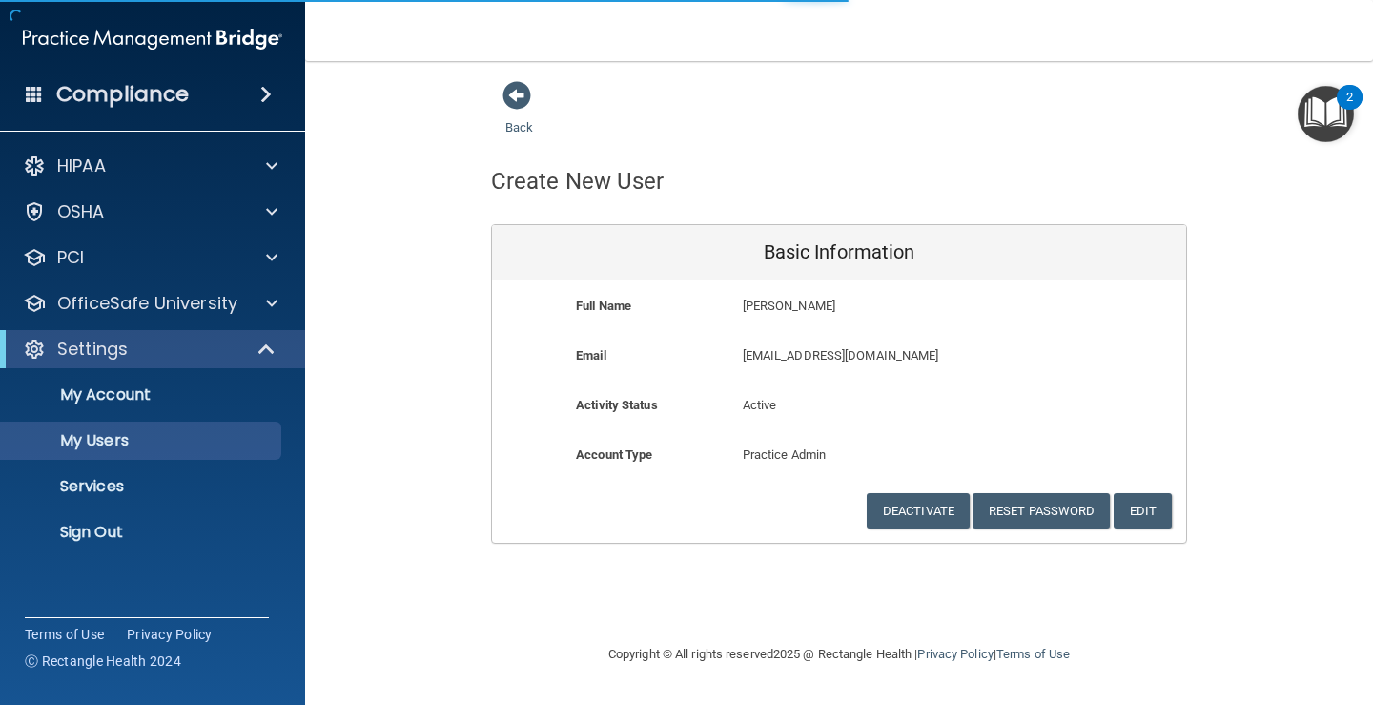
select select "20"
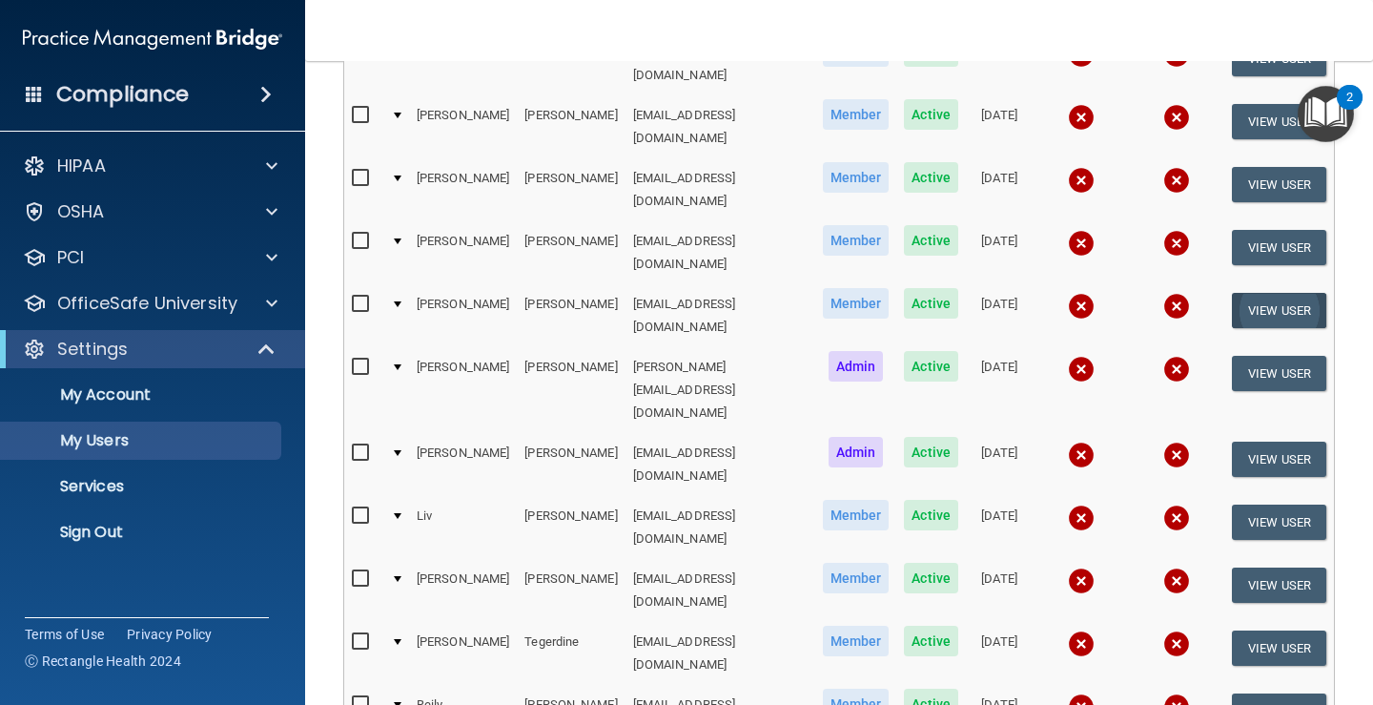
scroll to position [438, 0]
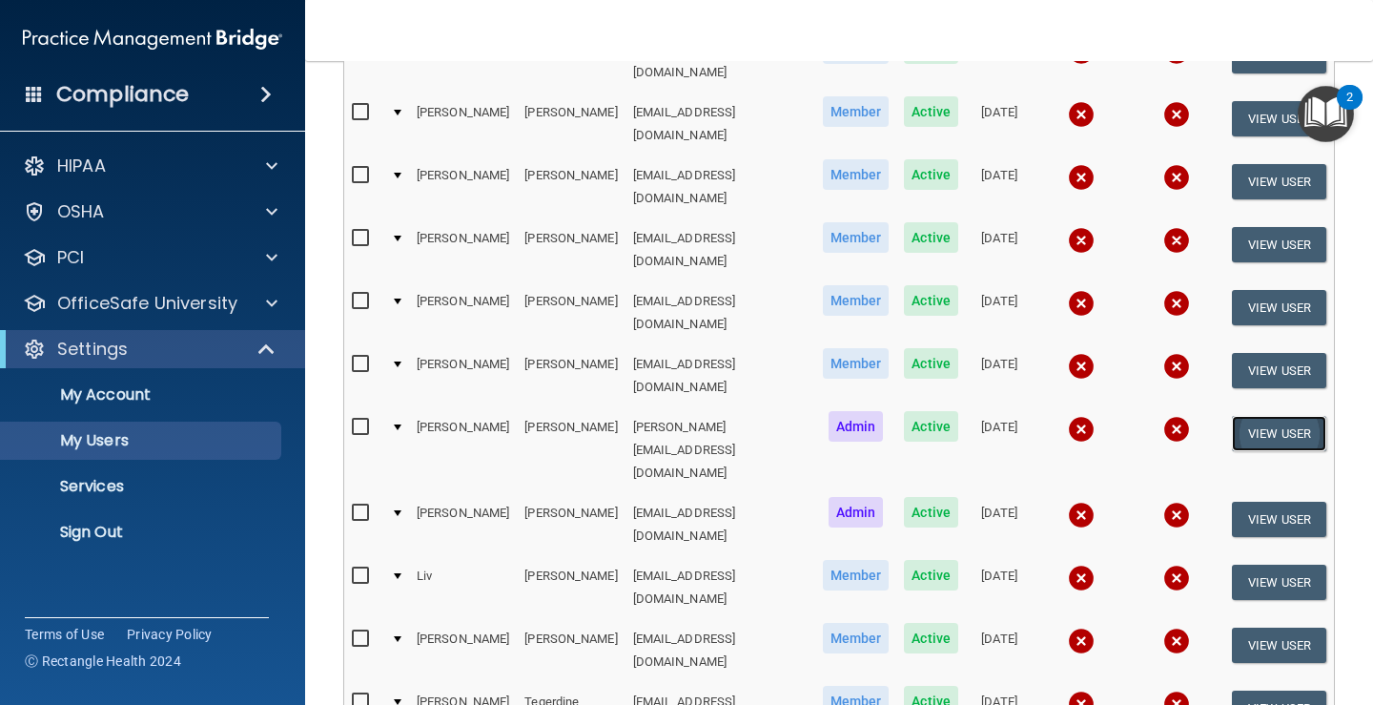
click at [1265, 416] on button "View User" at bounding box center [1279, 433] width 94 height 35
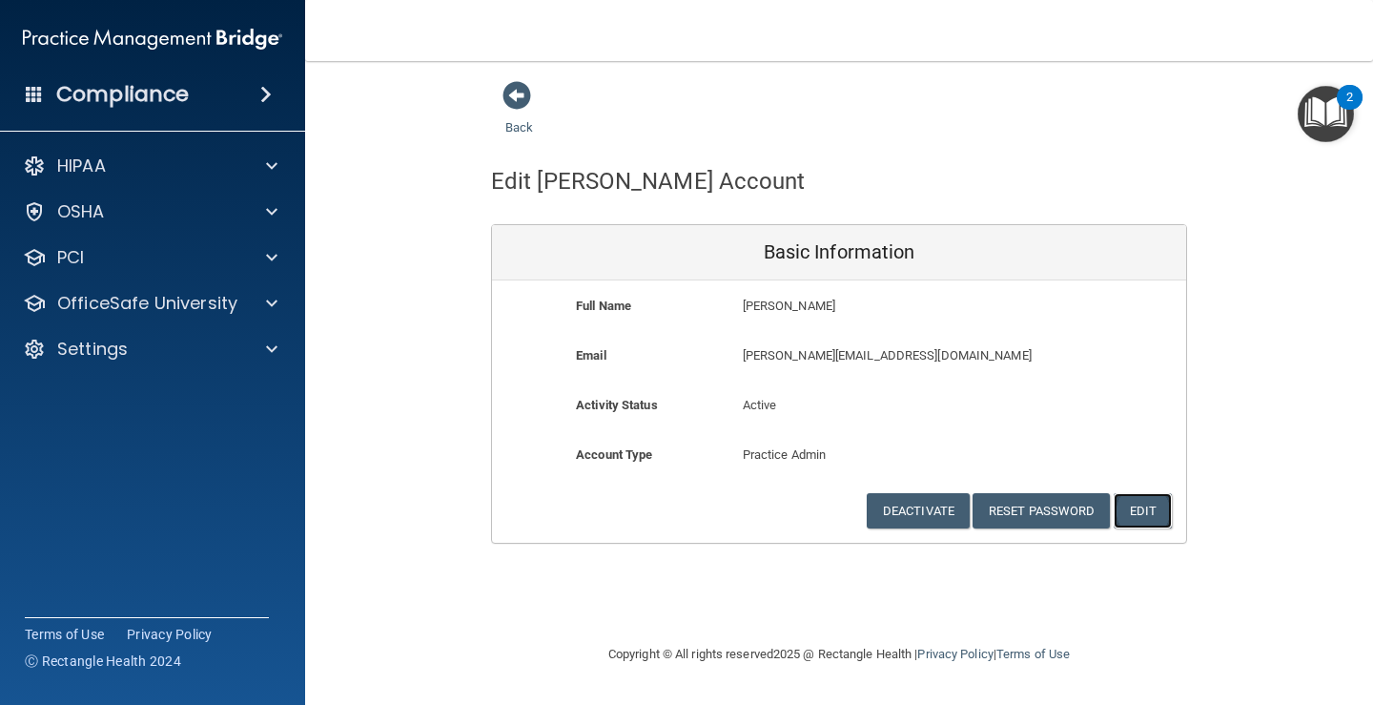
click at [1133, 507] on button "Edit" at bounding box center [1143, 510] width 58 height 35
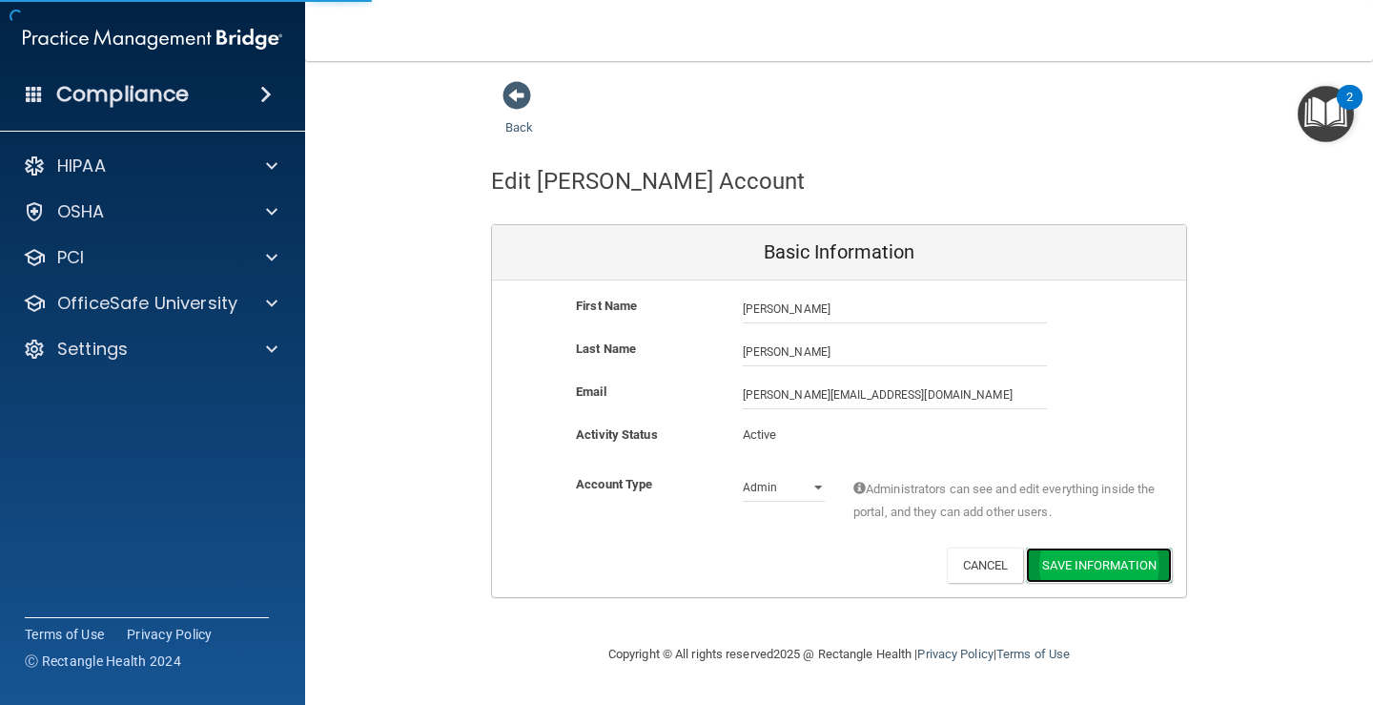
click at [1106, 563] on button "Save Information" at bounding box center [1099, 564] width 146 height 35
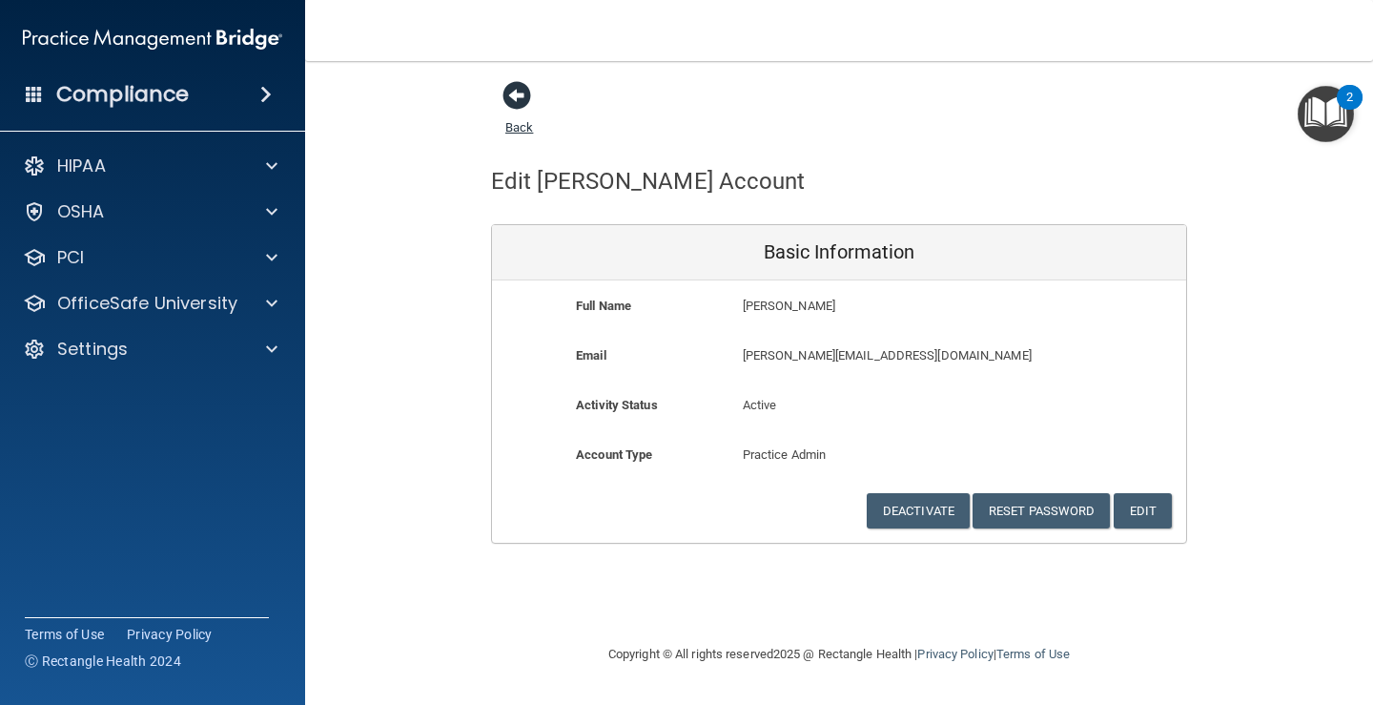
click at [516, 81] on span at bounding box center [516, 95] width 29 height 29
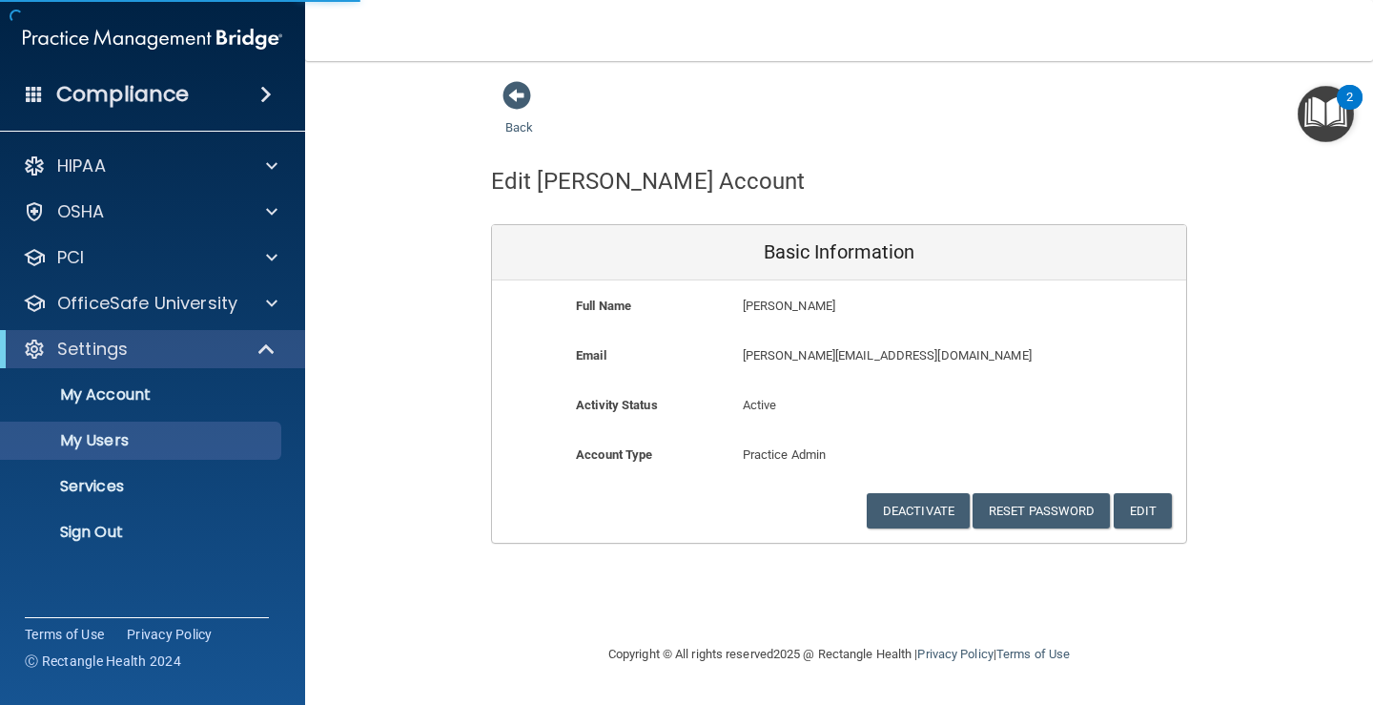
select select "20"
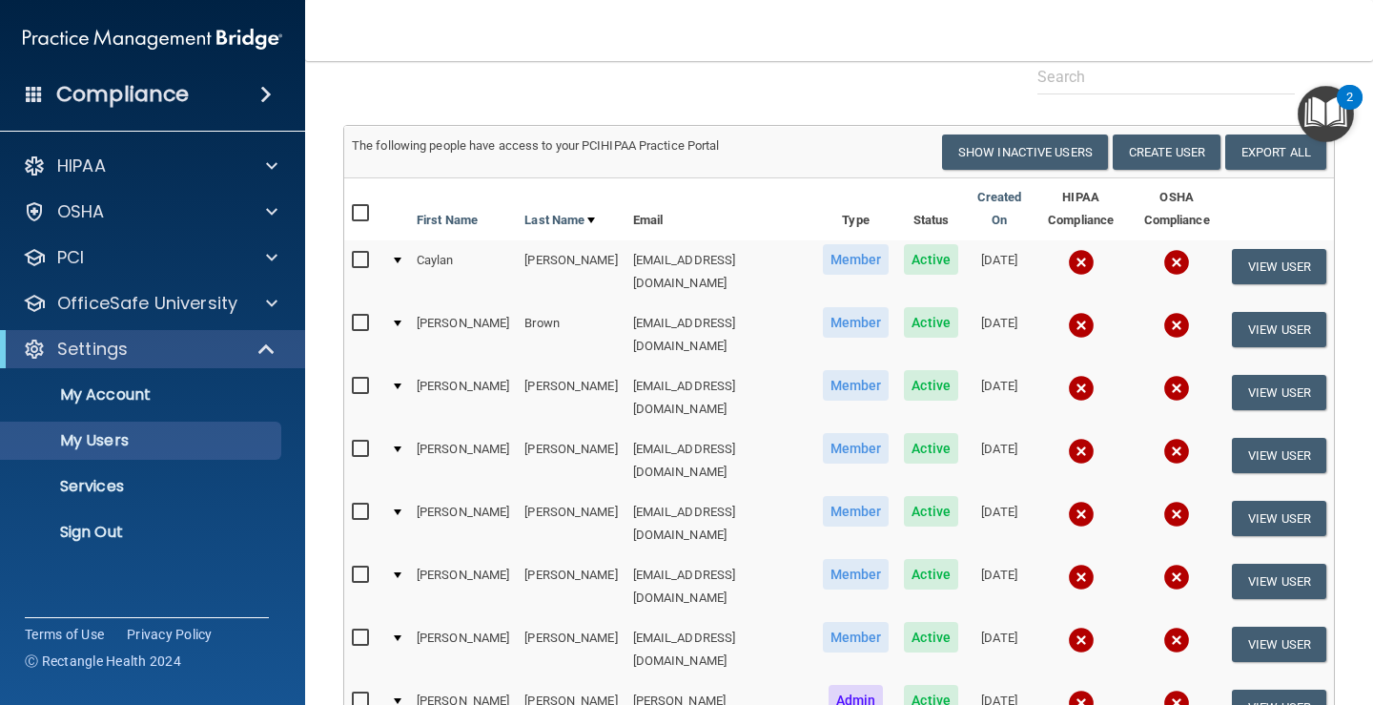
scroll to position [56, 0]
